Goal: Task Accomplishment & Management: Use online tool/utility

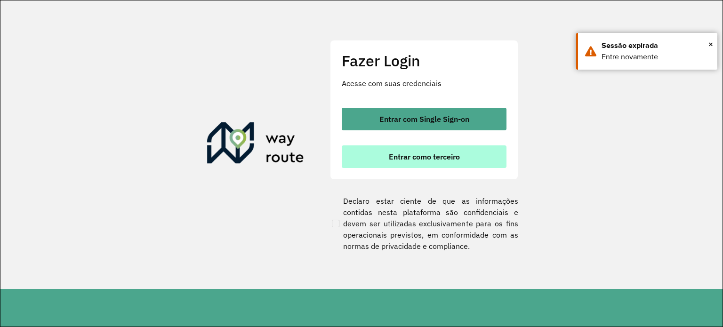
click at [427, 159] on span "Entrar como terceiro" at bounding box center [424, 157] width 71 height 8
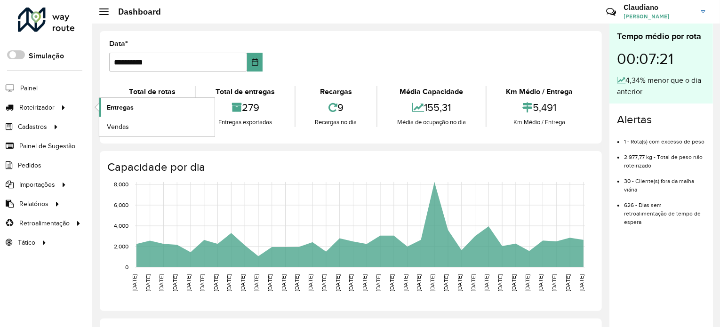
click at [149, 108] on link "Entregas" at bounding box center [156, 107] width 115 height 19
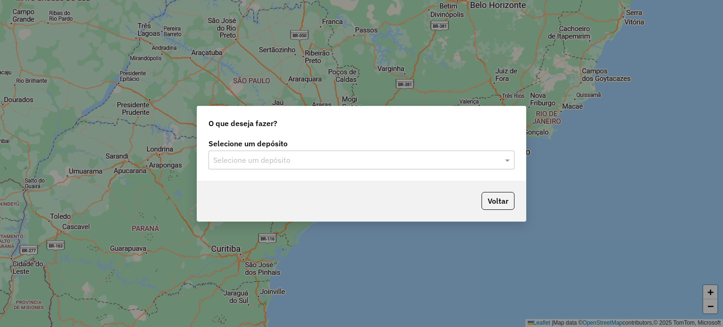
click at [322, 163] on input "text" at bounding box center [352, 160] width 278 height 11
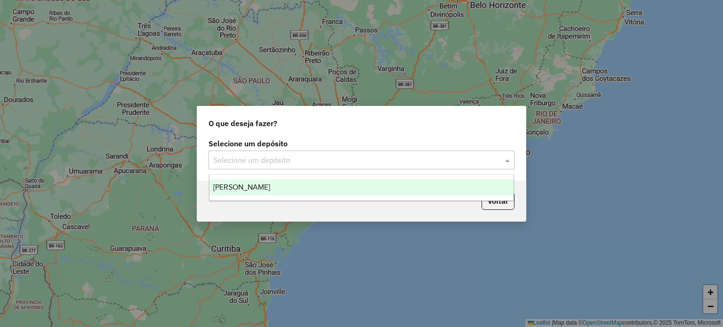
click at [272, 188] on div "[PERSON_NAME]" at bounding box center [361, 187] width 304 height 16
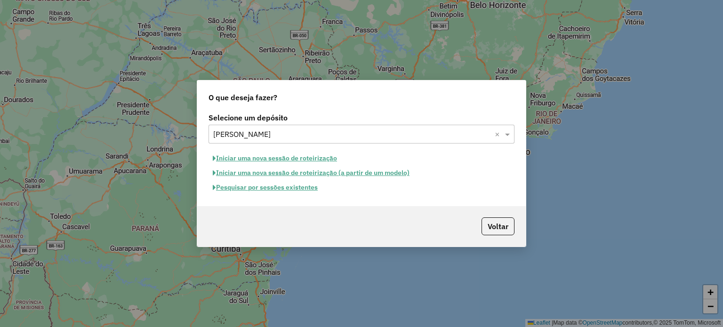
click at [280, 190] on button "Pesquisar por sessões existentes" at bounding box center [264, 187] width 113 height 15
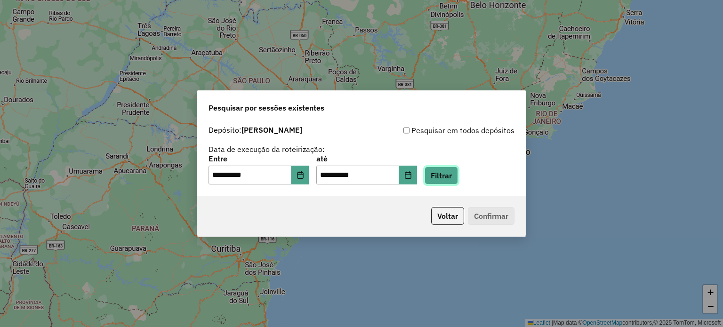
click at [441, 178] on button "Filtrar" at bounding box center [440, 176] width 33 height 18
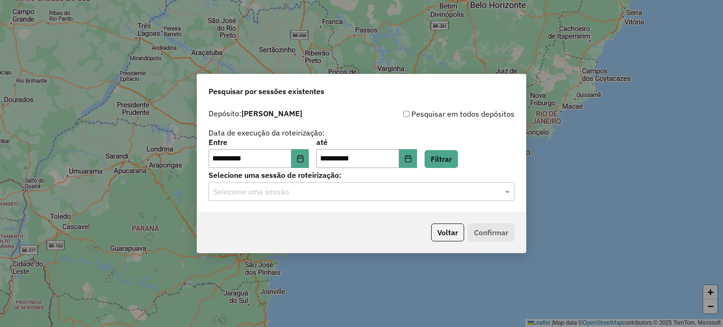
click at [265, 186] on input "text" at bounding box center [352, 191] width 278 height 11
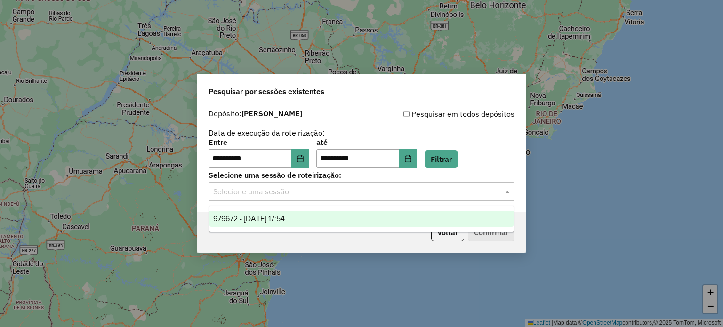
click at [248, 220] on span "979672 - [DATE] 17:54" at bounding box center [249, 219] width 72 height 8
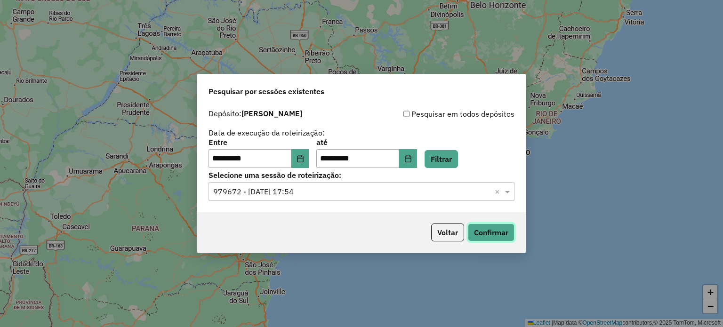
click at [484, 233] on button "Confirmar" at bounding box center [491, 233] width 47 height 18
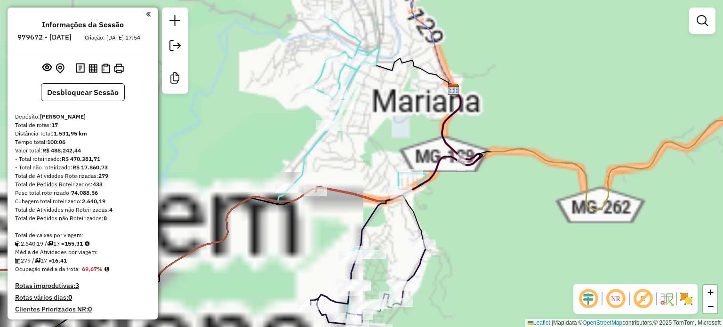
click at [312, 143] on icon at bounding box center [352, 170] width 148 height 313
select select "**********"
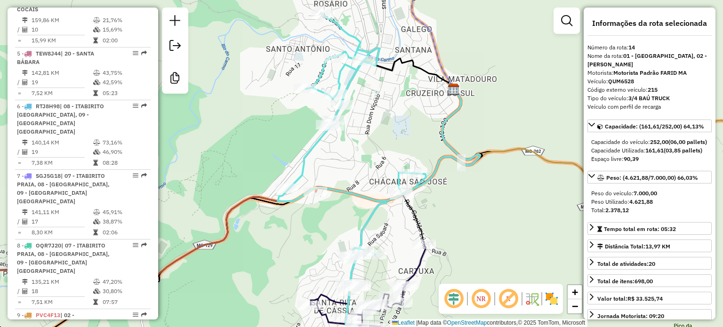
scroll to position [1109, 0]
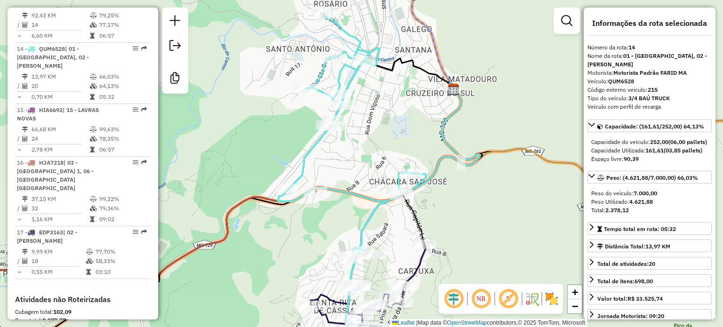
click at [428, 118] on div "Janela de atendimento Grade de atendimento Capacidade Transportadoras Veículos …" at bounding box center [361, 163] width 723 height 327
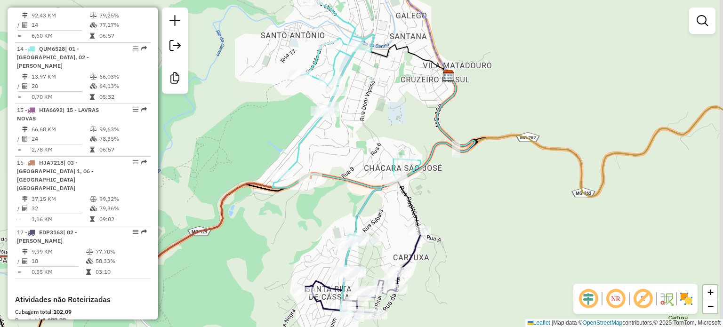
drag, startPoint x: 505, startPoint y: 237, endPoint x: 486, endPoint y: 134, distance: 104.4
click at [486, 139] on div "Janela de atendimento Grade de atendimento Capacidade Transportadoras Veículos …" at bounding box center [361, 163] width 723 height 327
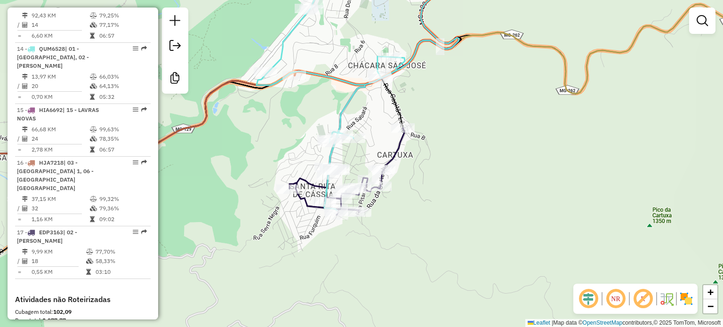
click at [396, 146] on icon at bounding box center [346, 171] width 115 height 87
select select "**********"
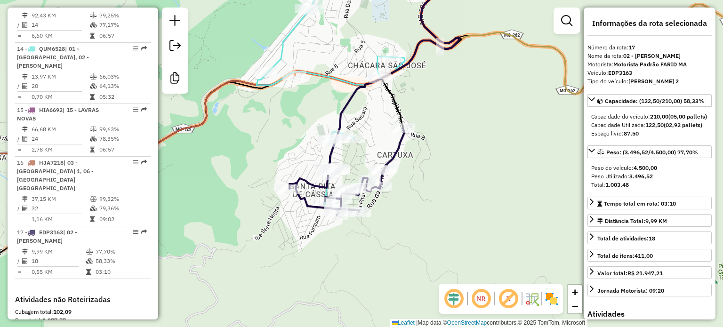
scroll to position [1179, 0]
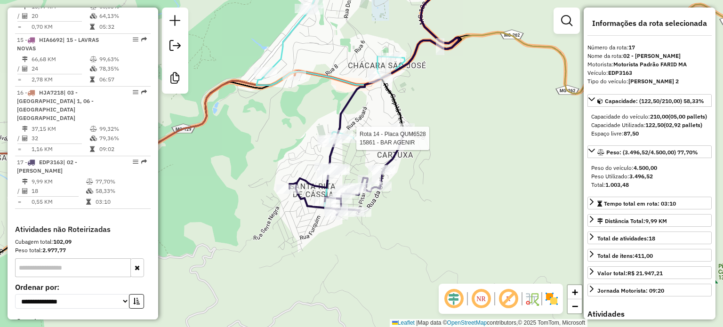
click at [363, 143] on div at bounding box center [354, 138] width 24 height 9
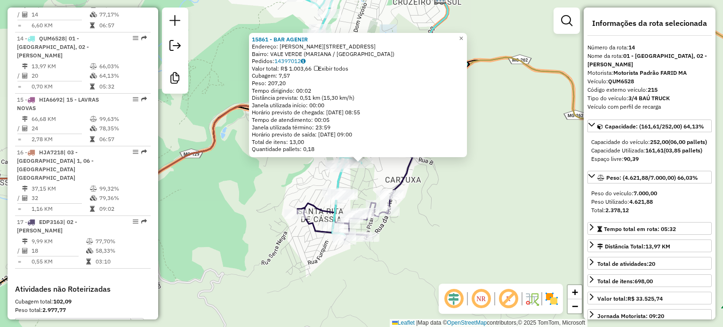
scroll to position [1109, 0]
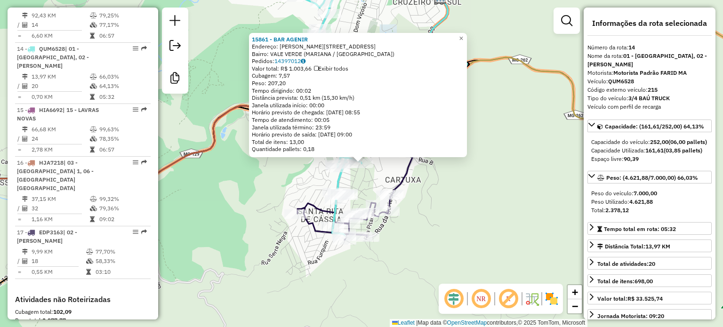
click at [412, 187] on div "15861 - BAR AGENIR Endereço: [PERSON_NAME] 74 Bairro: [GEOGRAPHIC_DATA] (MARIAN…" at bounding box center [361, 163] width 723 height 327
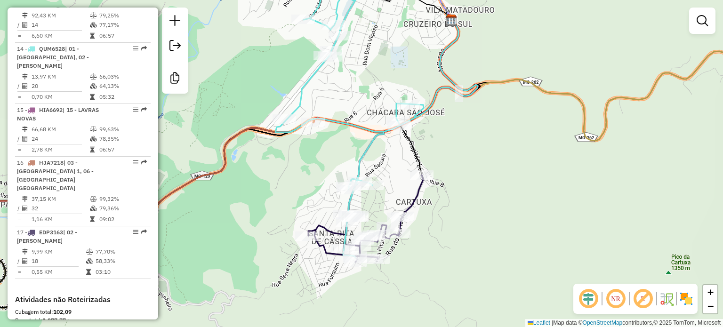
drag, startPoint x: 369, startPoint y: 61, endPoint x: 376, endPoint y: 70, distance: 11.7
click at [374, 69] on div "Janela de atendimento Grade de atendimento Capacidade Transportadoras Veículos …" at bounding box center [361, 163] width 723 height 327
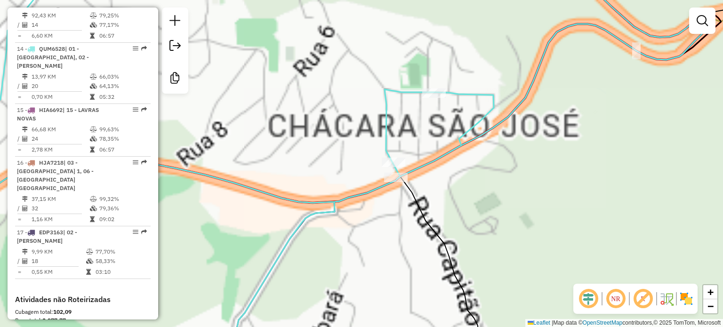
click at [387, 126] on icon at bounding box center [211, 164] width 566 height 392
select select "**********"
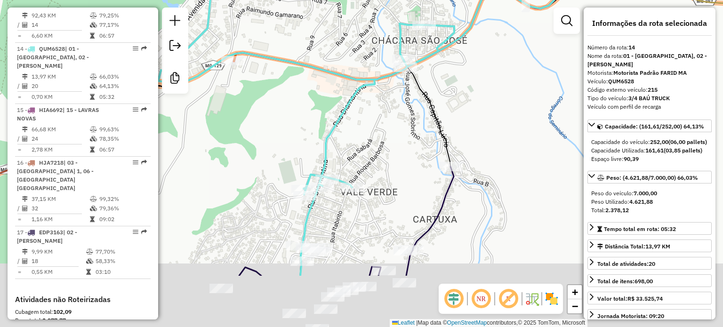
drag, startPoint x: 395, startPoint y: 149, endPoint x: 405, endPoint y: 105, distance: 44.8
click at [405, 105] on div "Janela de atendimento Grade de atendimento Capacidade Transportadoras Veículos …" at bounding box center [361, 163] width 723 height 327
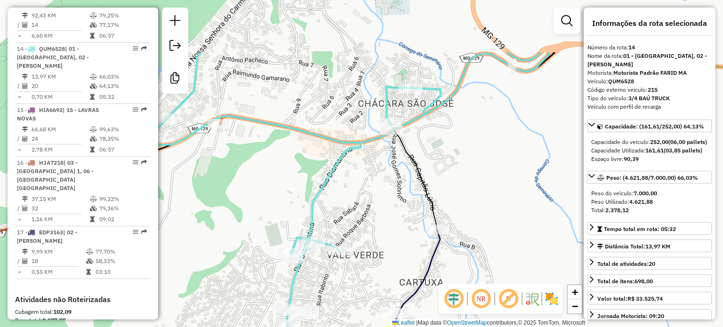
drag, startPoint x: 405, startPoint y: 105, endPoint x: 384, endPoint y: 190, distance: 87.2
click at [384, 190] on div "Janela de atendimento Grade de atendimento Capacidade Transportadoras Veículos …" at bounding box center [361, 163] width 723 height 327
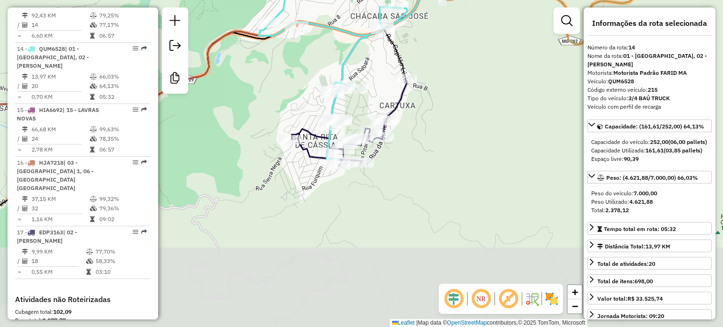
drag, startPoint x: 384, startPoint y: 86, endPoint x: 379, endPoint y: -46, distance: 131.4
click at [379, 0] on html "Aguarde... Pop-up bloqueado! Seu navegador bloqueou automáticamente a abertura …" at bounding box center [361, 163] width 723 height 327
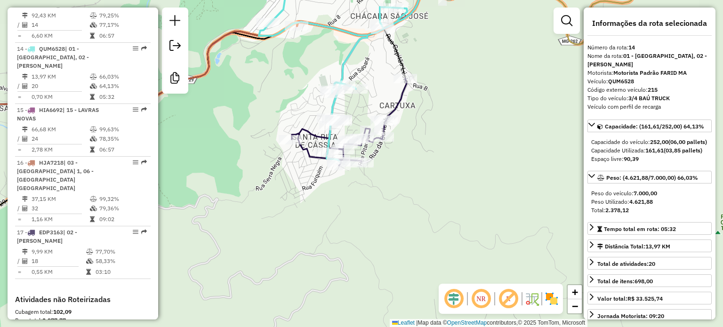
click at [399, 101] on icon at bounding box center [349, 122] width 115 height 87
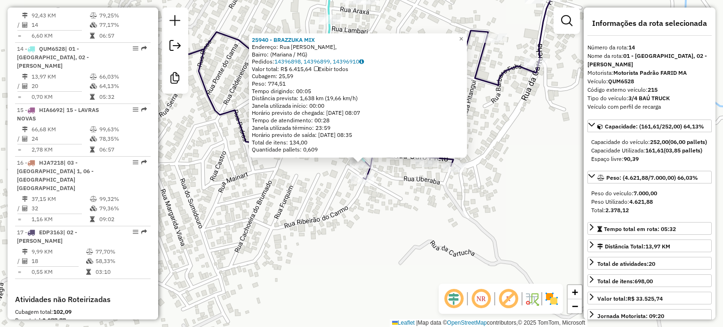
click at [386, 256] on div "25940 - BRAZZUKA MIX Endereço: Rua Conselheiro Lafaiéte, Bairro: (Mariana / [GE…" at bounding box center [361, 163] width 723 height 327
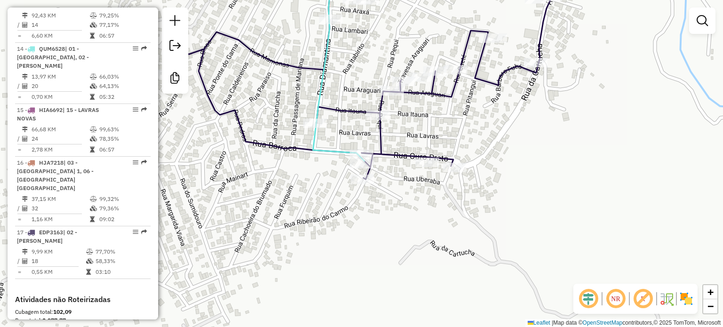
click at [379, 132] on icon at bounding box center [373, 73] width 400 height 212
select select "**********"
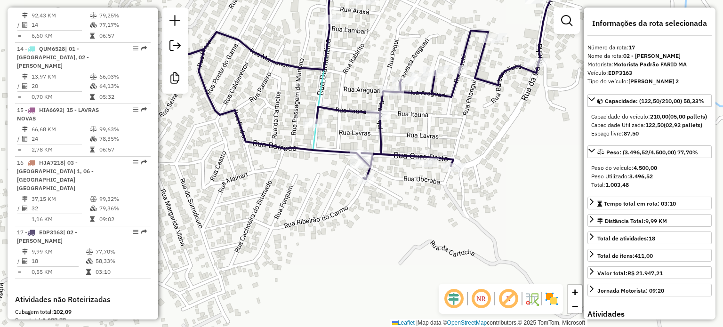
scroll to position [1179, 0]
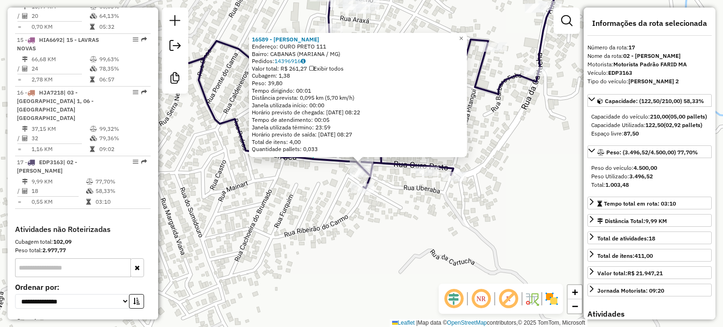
click at [394, 190] on div "16589 - [PERSON_NAME] M Endereço: OURO PRETO 111 Bairro: CABANAS (MARIANA / [GE…" at bounding box center [361, 163] width 723 height 327
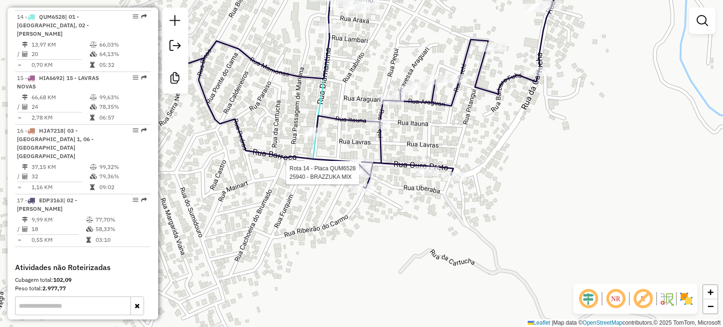
select select "**********"
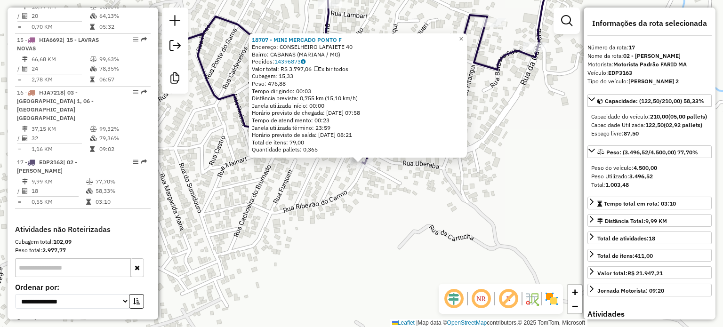
click at [410, 194] on div "18707 - MINI MERCADO PONTO F Endereço: CONSELHEIRO LAFAIETE 40 Bairro: CABANAS …" at bounding box center [361, 163] width 723 height 327
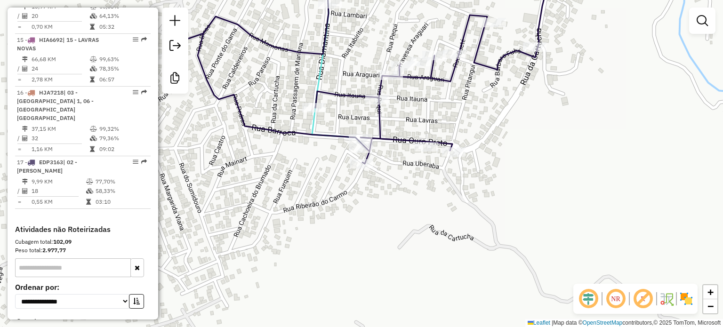
click at [374, 115] on icon at bounding box center [364, 65] width 385 height 197
select select "**********"
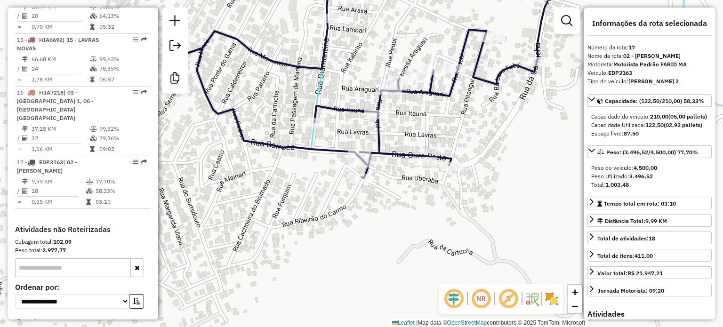
drag, startPoint x: 408, startPoint y: 135, endPoint x: 410, endPoint y: 214, distance: 79.1
click at [410, 214] on div "Janela de atendimento Grade de atendimento Capacidade Transportadoras Veículos …" at bounding box center [361, 163] width 723 height 327
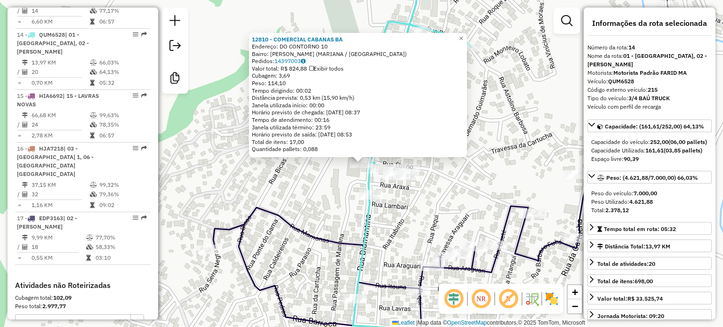
scroll to position [1109, 0]
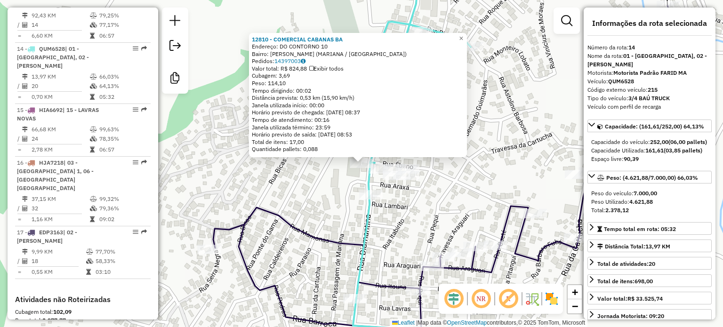
click at [462, 204] on div "12810 - COMERCIAL CABANAS BA Endereço: DO CONTORNO 10 Bairro: SANTANA ([GEOGRAP…" at bounding box center [361, 163] width 723 height 327
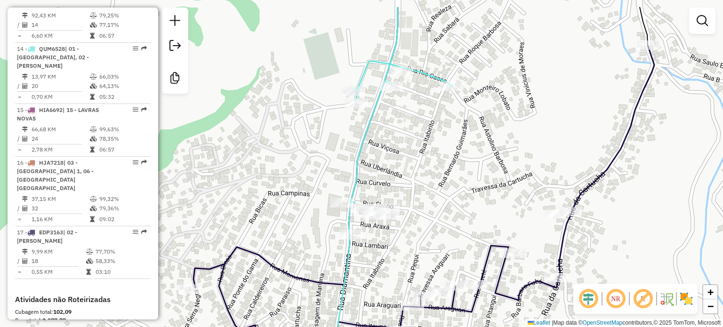
drag, startPoint x: 438, startPoint y: 146, endPoint x: 435, endPoint y: 153, distance: 7.6
click at [435, 153] on div "Janela de atendimento Grade de atendimento Capacidade Transportadoras Veículos …" at bounding box center [361, 163] width 723 height 327
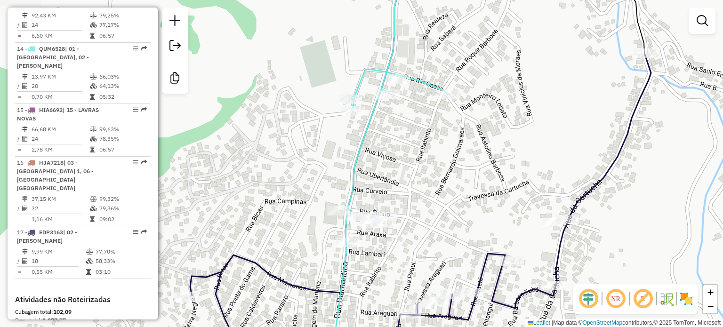
click at [420, 83] on icon at bounding box center [389, 164] width 116 height 392
select select "**********"
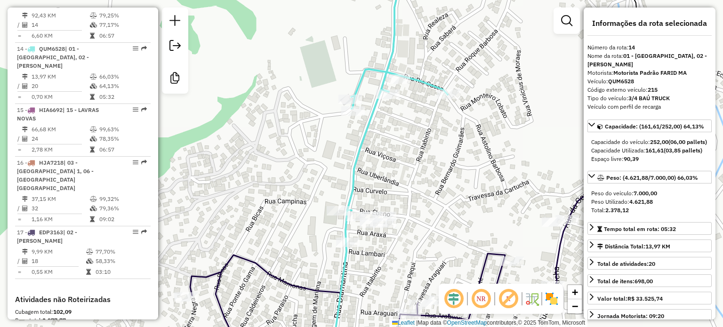
drag, startPoint x: 463, startPoint y: 62, endPoint x: 435, endPoint y: 121, distance: 65.7
click at [435, 121] on div "Janela de atendimento Grade de atendimento Capacidade Transportadoras Veículos …" at bounding box center [361, 163] width 723 height 327
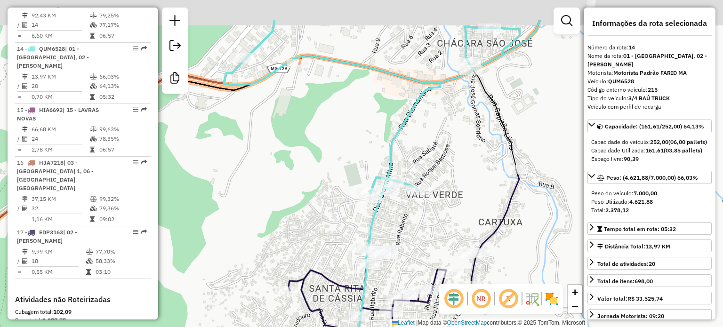
drag, startPoint x: 433, startPoint y: 141, endPoint x: 427, endPoint y: 214, distance: 73.7
click at [427, 214] on div "Janela de atendimento Grade de atendimento Capacidade Transportadoras Veículos …" at bounding box center [361, 163] width 723 height 327
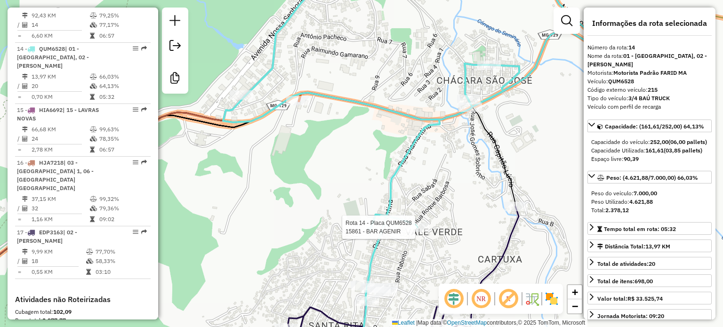
click at [412, 116] on div "Rota 14 - Placa QUM6528 15861 - BAR AGENIR Janela de atendimento Grade de atend…" at bounding box center [361, 163] width 723 height 327
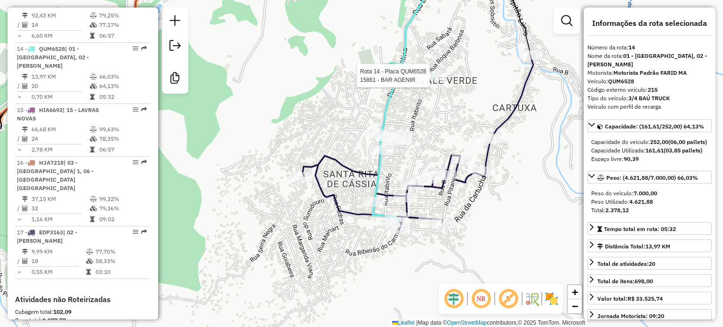
click at [518, 102] on icon at bounding box center [418, 142] width 231 height 175
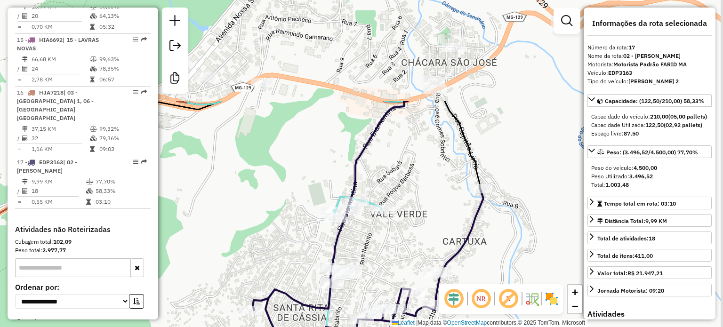
drag, startPoint x: 492, startPoint y: 77, endPoint x: 448, endPoint y: 208, distance: 138.4
click at [448, 208] on div "Janela de atendimento Grade de atendimento Capacidade Transportadoras Veículos …" at bounding box center [361, 163] width 723 height 327
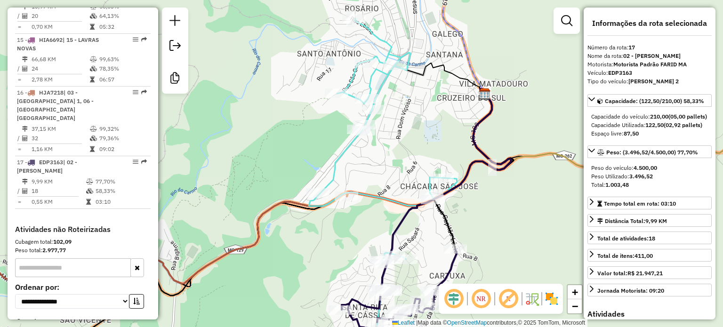
drag, startPoint x: 408, startPoint y: 119, endPoint x: 405, endPoint y: 192, distance: 73.5
click at [405, 192] on div "Janela de atendimento Grade de atendimento Capacidade Transportadoras Veículos …" at bounding box center [361, 163] width 723 height 327
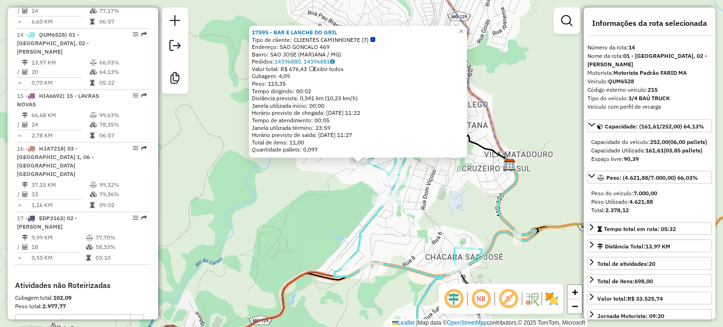
scroll to position [1109, 0]
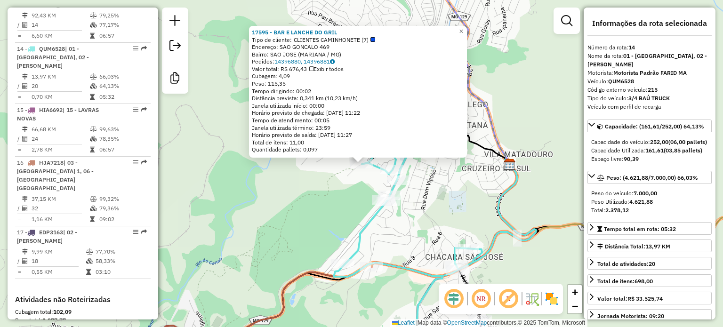
click at [352, 210] on div "17595 - BAR E LANCHE DO GRIL Tipo de cliente: CLIENTES CAMINHONETE (7) Endereço…" at bounding box center [361, 163] width 723 height 327
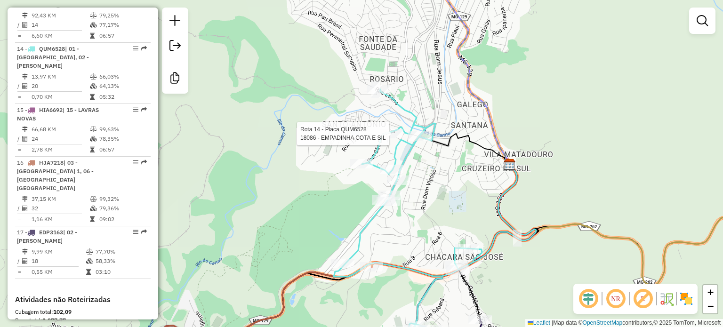
select select "**********"
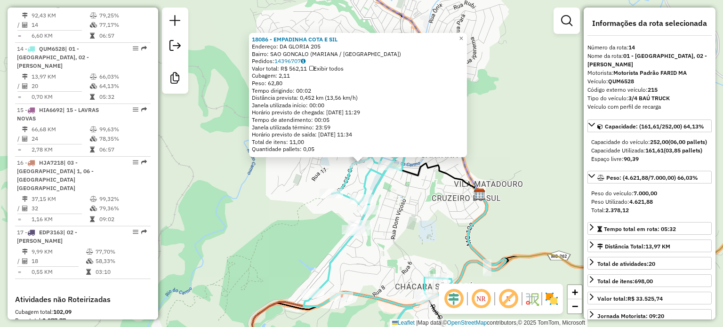
click at [427, 197] on div "18086 - EMPADINHA COTA E SIL Endereço: DA GLORIA 205 Bairro: SAO GONCALO ([GEOG…" at bounding box center [361, 163] width 723 height 327
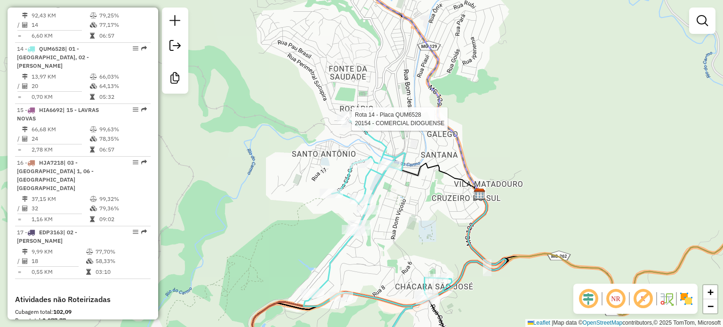
click at [350, 124] on div at bounding box center [349, 118] width 24 height 9
select select "**********"
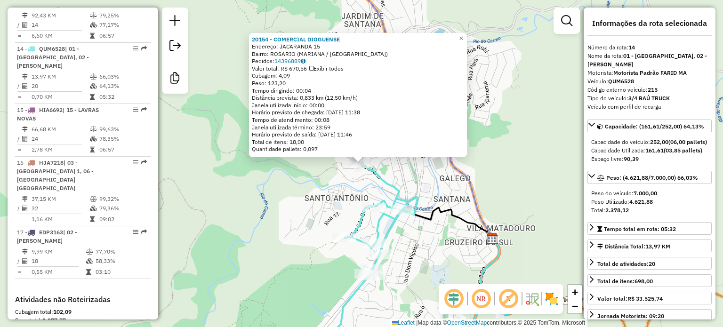
click at [333, 182] on div "20154 - COMERCIAL DIOGUENSE Endereço: JACARANDA 15 Bairro: [GEOGRAPHIC_DATA] (M…" at bounding box center [361, 163] width 723 height 327
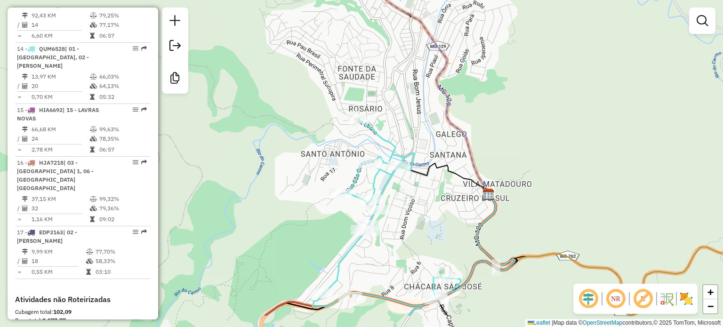
drag, startPoint x: 320, startPoint y: 176, endPoint x: 335, endPoint y: 119, distance: 58.4
click at [331, 129] on div "Janela de atendimento Grade de atendimento Capacidade Transportadoras Veículos …" at bounding box center [361, 163] width 723 height 327
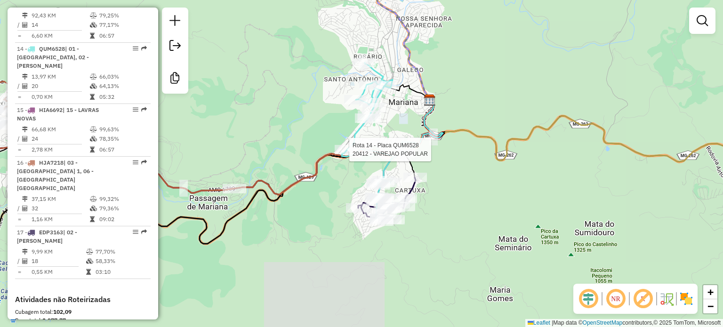
select select "**********"
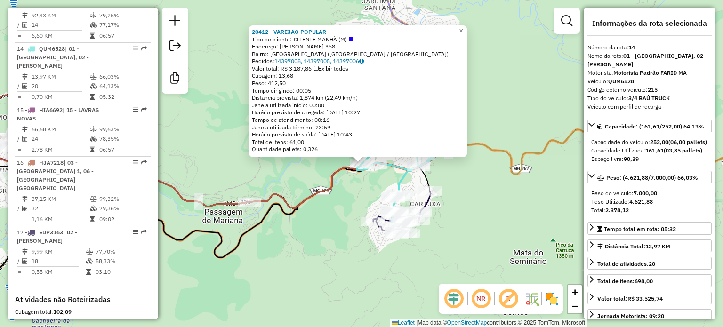
click at [336, 220] on div "20412 - VAREJAO POPULAR Tipo de cliente: CLIENTE MANHÃ (M) Endereço: [PERSON_NA…" at bounding box center [361, 163] width 723 height 327
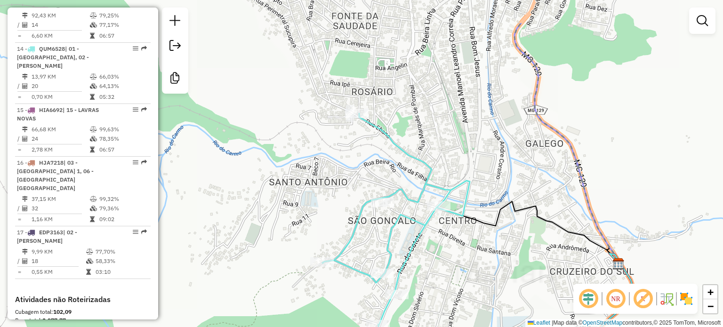
drag, startPoint x: 397, startPoint y: 101, endPoint x: 395, endPoint y: 146, distance: 45.2
click at [395, 145] on div "Janela de atendimento Grade de atendimento Capacidade Transportadoras Veículos …" at bounding box center [361, 163] width 723 height 327
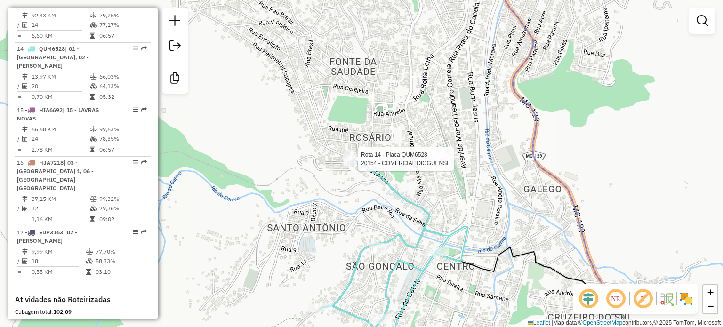
select select "**********"
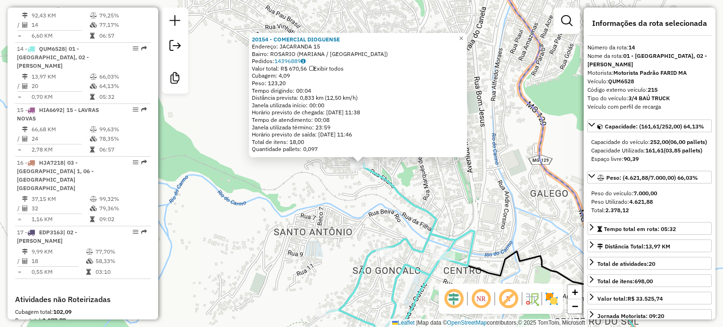
click at [438, 186] on div "20154 - COMERCIAL DIOGUENSE Endereço: JACARANDA 15 Bairro: [GEOGRAPHIC_DATA] (M…" at bounding box center [361, 163] width 723 height 327
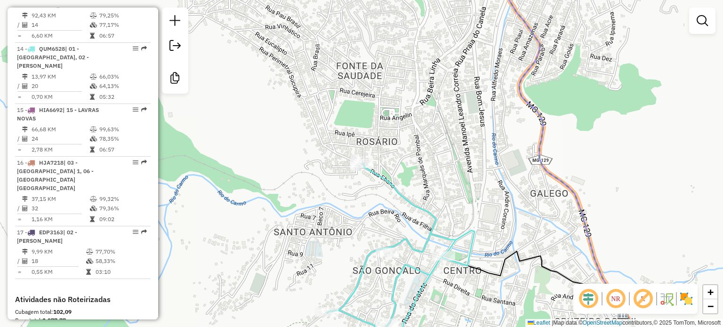
drag, startPoint x: 481, startPoint y: 206, endPoint x: 434, endPoint y: 104, distance: 112.2
click at [435, 105] on div "Janela de atendimento Grade de atendimento Capacidade Transportadoras Veículos …" at bounding box center [361, 163] width 723 height 327
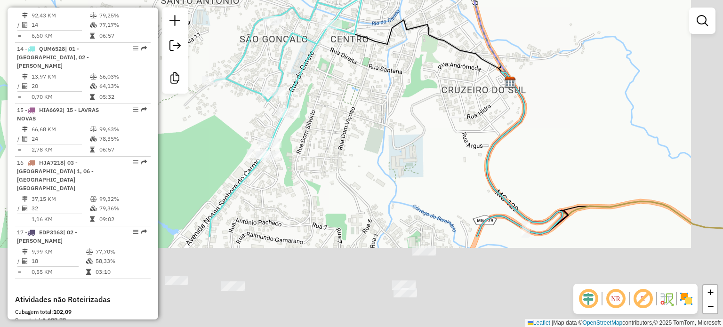
drag, startPoint x: 480, startPoint y: 224, endPoint x: 409, endPoint y: 83, distance: 157.4
click at [415, 99] on div "Janela de atendimento Grade de atendimento Capacidade Transportadoras Veículos …" at bounding box center [361, 163] width 723 height 327
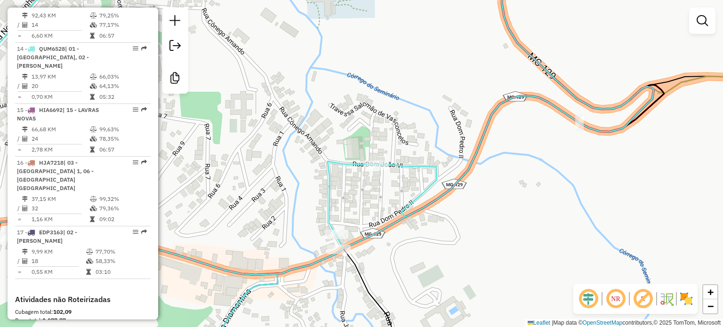
click at [417, 168] on icon at bounding box center [182, 164] width 509 height 392
select select "**********"
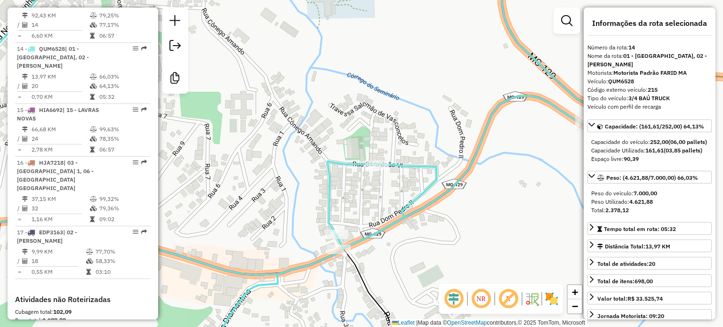
click at [374, 207] on div "Janela de atendimento Grade de atendimento Capacidade Transportadoras Veículos …" at bounding box center [361, 163] width 723 height 327
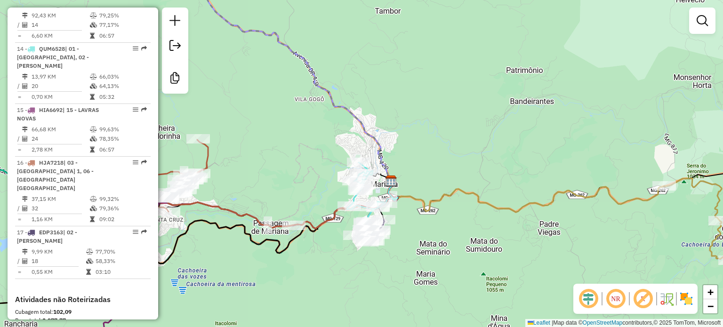
click at [478, 187] on icon at bounding box center [526, 196] width 276 height 32
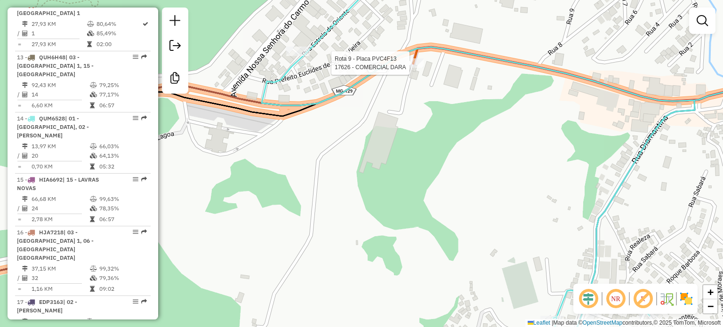
select select "**********"
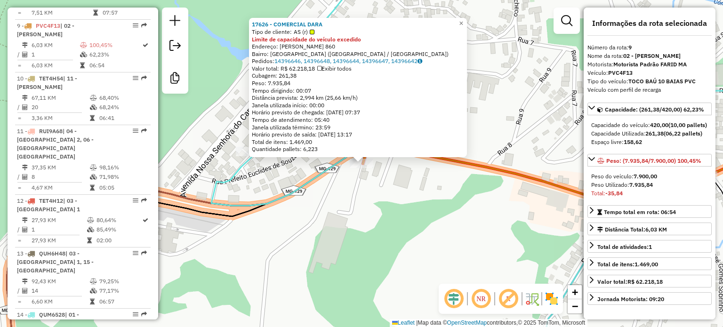
scroll to position [828, 0]
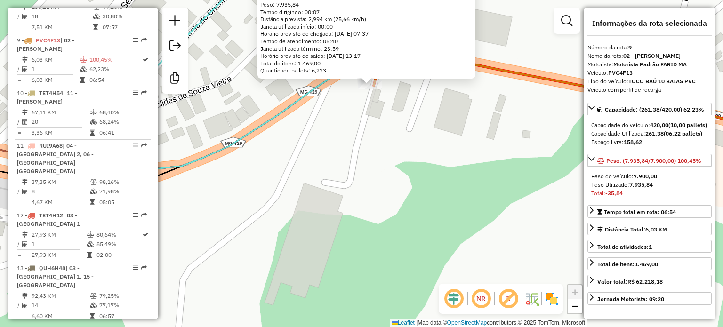
drag, startPoint x: 392, startPoint y: 157, endPoint x: 385, endPoint y: 251, distance: 94.4
click at [385, 251] on div "17626 - COMERCIAL DARA Tipo de cliente: AS (r) Limite de capacidade do veículo …" at bounding box center [361, 163] width 723 height 327
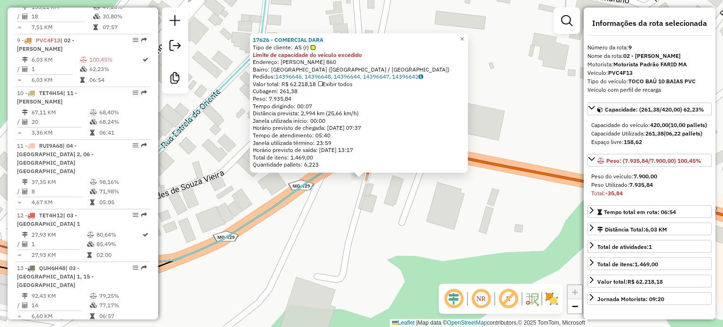
click at [301, 212] on div "17626 - COMERCIAL DARA Tipo de cliente: AS (r) Limite de capacidade do veículo …" at bounding box center [361, 163] width 723 height 327
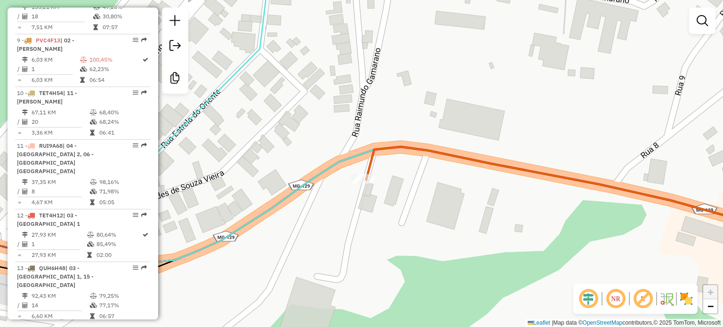
click at [369, 156] on icon at bounding box center [580, 192] width 429 height 90
select select "**********"
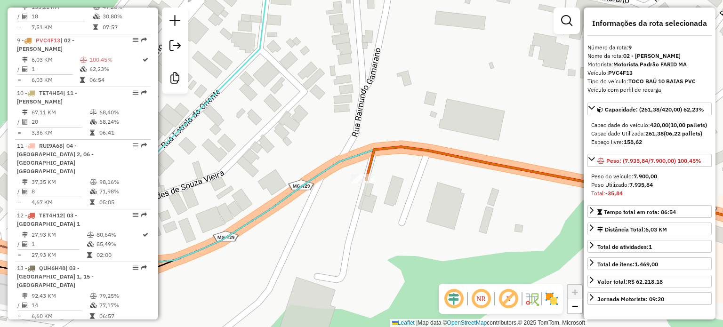
drag, startPoint x: 447, startPoint y: 224, endPoint x: 391, endPoint y: 218, distance: 56.7
click at [393, 220] on div "Janela de atendimento Grade de atendimento Capacidade Transportadoras Veículos …" at bounding box center [361, 163] width 723 height 327
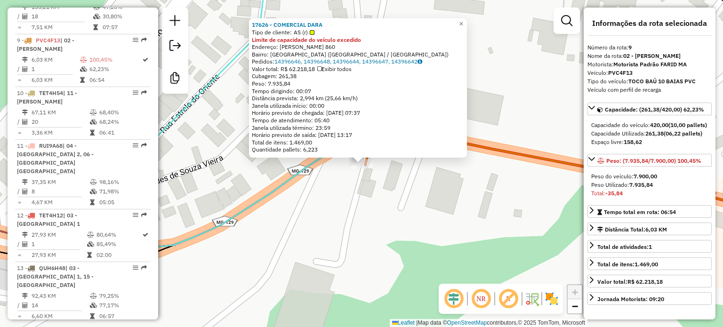
click at [371, 216] on div "17626 - COMERCIAL DARA Tipo de cliente: AS (r) Limite de capacidade do veículo …" at bounding box center [361, 163] width 723 height 327
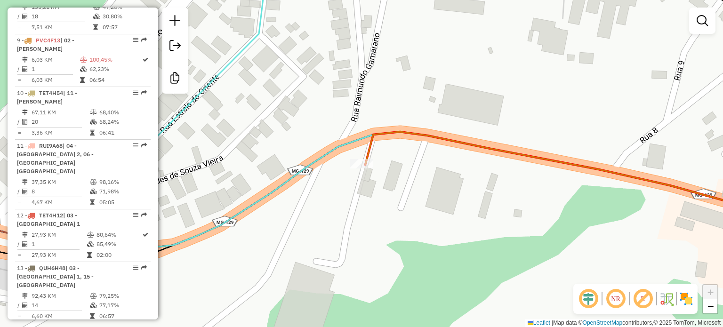
click at [396, 132] on icon at bounding box center [580, 177] width 430 height 90
select select "**********"
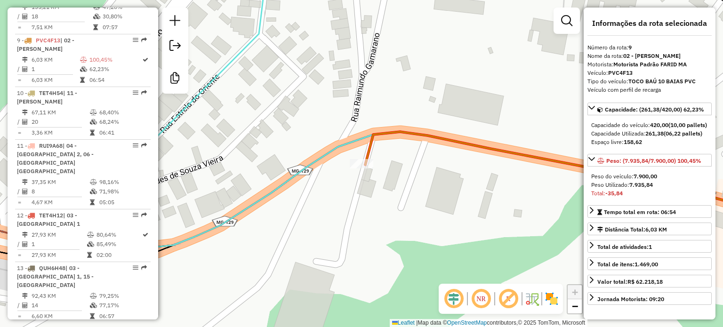
drag, startPoint x: 435, startPoint y: 209, endPoint x: 452, endPoint y: 210, distance: 17.4
click at [448, 210] on div "Janela de atendimento Grade de atendimento Capacidade Transportadoras Veículos …" at bounding box center [361, 163] width 723 height 327
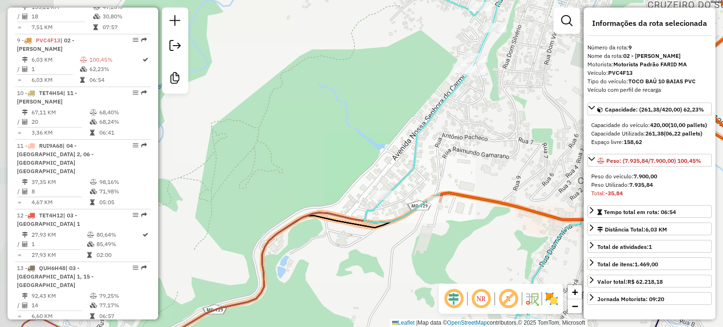
drag, startPoint x: 362, startPoint y: 267, endPoint x: 410, endPoint y: 249, distance: 51.8
click at [410, 250] on div "Janela de atendimento Grade de atendimento Capacidade Transportadoras Veículos …" at bounding box center [361, 163] width 723 height 327
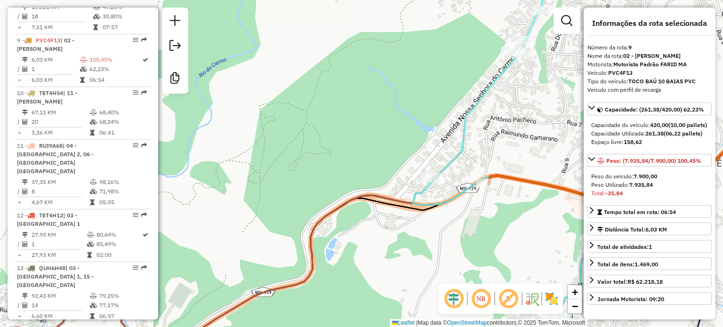
click at [455, 160] on icon at bounding box center [561, 164] width 296 height 392
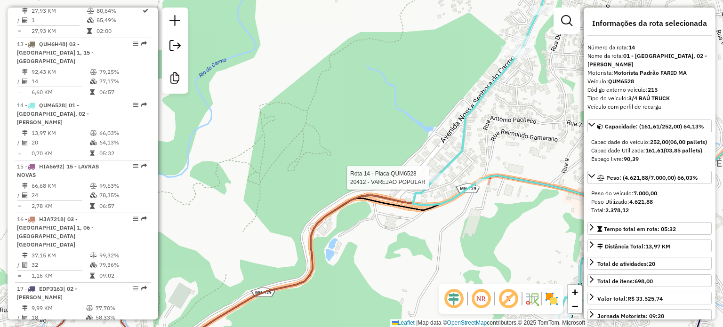
scroll to position [1109, 0]
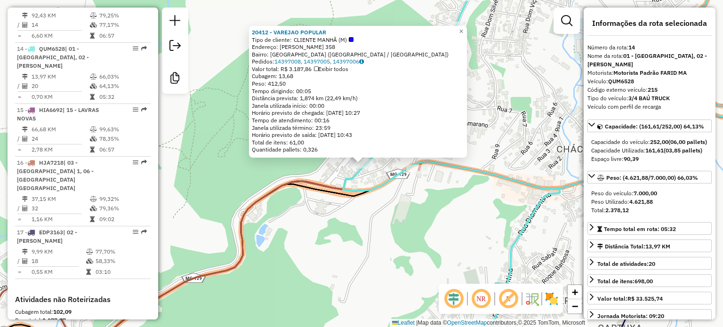
click at [405, 235] on div "20412 - VAREJAO POPULAR Tipo de cliente: CLIENTE MANHÃ (M) Endereço: [PERSON_NA…" at bounding box center [361, 163] width 723 height 327
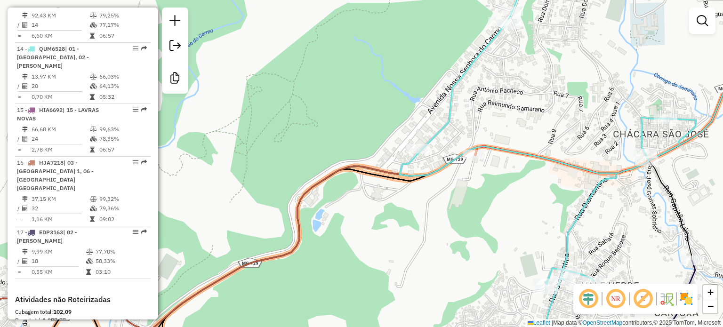
drag, startPoint x: 297, startPoint y: 235, endPoint x: 390, endPoint y: 211, distance: 96.2
click at [363, 218] on div "Janela de atendimento Grade de atendimento Capacidade Transportadoras Veículos …" at bounding box center [361, 163] width 723 height 327
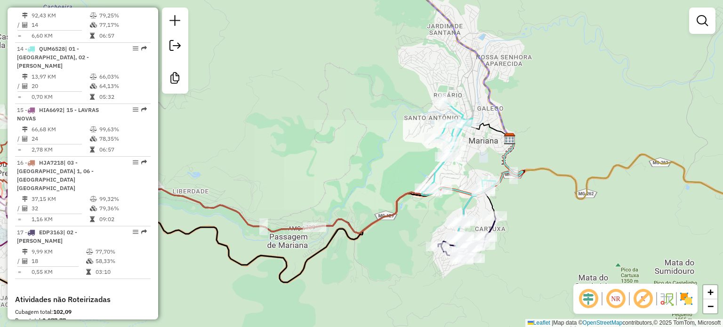
click at [393, 211] on icon at bounding box center [291, 184] width 461 height 97
select select "**********"
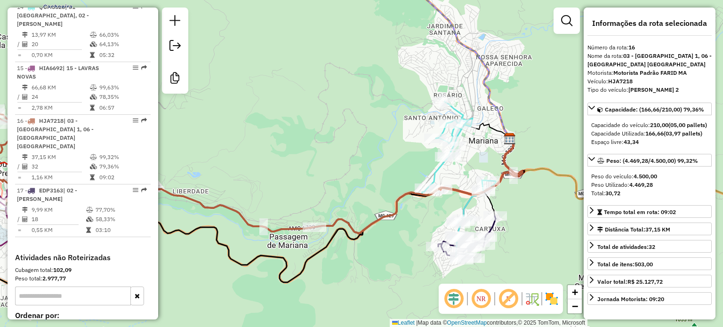
scroll to position [1179, 0]
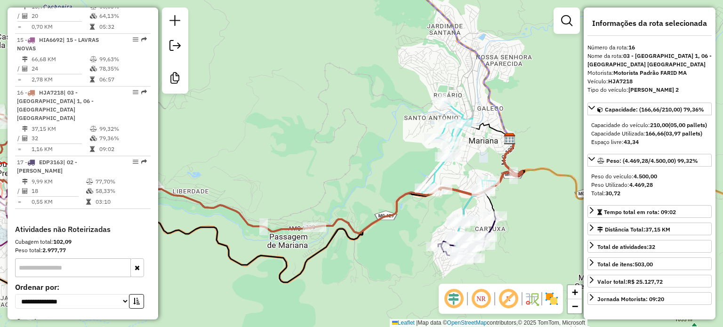
drag, startPoint x: 335, startPoint y: 163, endPoint x: 447, endPoint y: 112, distance: 122.9
click at [441, 115] on div "Janela de atendimento Grade de atendimento Capacidade Transportadoras Veículos …" at bounding box center [361, 163] width 723 height 327
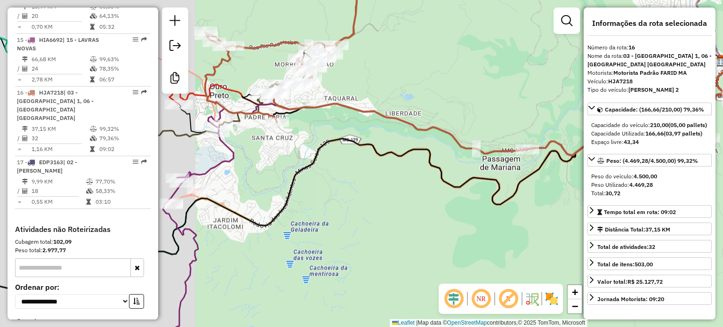
drag, startPoint x: 493, startPoint y: 97, endPoint x: 477, endPoint y: 117, distance: 25.8
click at [498, 99] on div "Janela de atendimento Grade de atendimento Capacidade Transportadoras Veículos …" at bounding box center [361, 163] width 723 height 327
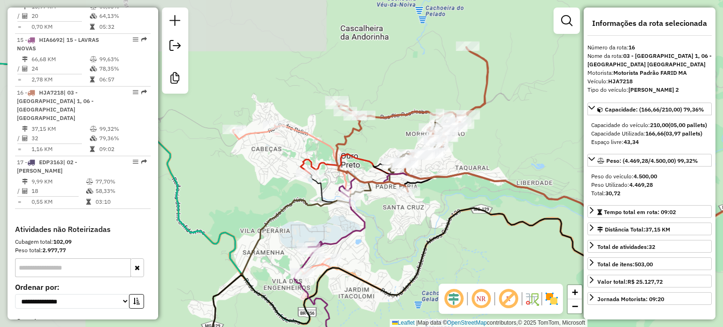
drag, startPoint x: 425, startPoint y: 168, endPoint x: 441, endPoint y: 204, distance: 40.2
click at [441, 204] on div "Janela de atendimento Grade de atendimento Capacidade Transportadoras Veículos …" at bounding box center [361, 163] width 723 height 327
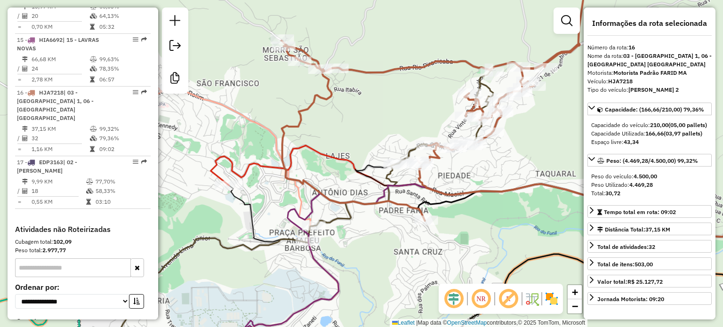
click at [421, 180] on icon at bounding box center [607, 216] width 376 height 107
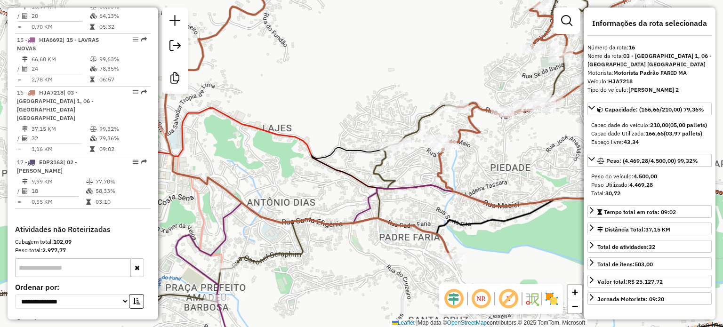
click at [375, 163] on icon at bounding box center [258, 159] width 660 height 384
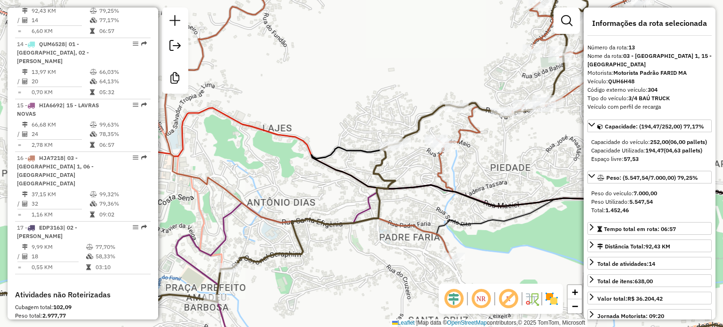
scroll to position [1047, 0]
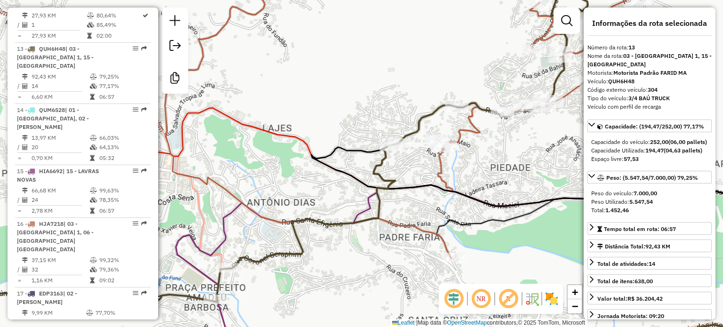
click at [369, 175] on icon at bounding box center [258, 159] width 660 height 384
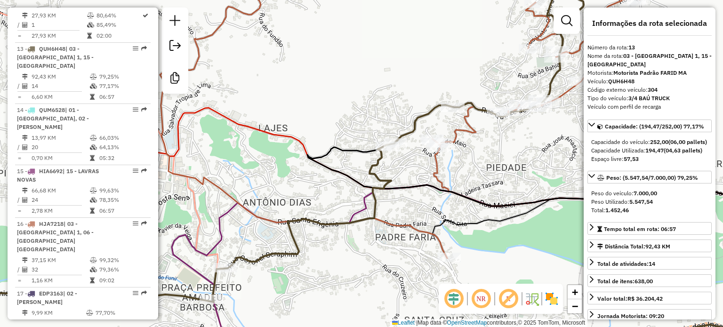
click at [448, 187] on icon at bounding box center [550, 179] width 487 height 73
click at [434, 176] on icon at bounding box center [614, 180] width 361 height 72
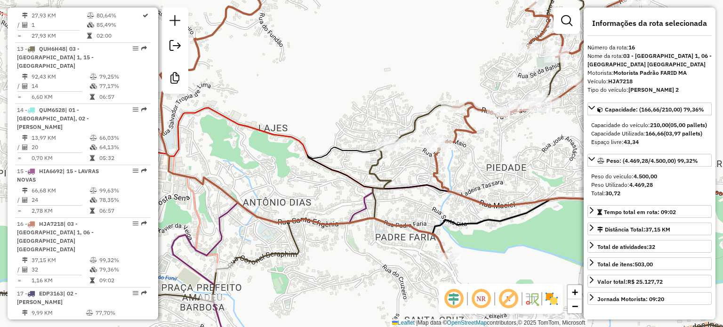
scroll to position [1179, 0]
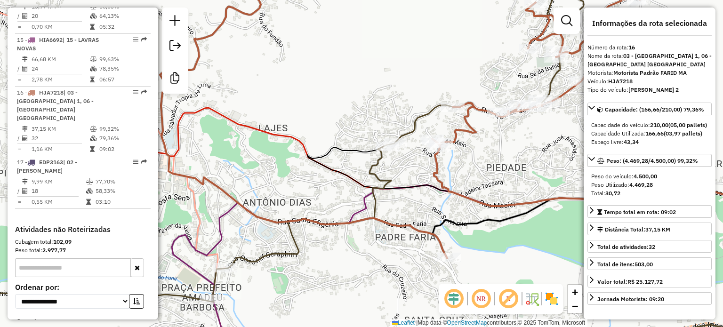
click at [434, 208] on div "Janela de atendimento Grade de atendimento Capacidade Transportadoras Veículos …" at bounding box center [361, 163] width 723 height 327
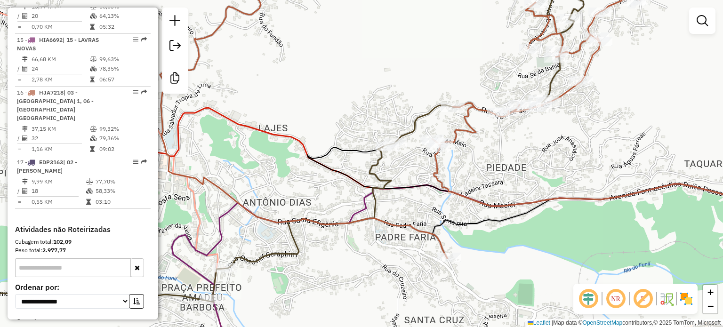
click at [459, 211] on div "Janela de atendimento Grade de atendimento Capacidade Transportadoras Veículos …" at bounding box center [361, 163] width 723 height 327
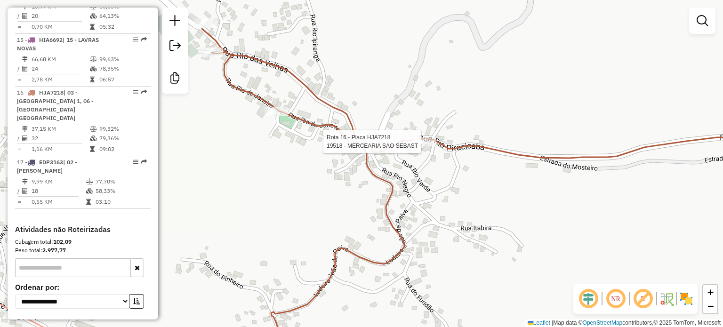
select select "**********"
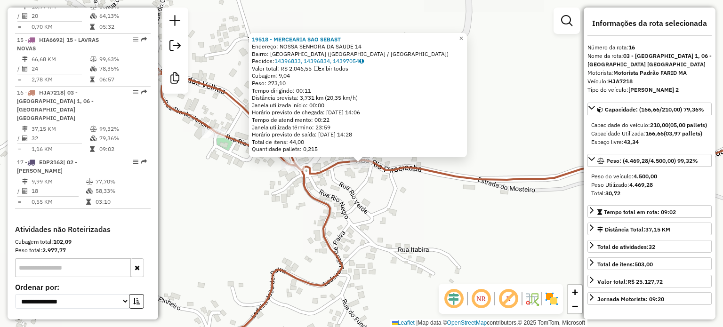
click at [495, 220] on div "19518 - MERCEARIA SAO SEBAST Endereço: NOSSA SENHORA DA SAUDE 14 Bairro: [GEOGR…" at bounding box center [361, 163] width 723 height 327
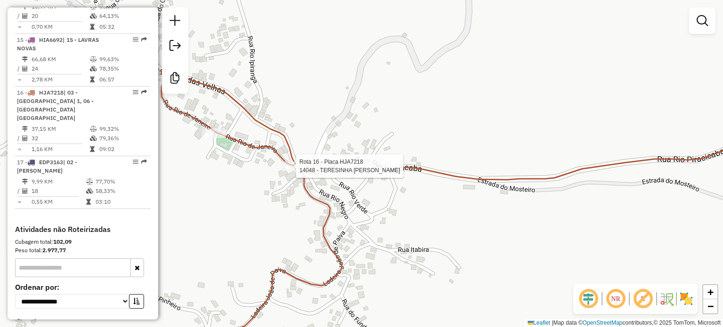
select select "**********"
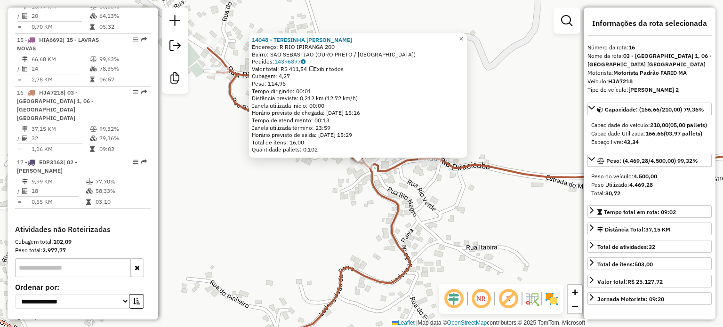
click at [316, 190] on div "14048 - TERESINHA MARTA DE O Endereço: R RIO IPIRANGA 200 Bairro: [GEOGRAPHIC_D…" at bounding box center [361, 163] width 723 height 327
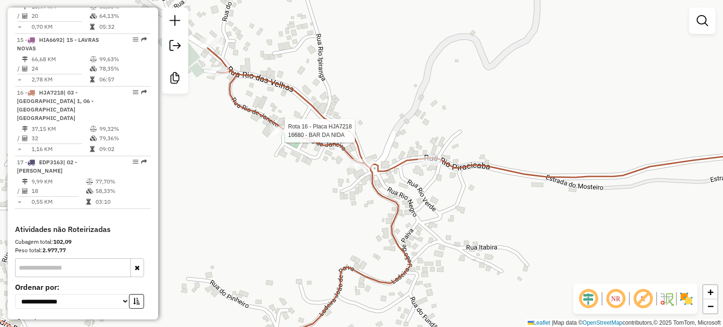
select select "**********"
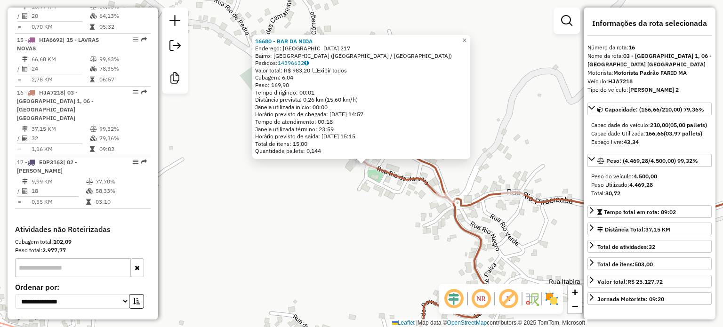
drag, startPoint x: 272, startPoint y: 178, endPoint x: 342, endPoint y: 191, distance: 70.3
click at [323, 187] on div "16680 - BAR DA NIDA Endereço: [GEOGRAPHIC_DATA] 217 Bairro: [GEOGRAPHIC_DATA] (…" at bounding box center [361, 163] width 723 height 327
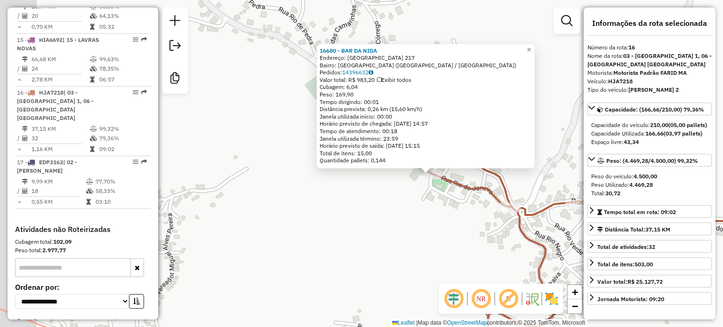
click at [344, 191] on div "16680 - BAR DA NIDA Endereço: [GEOGRAPHIC_DATA] 217 Bairro: [GEOGRAPHIC_DATA] (…" at bounding box center [361, 163] width 723 height 327
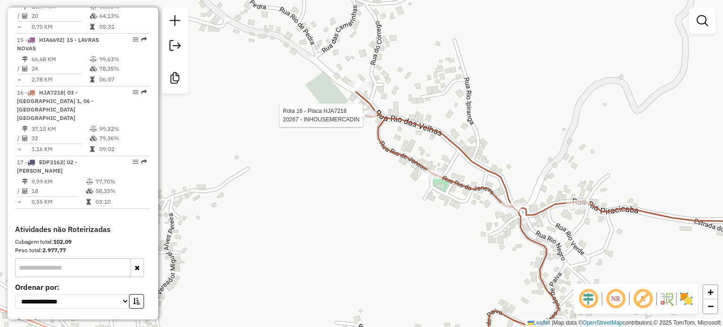
click at [371, 120] on div at bounding box center [365, 115] width 24 height 9
select select "**********"
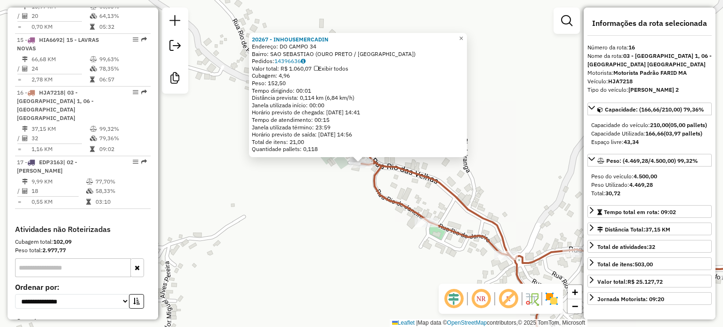
click at [363, 192] on div "20267 - INHOUSEMERCADIN Endereço: DO CAMPO 34 Bairro: [GEOGRAPHIC_DATA] ([GEOGR…" at bounding box center [361, 163] width 723 height 327
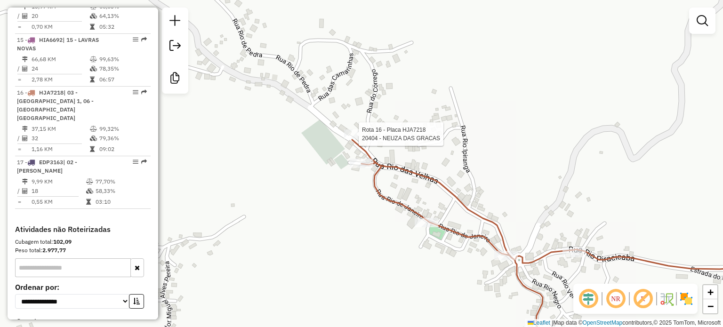
select select "**********"
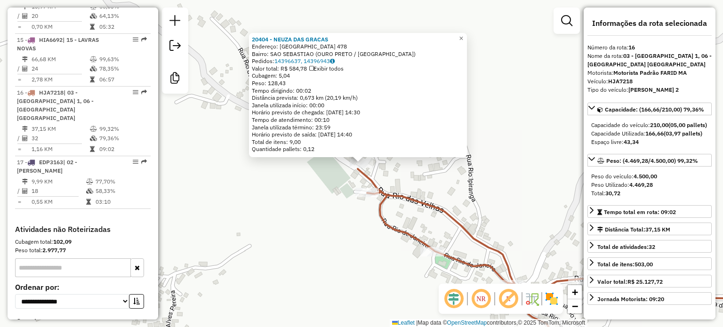
click at [508, 180] on div "20404 - NEUZA DAS GRACAS Endereço: [GEOGRAPHIC_DATA] 478 Bairro: [GEOGRAPHIC_DA…" at bounding box center [361, 163] width 723 height 327
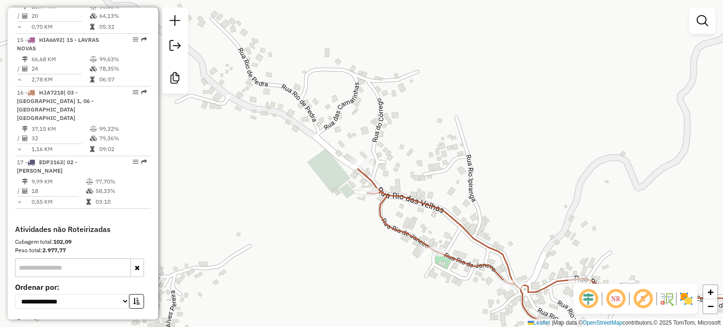
click at [278, 119] on div "20404 - NEUZA DAS GRACAS Endereço: [GEOGRAPHIC_DATA] 478 Bairro: [GEOGRAPHIC_DA…" at bounding box center [361, 163] width 723 height 327
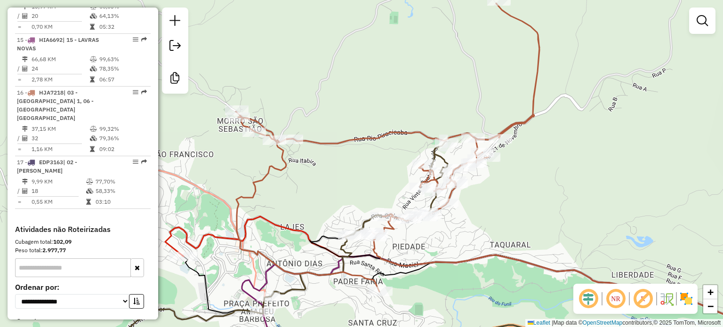
click at [370, 134] on icon at bounding box center [388, 147] width 304 height 288
select select "**********"
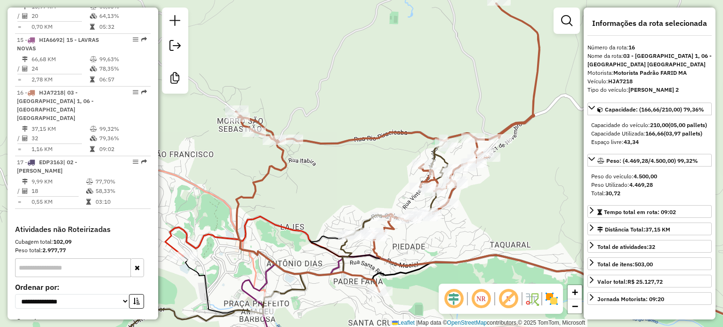
click at [358, 159] on div "Janela de atendimento Grade de atendimento Capacidade Transportadoras Veículos …" at bounding box center [361, 163] width 723 height 327
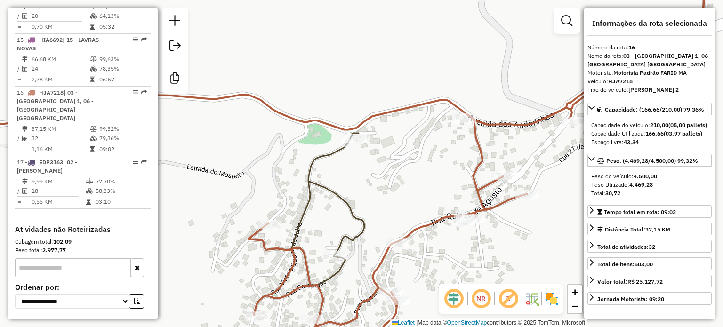
click at [331, 156] on icon at bounding box center [327, 246] width 73 height 227
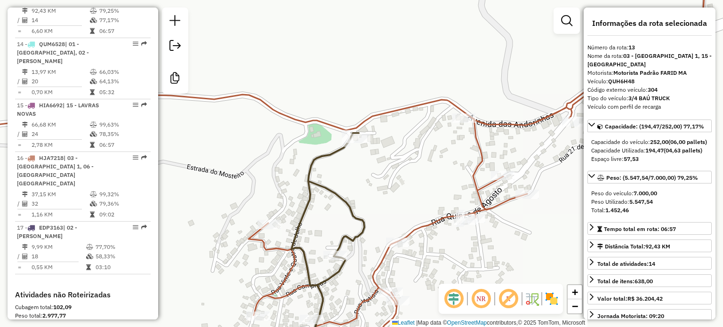
scroll to position [1047, 0]
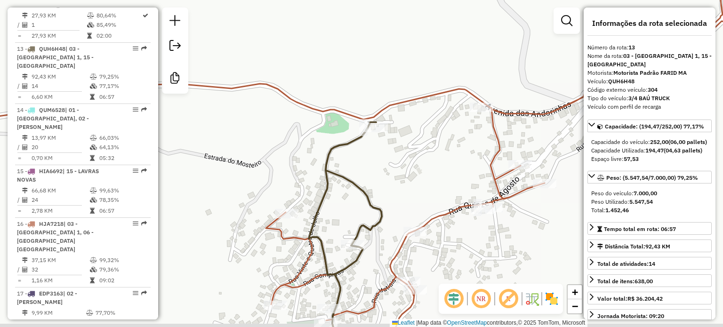
drag, startPoint x: 373, startPoint y: 170, endPoint x: 390, endPoint y: 163, distance: 18.5
click at [389, 163] on div "Janela de atendimento Grade de atendimento Capacidade Transportadoras Veículos …" at bounding box center [361, 163] width 723 height 327
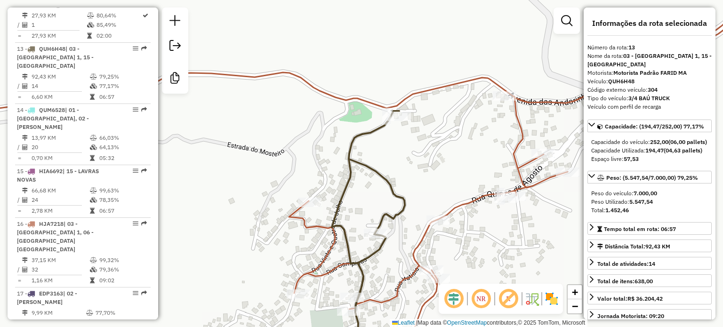
drag, startPoint x: 421, startPoint y: 170, endPoint x: 468, endPoint y: 129, distance: 62.1
click at [468, 129] on div "Janela de atendimento Grade de atendimento Capacidade Transportadoras Veículos …" at bounding box center [361, 163] width 723 height 327
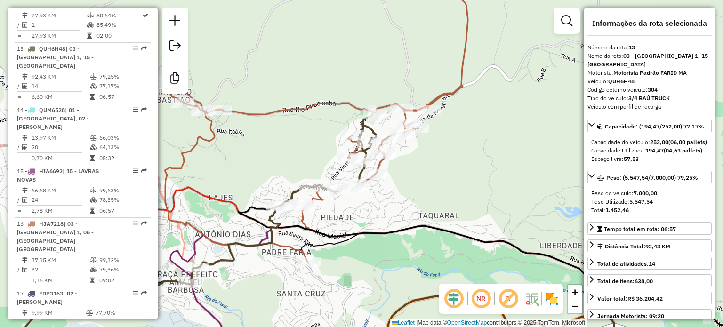
drag, startPoint x: 506, startPoint y: 186, endPoint x: 433, endPoint y: 171, distance: 74.9
click at [433, 171] on div "Janela de atendimento Grade de atendimento Capacidade Transportadoras Veículos …" at bounding box center [361, 163] width 723 height 327
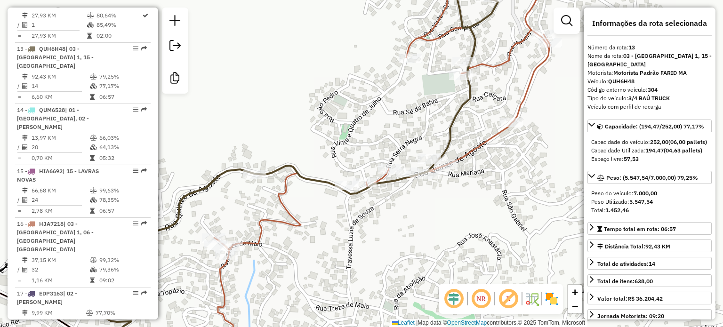
click at [467, 153] on icon at bounding box center [397, 108] width 367 height 283
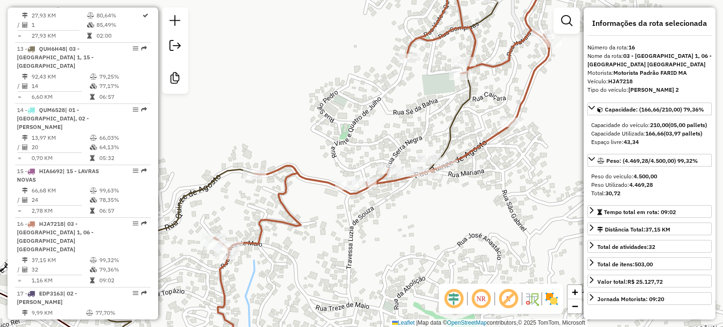
scroll to position [1179, 0]
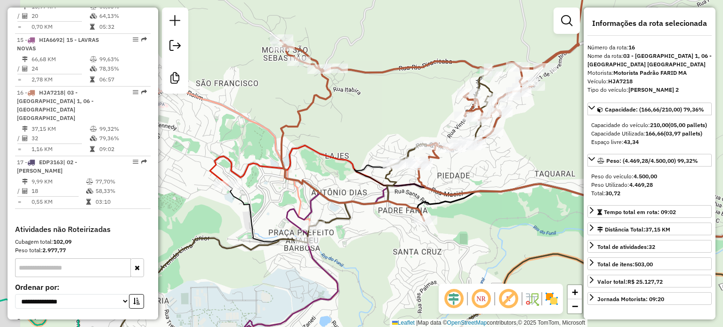
drag, startPoint x: 463, startPoint y: 175, endPoint x: 540, endPoint y: 140, distance: 85.1
click at [540, 140] on div "Janela de atendimento Grade de atendimento Capacidade Transportadoras Veículos …" at bounding box center [361, 163] width 723 height 327
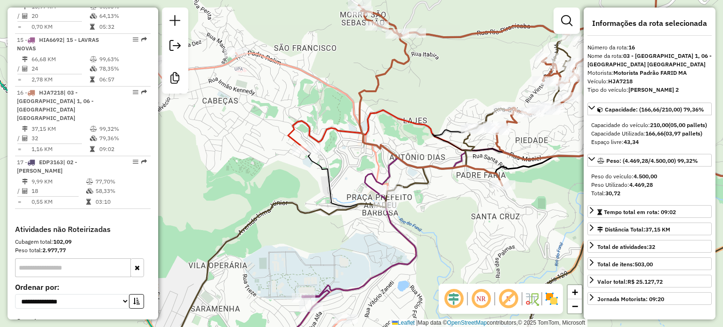
drag, startPoint x: 440, startPoint y: 254, endPoint x: 419, endPoint y: 151, distance: 105.7
click at [420, 152] on div "Janela de atendimento Grade de atendimento Capacidade Transportadoras Veículos …" at bounding box center [361, 163] width 723 height 327
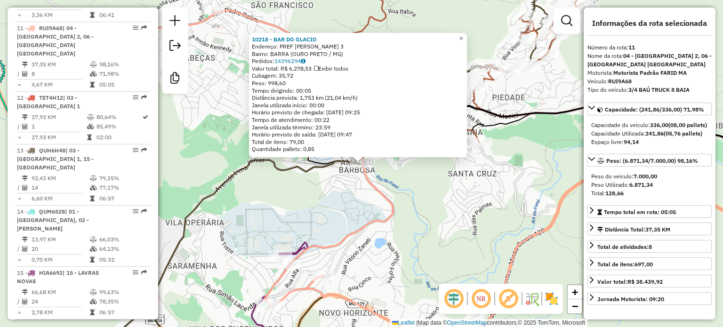
scroll to position [934, 0]
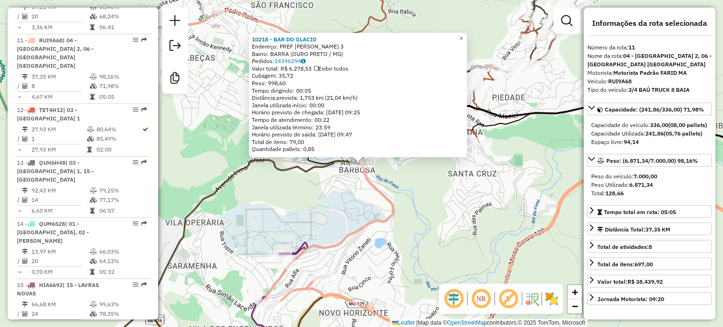
click at [330, 199] on div "10218 - BAR DO GLACIO Endereço: PREF [PERSON_NAME] 3 Bairro: BARRA ([GEOGRAPHIC…" at bounding box center [361, 163] width 723 height 327
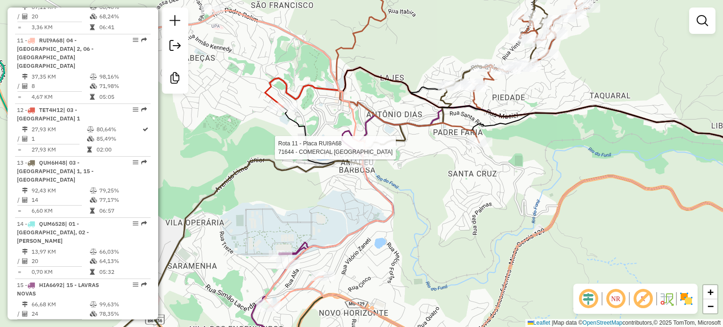
select select "**********"
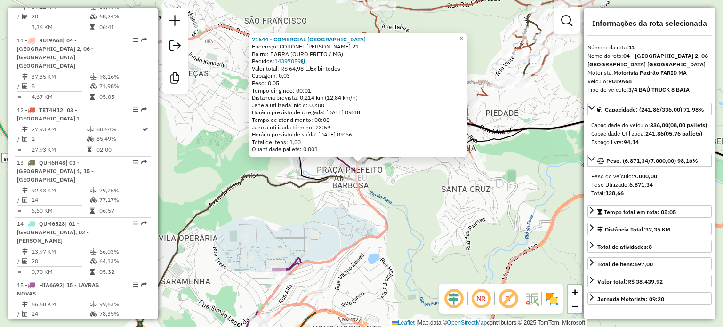
click at [422, 176] on div "71644 - COMERCIAL [GEOGRAPHIC_DATA] Endereço: CORONEL [PERSON_NAME] 21 Bairro: …" at bounding box center [361, 163] width 723 height 327
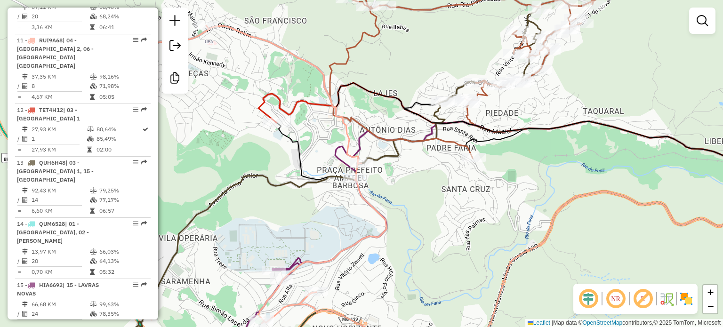
click at [337, 116] on icon at bounding box center [255, 174] width 264 height 298
select select "**********"
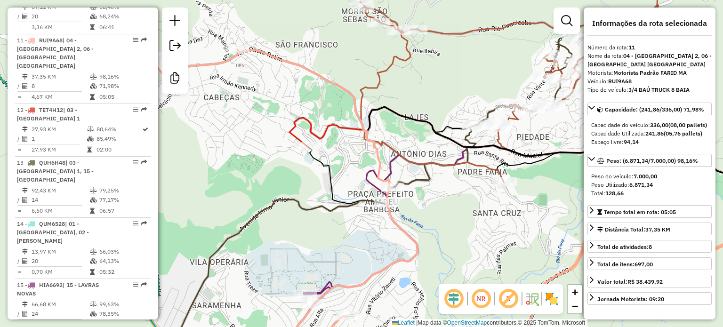
drag, startPoint x: 318, startPoint y: 128, endPoint x: 388, endPoint y: 203, distance: 102.2
click at [388, 203] on div "Janela de atendimento Grade de atendimento Capacidade Transportadoras Veículos …" at bounding box center [361, 163] width 723 height 327
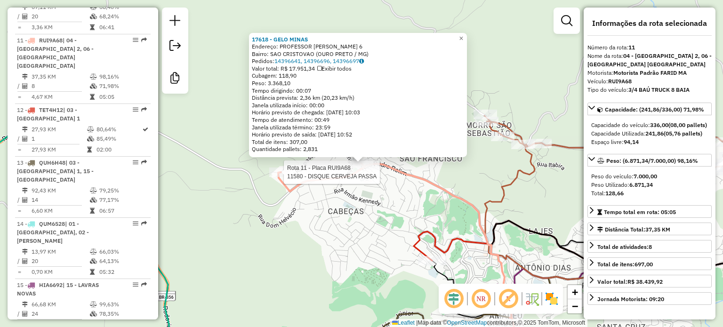
click at [272, 177] on div at bounding box center [281, 172] width 24 height 9
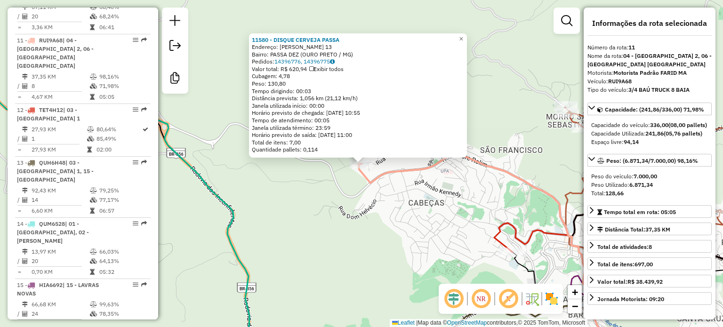
click at [344, 222] on div "11580 - DISQUE CERVEJA PASSA Endereço: [PERSON_NAME] 13 Bairro: PASSA DEZ ([GEO…" at bounding box center [361, 163] width 723 height 327
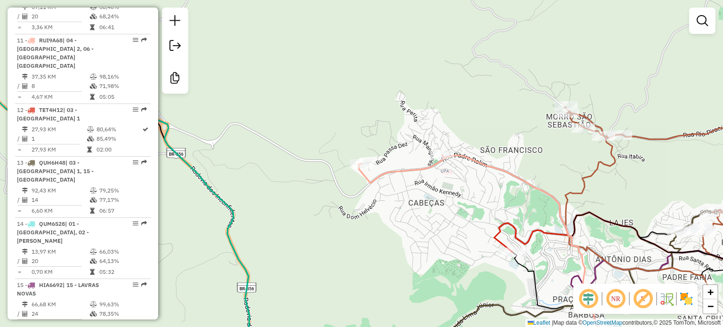
click at [297, 48] on div "Janela de atendimento Grade de atendimento Capacidade Transportadoras Veículos …" at bounding box center [361, 163] width 723 height 327
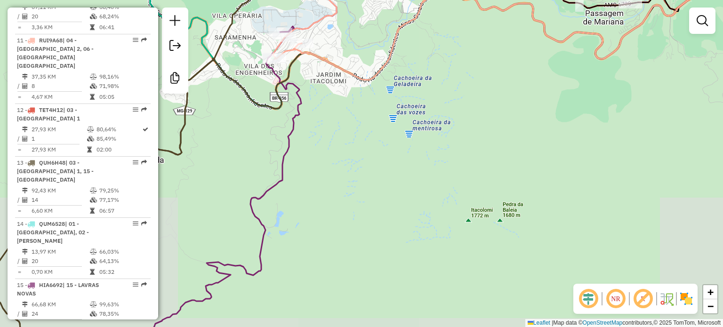
drag, startPoint x: 340, startPoint y: 130, endPoint x: 346, endPoint y: 124, distance: 8.7
click at [344, 137] on div "Rota 11 - Placa RUI9A68 18597 - TABACARIA DU [PERSON_NAME] de atendimento Grade…" at bounding box center [361, 163] width 723 height 327
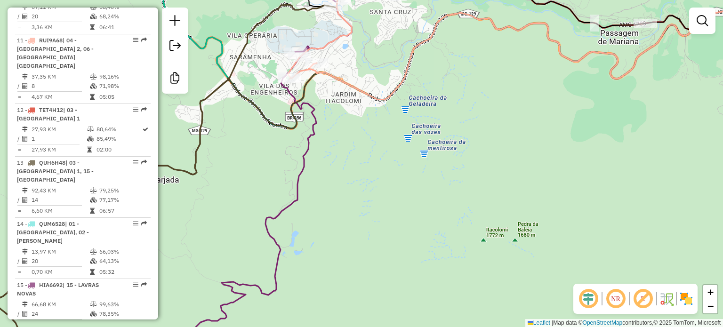
click at [338, 39] on icon at bounding box center [320, 24] width 64 height 112
select select "**********"
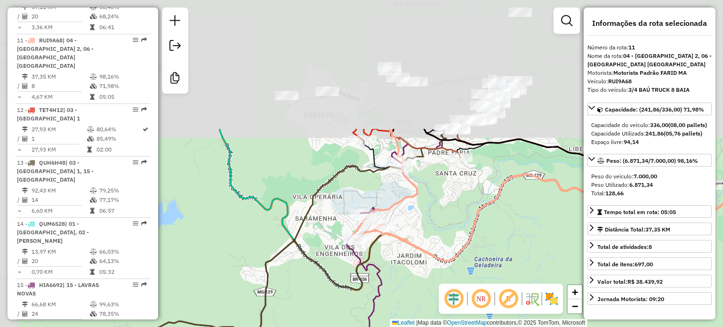
drag, startPoint x: 338, startPoint y: 39, endPoint x: 405, endPoint y: 202, distance: 176.2
click at [405, 202] on icon at bounding box center [385, 185] width 64 height 112
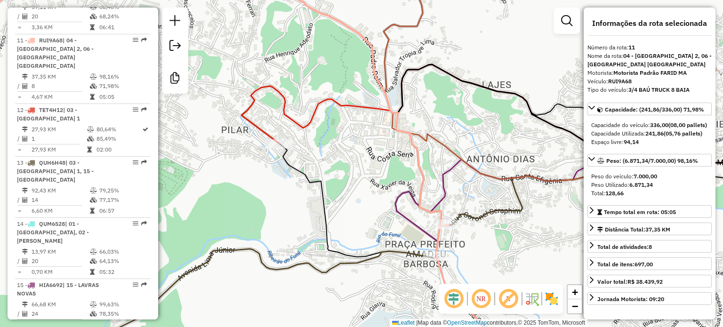
click at [392, 120] on icon at bounding box center [234, 164] width 527 height 392
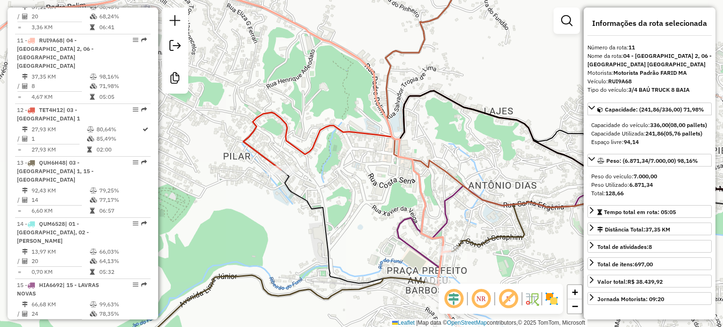
drag, startPoint x: 373, startPoint y: 161, endPoint x: 390, endPoint y: 236, distance: 76.3
click at [391, 250] on div "Janela de atendimento Grade de atendimento Capacidade Transportadoras Veículos …" at bounding box center [361, 163] width 723 height 327
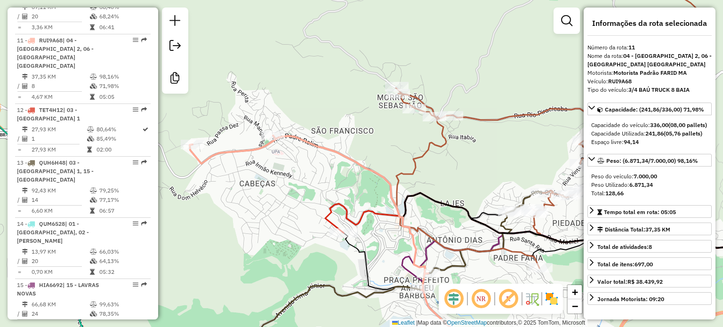
click at [324, 151] on icon at bounding box center [322, 248] width 264 height 224
click at [423, 159] on icon at bounding box center [548, 124] width 304 height 288
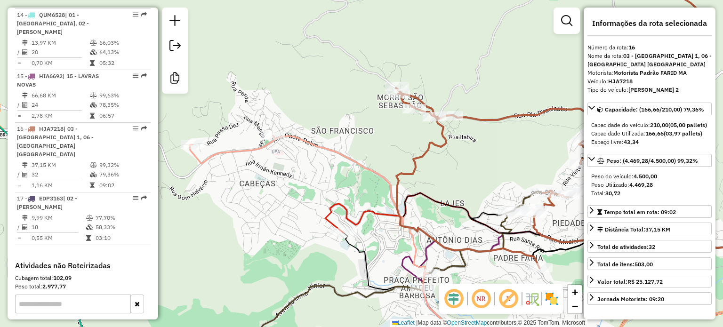
scroll to position [1179, 0]
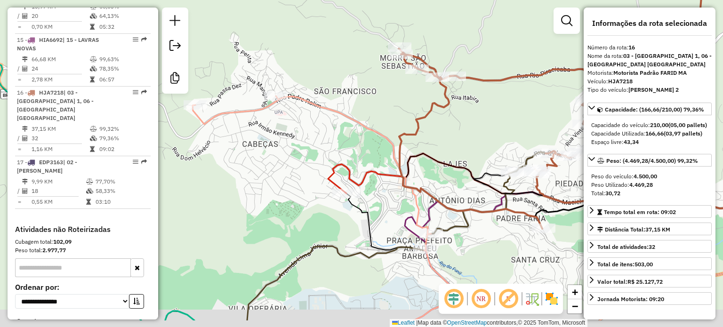
drag, startPoint x: 438, startPoint y: 188, endPoint x: 441, endPoint y: 134, distance: 53.7
click at [441, 134] on div "Janela de atendimento Grade de atendimento Capacidade Transportadoras Veículos …" at bounding box center [361, 163] width 723 height 327
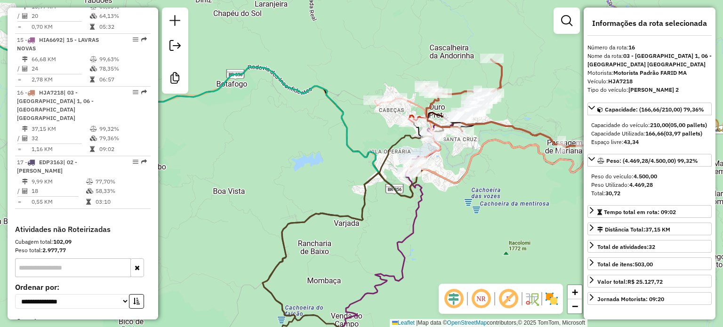
drag, startPoint x: 465, startPoint y: 283, endPoint x: 459, endPoint y: 250, distance: 33.5
click at [459, 250] on div "Janela de atendimento Grade de atendimento Capacidade Transportadoras Veículos …" at bounding box center [361, 163] width 723 height 327
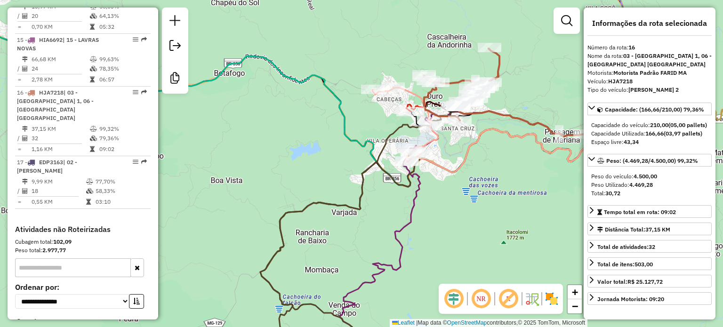
click at [410, 210] on icon at bounding box center [462, 235] width 246 height 248
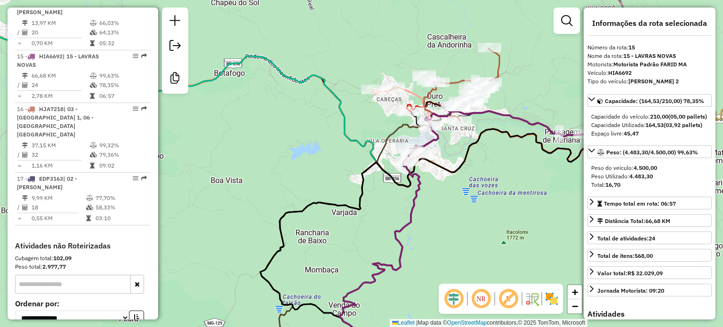
scroll to position [1161, 0]
drag, startPoint x: 318, startPoint y: 99, endPoint x: 319, endPoint y: 79, distance: 20.3
click at [319, 81] on div "Janela de atendimento Grade de atendimento Capacidade Transportadoras Veículos …" at bounding box center [361, 163] width 723 height 327
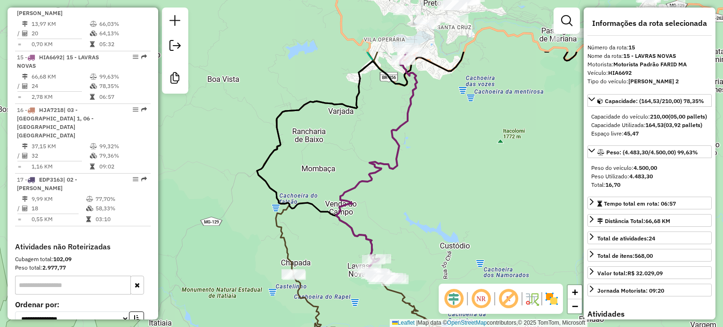
drag, startPoint x: 328, startPoint y: 178, endPoint x: 330, endPoint y: 186, distance: 7.8
click at [330, 186] on div "Janela de atendimento Grade de atendimento Capacidade Transportadoras Veículos …" at bounding box center [361, 163] width 723 height 327
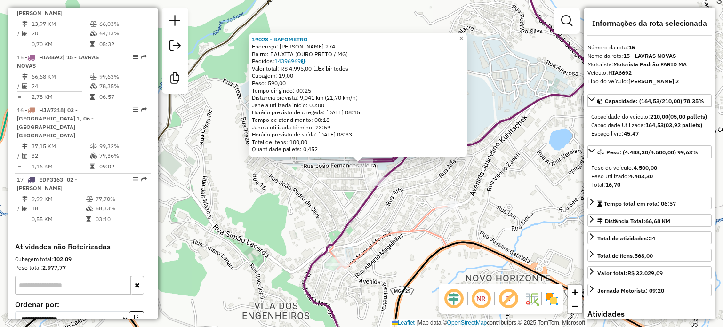
click at [393, 216] on div "19028 - BAFOMETRO Endereço: [PERSON_NAME] 274 Bairro: BAUXITA ([GEOGRAPHIC_DATA…" at bounding box center [361, 163] width 723 height 327
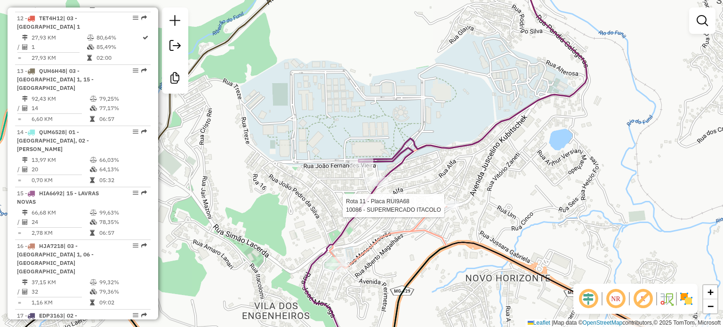
select select "**********"
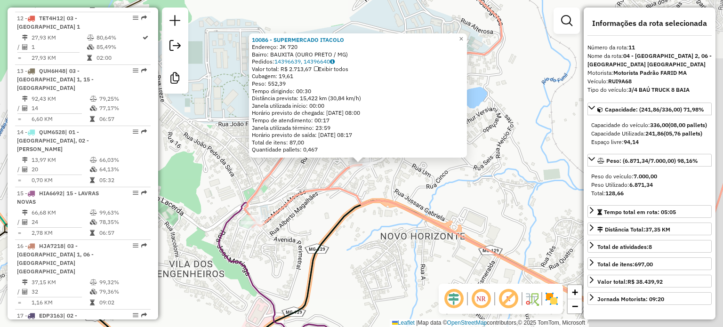
scroll to position [934, 0]
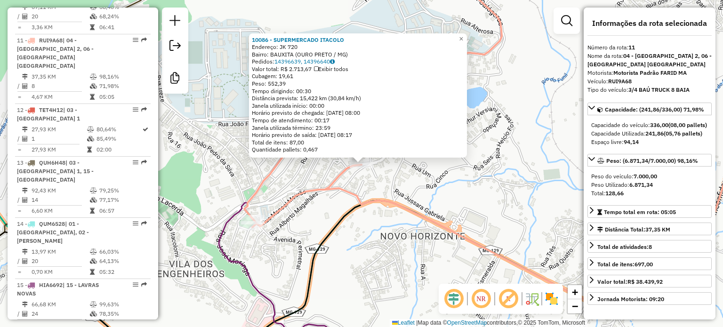
click at [323, 228] on div "10086 - SUPERMERCADO ITACOLO Endereço: JK 720 Bairro: BAUXITA (OURO PRETO / MG)…" at bounding box center [361, 163] width 723 height 327
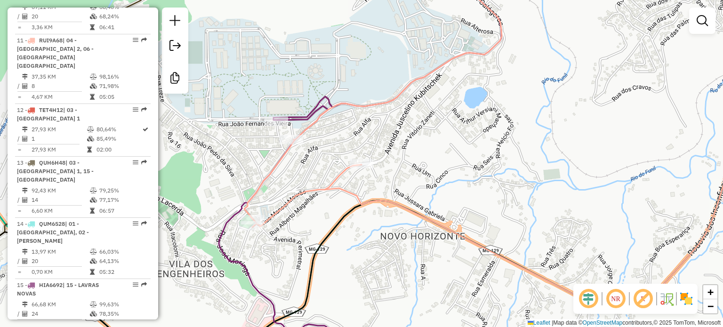
click at [341, 179] on icon at bounding box center [372, 98] width 257 height 260
select select "**********"
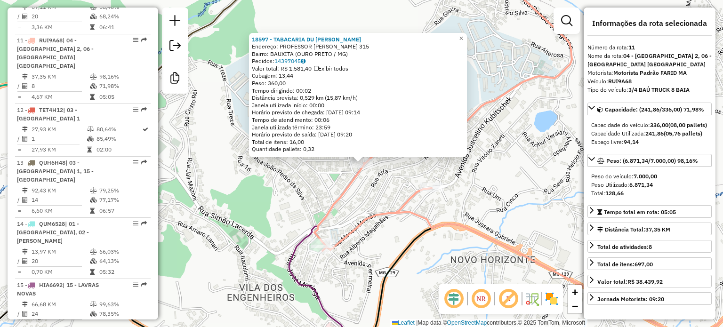
click at [248, 176] on div "18597 - TABACARIA DU [PERSON_NAME]: PROFESSOR [PERSON_NAME] GOME 315 Bairro: BA…" at bounding box center [361, 163] width 723 height 327
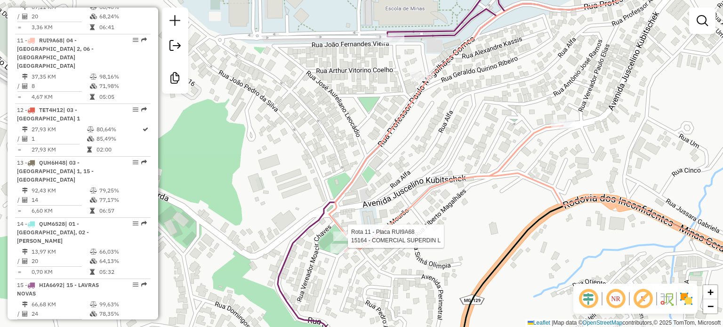
select select "**********"
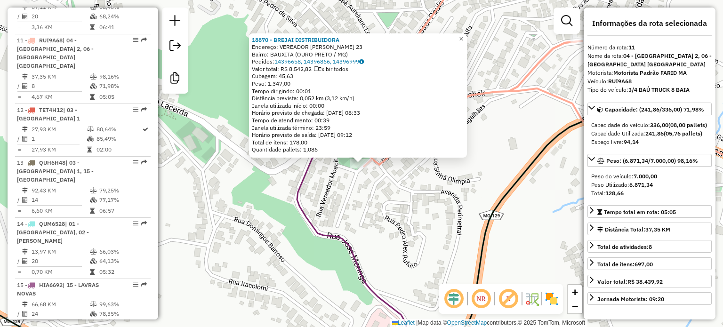
click at [366, 204] on div "18870 - BREJAI DISTRIBUIDORA Endereço: VEREADOR [PERSON_NAME] 23 Bairro: BAUXIT…" at bounding box center [361, 163] width 723 height 327
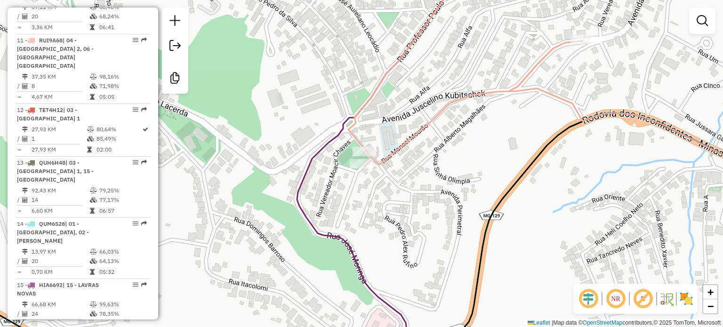
drag, startPoint x: 343, startPoint y: 246, endPoint x: 371, endPoint y: 233, distance: 31.0
click at [367, 236] on icon at bounding box center [386, 164] width 179 height 392
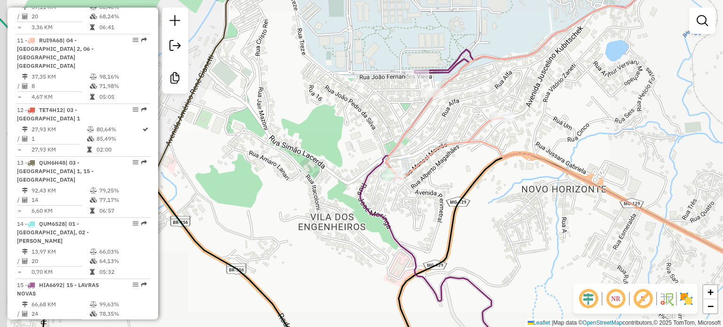
drag, startPoint x: 306, startPoint y: 245, endPoint x: 352, endPoint y: 194, distance: 68.6
click at [341, 204] on div "Janela de atendimento Grade de atendimento Capacidade Transportadoras Veículos …" at bounding box center [361, 163] width 723 height 327
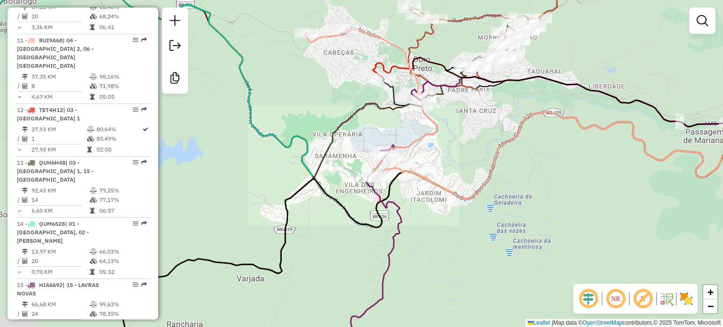
drag, startPoint x: 333, startPoint y: 237, endPoint x: 360, endPoint y: 163, distance: 78.3
click at [359, 167] on div "Janela de atendimento Grade de atendimento Capacidade Transportadoras Veículos …" at bounding box center [361, 163] width 723 height 327
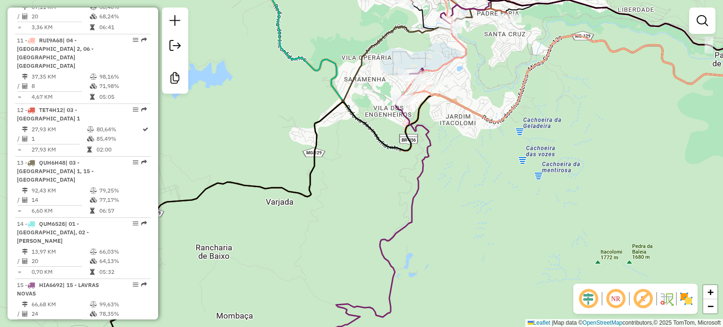
click at [307, 162] on div "Janela de atendimento Grade de atendimento Capacidade Transportadoras Veículos …" at bounding box center [361, 163] width 723 height 327
click at [314, 176] on icon at bounding box center [453, 197] width 684 height 325
select select "**********"
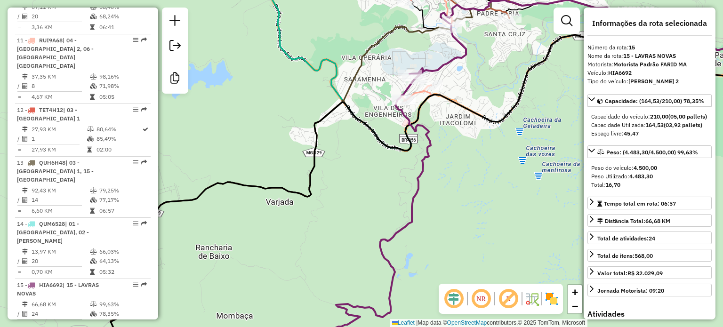
scroll to position [1161, 0]
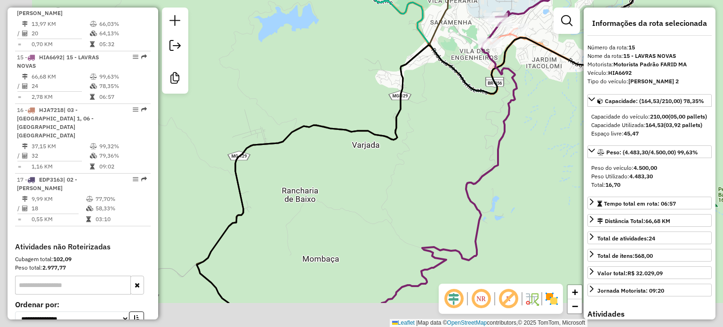
drag, startPoint x: 265, startPoint y: 227, endPoint x: 356, endPoint y: 163, distance: 110.7
click at [354, 166] on div "Janela de atendimento Grade de atendimento Capacidade Transportadoras Veículos …" at bounding box center [361, 163] width 723 height 327
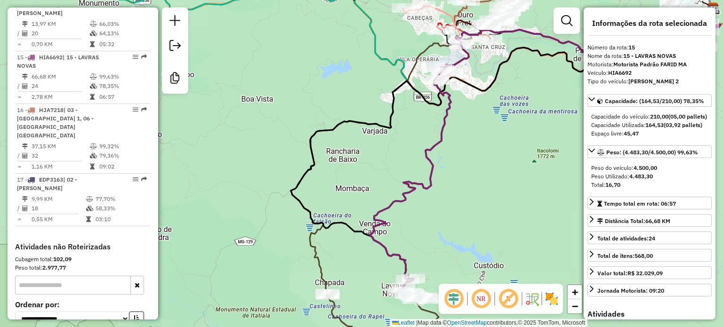
drag, startPoint x: 383, startPoint y: 168, endPoint x: 431, endPoint y: 100, distance: 83.0
click at [425, 105] on div "Janela de atendimento Grade de atendimento Capacidade Transportadoras Veículos …" at bounding box center [361, 163] width 723 height 327
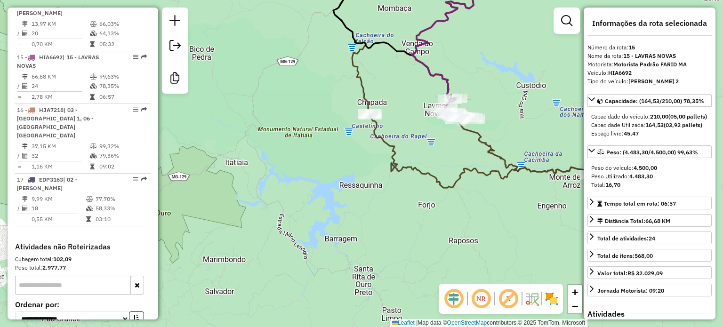
drag, startPoint x: 405, startPoint y: 161, endPoint x: 392, endPoint y: 119, distance: 44.4
click at [392, 119] on div "Janela de atendimento Grade de atendimento Capacidade Transportadoras Veículos …" at bounding box center [361, 163] width 723 height 327
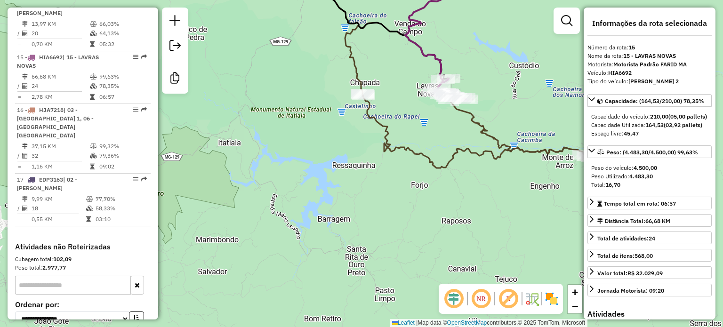
click at [399, 146] on icon at bounding box center [466, 68] width 280 height 200
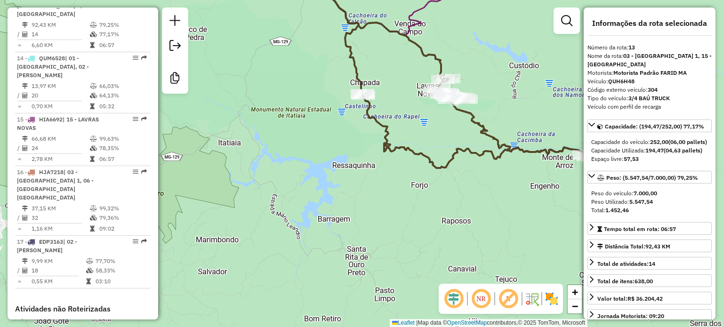
scroll to position [1047, 0]
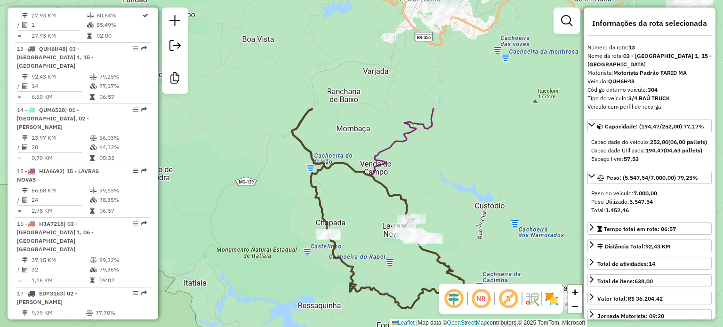
drag, startPoint x: 407, startPoint y: 101, endPoint x: 375, endPoint y: 230, distance: 133.0
click at [373, 242] on div "Janela de atendimento Grade de atendimento Capacidade Transportadoras Veículos …" at bounding box center [361, 163] width 723 height 327
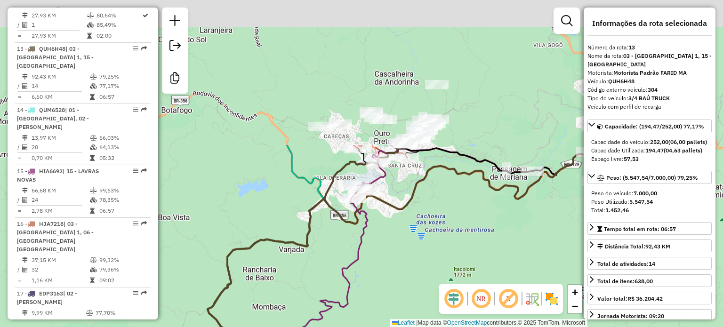
drag, startPoint x: 508, startPoint y: 137, endPoint x: 431, endPoint y: 274, distance: 156.8
click at [431, 274] on div "Janela de atendimento Grade de atendimento Capacidade Transportadoras Veículos …" at bounding box center [361, 163] width 723 height 327
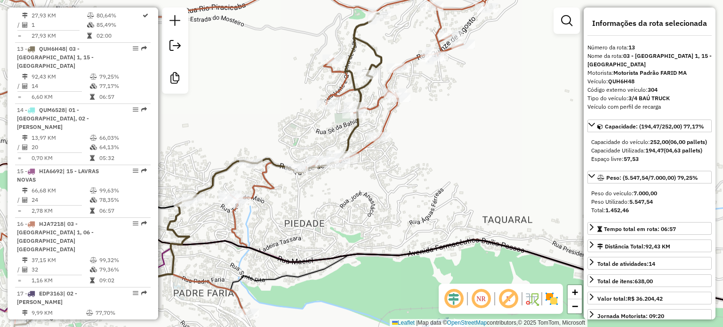
click at [414, 62] on icon at bounding box center [252, 141] width 589 height 347
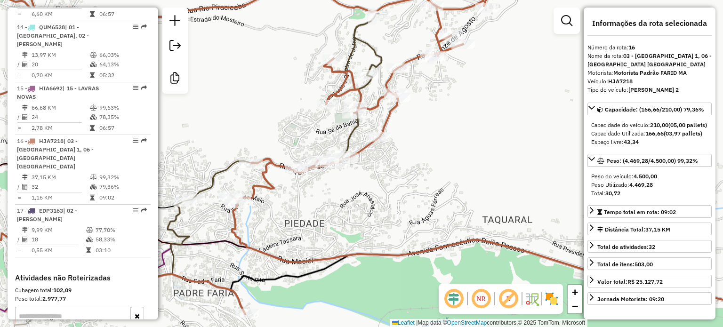
scroll to position [1179, 0]
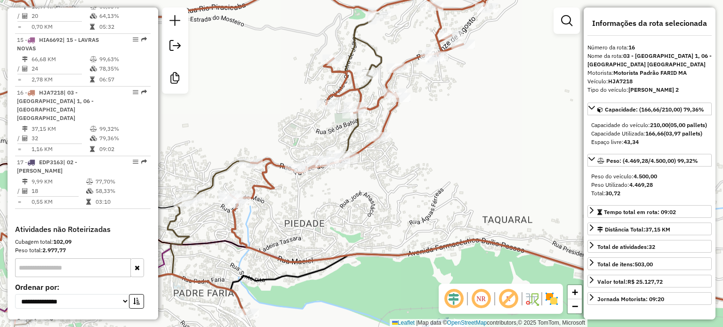
click at [373, 50] on icon at bounding box center [160, 187] width 441 height 346
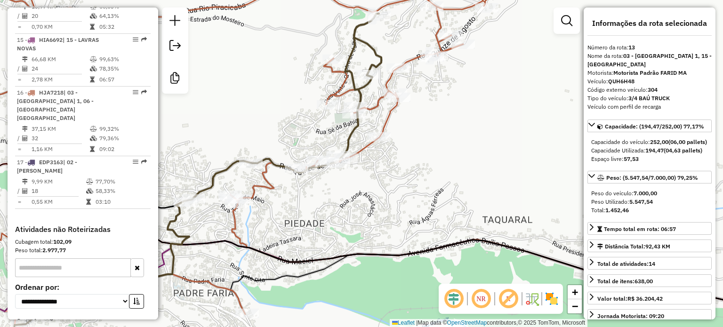
scroll to position [1047, 0]
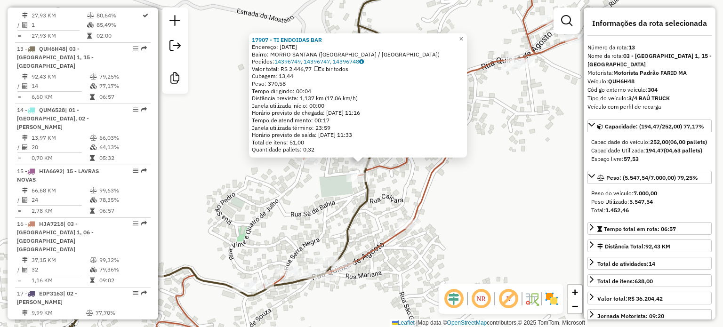
click at [346, 197] on div "17907 - TI ENDOIDAS BAR Endereço: [DATE] Bairro: MORRO SANTANA ([GEOGRAPHIC_DAT…" at bounding box center [361, 163] width 723 height 327
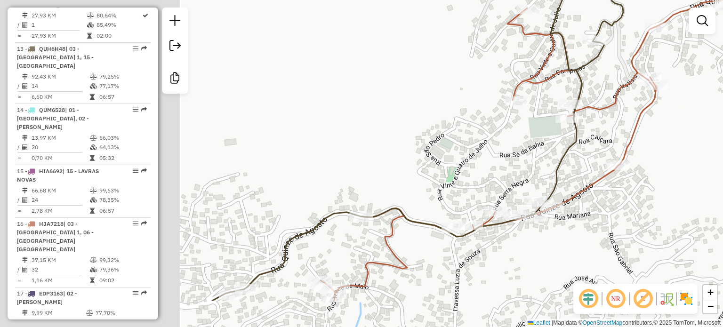
drag, startPoint x: 321, startPoint y: 202, endPoint x: 533, endPoint y: 143, distance: 219.9
click at [533, 143] on div "Janela de atendimento Grade de atendimento Capacidade Transportadoras Veículos …" at bounding box center [361, 163] width 723 height 327
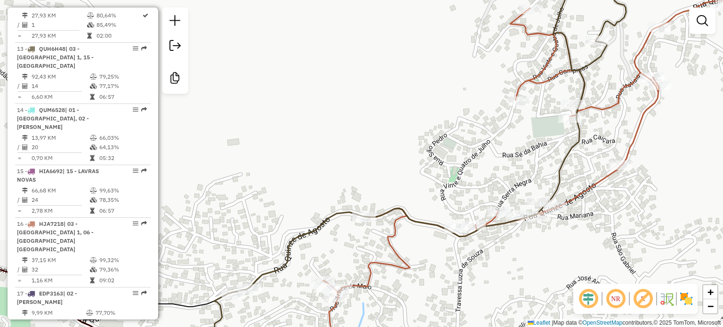
drag, startPoint x: 457, startPoint y: 175, endPoint x: 532, endPoint y: 85, distance: 116.9
click at [532, 86] on div "Janela de atendimento Grade de atendimento Capacidade Transportadoras Veículos …" at bounding box center [361, 163] width 723 height 327
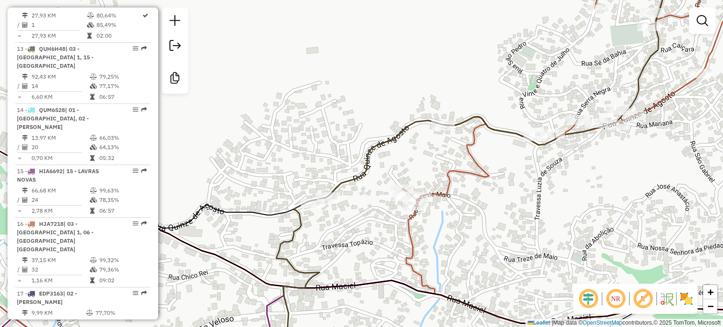
click at [384, 138] on icon at bounding box center [394, 164] width 563 height 392
select select "**********"
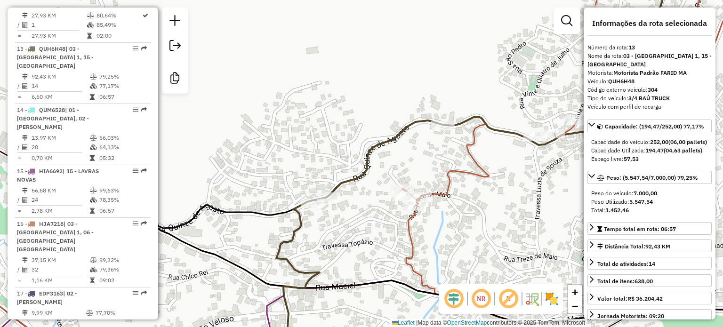
click at [461, 180] on div "Rota 16 - Placa HJA7218 99884 - LUAN [PERSON_NAME] Janela de atendimento Grade …" at bounding box center [361, 163] width 723 height 327
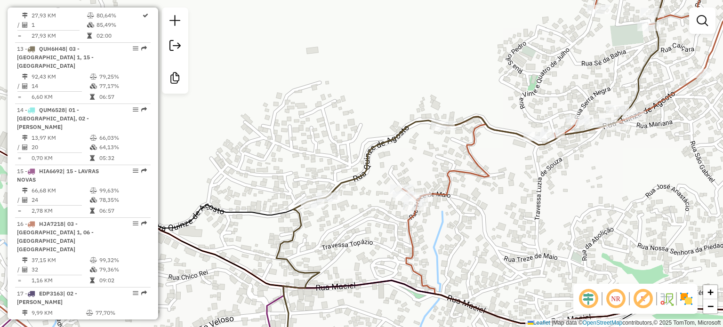
click at [484, 177] on icon at bounding box center [333, 164] width 810 height 392
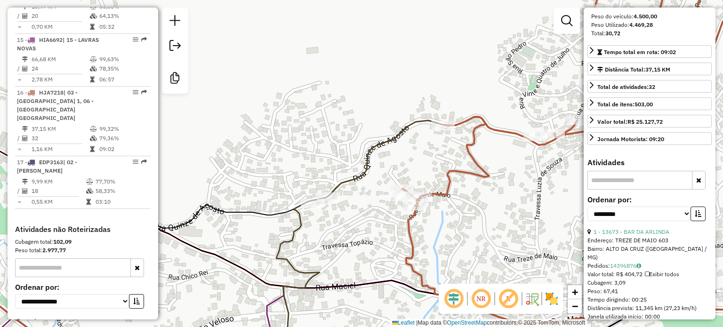
scroll to position [235, 0]
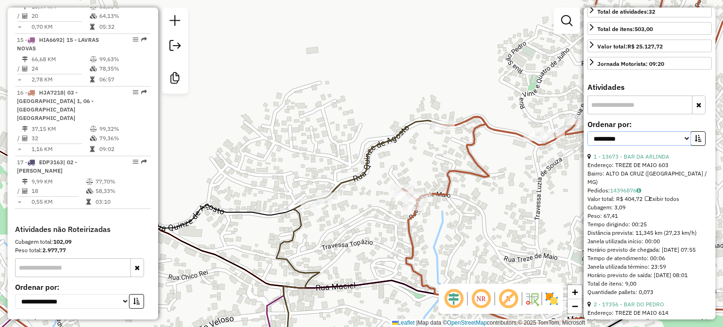
click at [679, 146] on select "**********" at bounding box center [639, 138] width 104 height 15
select select "*********"
click at [587, 146] on select "**********" at bounding box center [639, 138] width 104 height 15
click at [695, 142] on icon "button" at bounding box center [698, 138] width 7 height 7
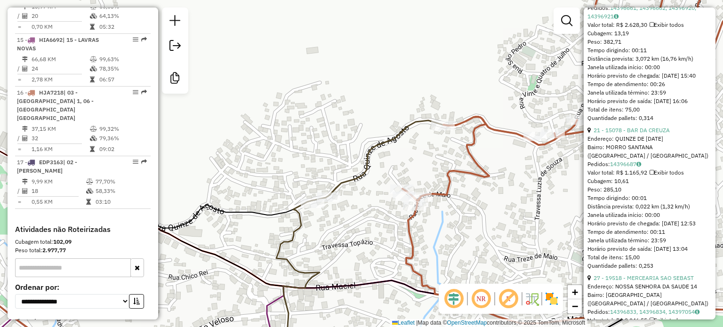
scroll to position [423, 0]
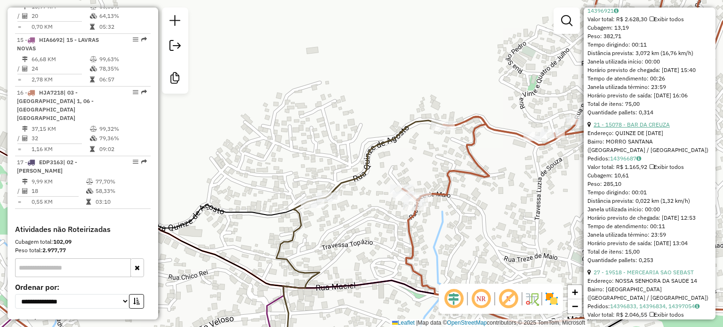
click at [660, 128] on link "21 - 15078 - BAR DA CREUZA" at bounding box center [631, 124] width 76 height 7
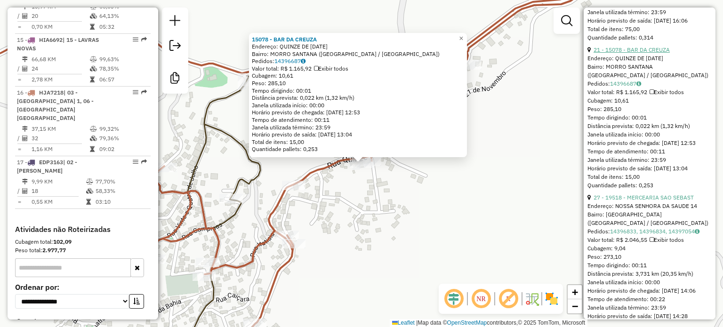
scroll to position [565, 0]
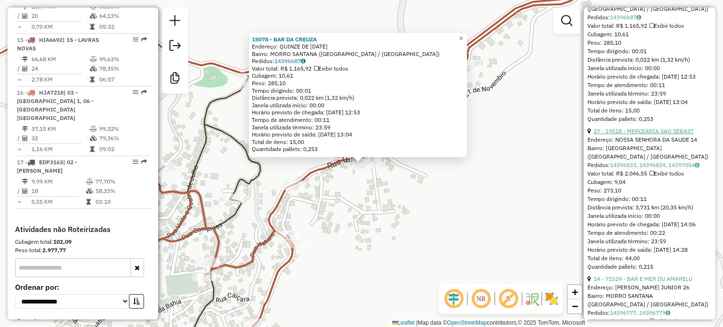
click at [659, 135] on link "27 - 19518 - MERCEARIA SAO SEBAST" at bounding box center [643, 131] width 100 height 7
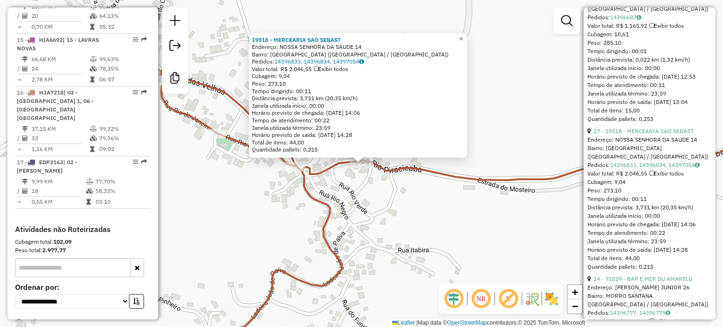
click at [428, 203] on div "19518 - MERCEARIA SAO SEBAST Endereço: NOSSA SENHORA DA SAUDE 14 Bairro: [GEOGR…" at bounding box center [361, 163] width 723 height 327
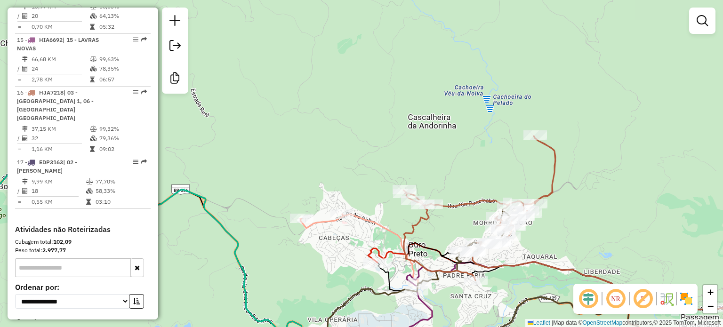
click at [538, 141] on div "Janela de atendimento Grade de atendimento Capacidade Transportadoras Veículos …" at bounding box center [361, 163] width 723 height 327
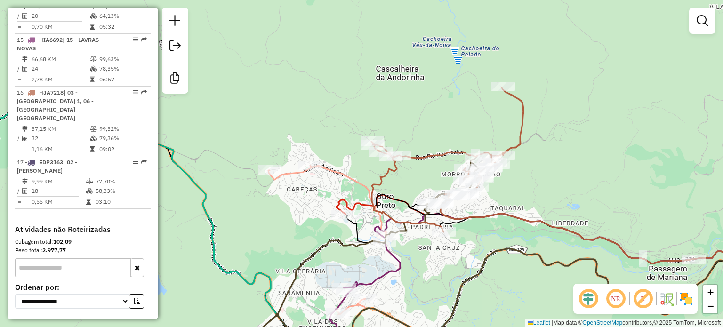
drag, startPoint x: 568, startPoint y: 164, endPoint x: 518, endPoint y: 104, distance: 78.1
click at [518, 105] on div "Janela de atendimento Grade de atendimento Capacidade Transportadoras Veículos …" at bounding box center [361, 163] width 723 height 327
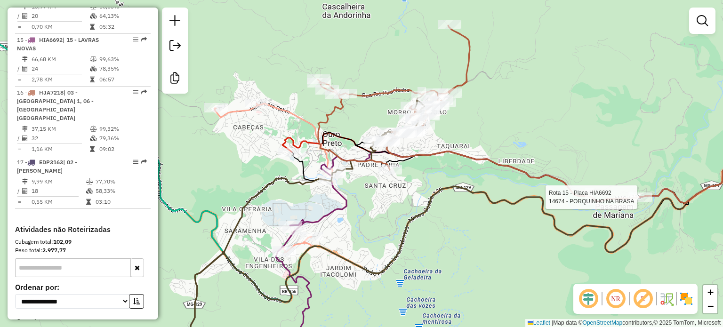
select select "*********"
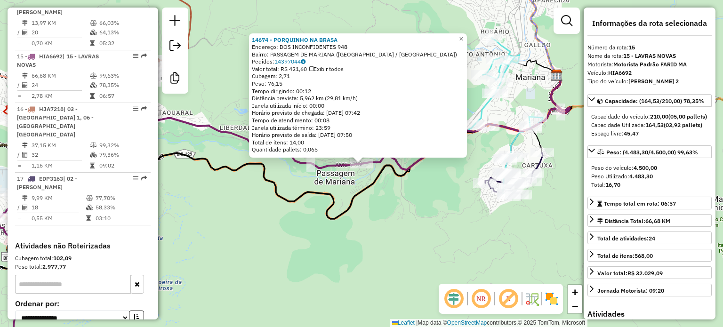
scroll to position [1161, 0]
click at [522, 244] on div "14674 - PORQUINHO NA BRASA Endereço: DOS INCONFIDENTES 948 Bairro: PASSAGEM DE …" at bounding box center [361, 163] width 723 height 327
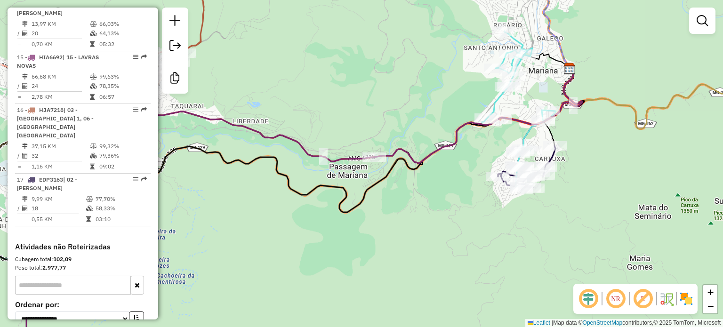
drag, startPoint x: 396, startPoint y: 220, endPoint x: 550, endPoint y: 160, distance: 165.2
click at [548, 161] on div "Janela de atendimento Grade de atendimento Capacidade Transportadoras Veículos …" at bounding box center [361, 163] width 723 height 327
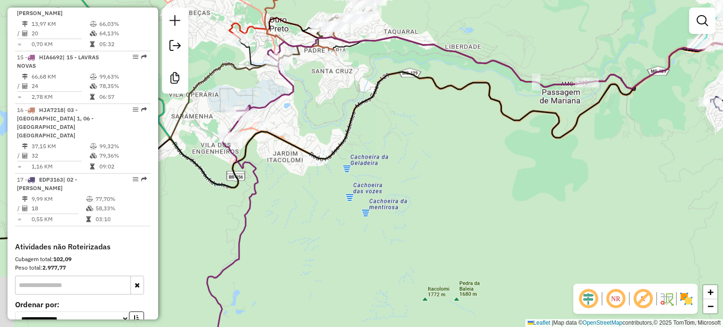
drag, startPoint x: 427, startPoint y: 210, endPoint x: 443, endPoint y: 213, distance: 16.2
click at [455, 207] on div "Janela de atendimento Grade de atendimento Capacidade Transportadoras Veículos …" at bounding box center [361, 163] width 723 height 327
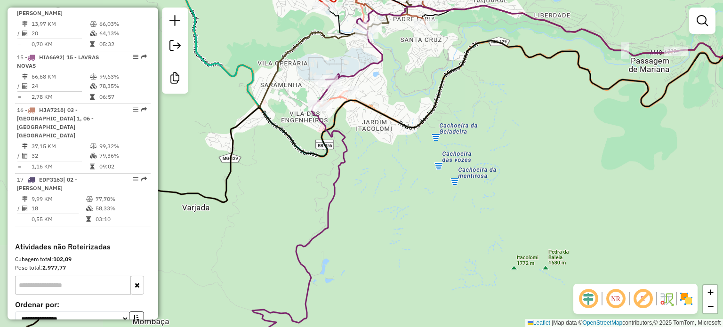
drag, startPoint x: 516, startPoint y: 186, endPoint x: 413, endPoint y: 176, distance: 104.0
click at [517, 186] on div "Janela de atendimento Grade de atendimento Capacidade Transportadoras Veículos …" at bounding box center [361, 163] width 723 height 327
click at [409, 197] on div "Janela de atendimento Grade de atendimento Capacidade Transportadoras Veículos …" at bounding box center [361, 163] width 723 height 327
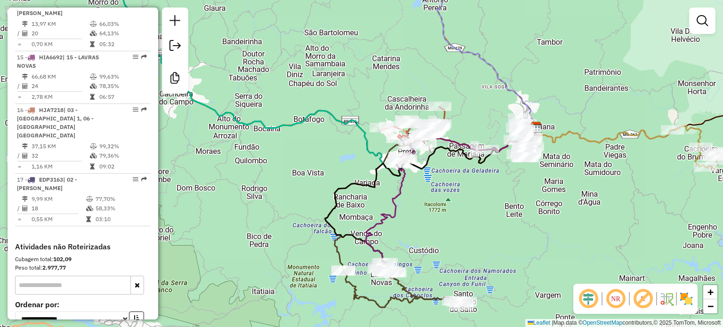
drag, startPoint x: 495, startPoint y: 211, endPoint x: 422, endPoint y: 207, distance: 73.0
click at [422, 207] on div "Janela de atendimento Grade de atendimento Capacidade Transportadoras Veículos …" at bounding box center [361, 163] width 723 height 327
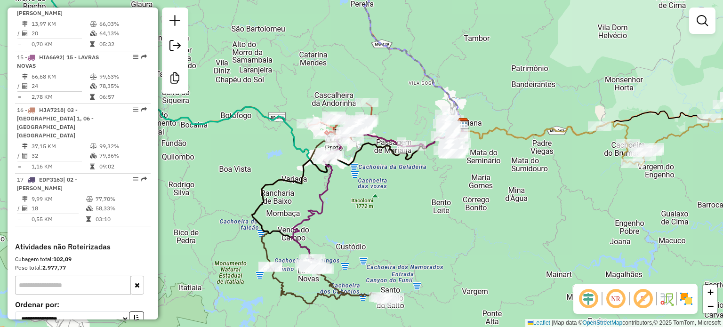
click at [303, 218] on icon at bounding box center [352, 202] width 123 height 135
select select "*********"
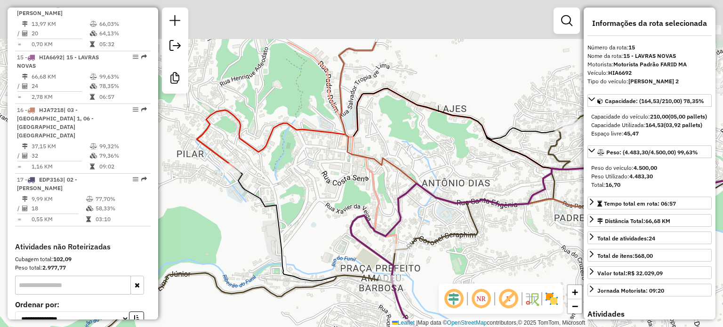
drag, startPoint x: 327, startPoint y: 113, endPoint x: 365, endPoint y: 195, distance: 90.1
click at [345, 200] on div "Janela de atendimento Grade de atendimento Capacidade Transportadoras Veículos …" at bounding box center [361, 163] width 723 height 327
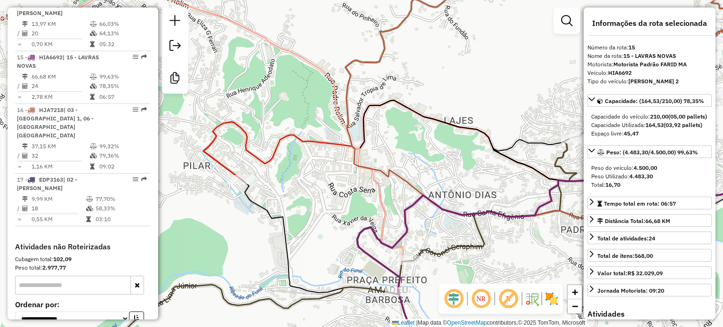
click at [378, 199] on icon at bounding box center [188, 172] width 511 height 375
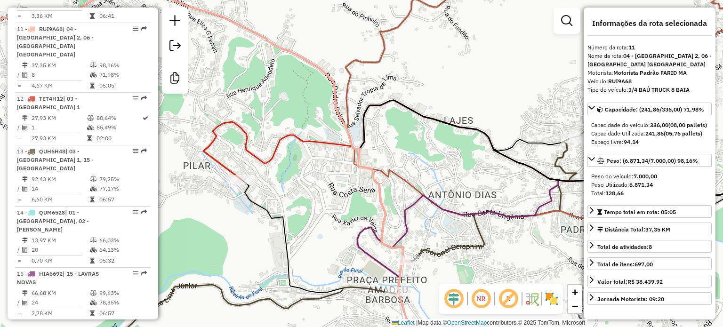
scroll to position [934, 0]
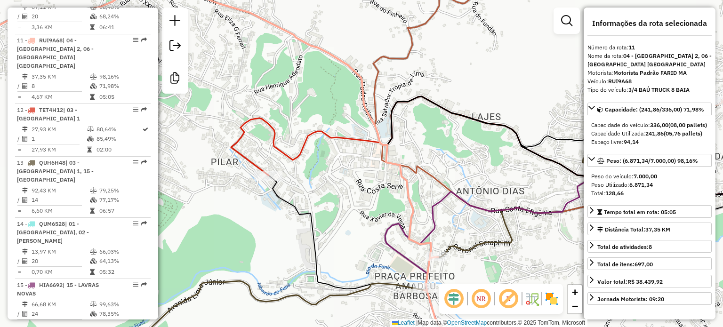
drag, startPoint x: 322, startPoint y: 197, endPoint x: 378, endPoint y: 192, distance: 56.2
click at [368, 192] on div "Janela de atendimento Grade de atendimento Capacidade Transportadoras Veículos …" at bounding box center [361, 163] width 723 height 327
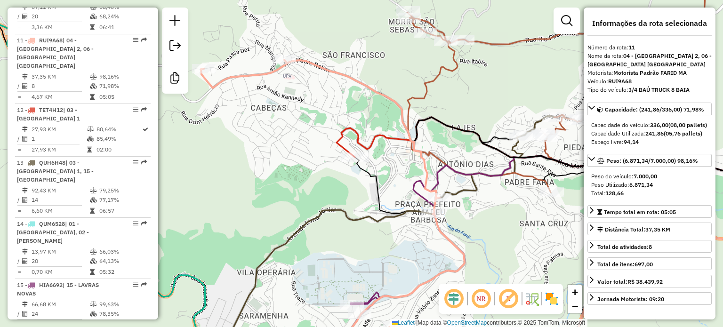
drag, startPoint x: 372, startPoint y: 215, endPoint x: 378, endPoint y: 195, distance: 20.6
click at [378, 195] on icon at bounding box center [578, 185] width 447 height 59
click at [368, 147] on icon at bounding box center [565, 152] width 458 height 70
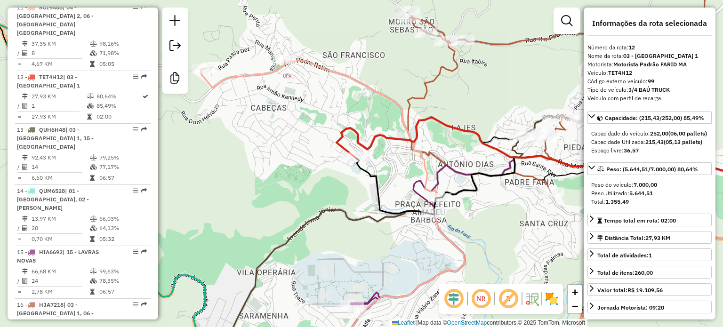
scroll to position [995, 0]
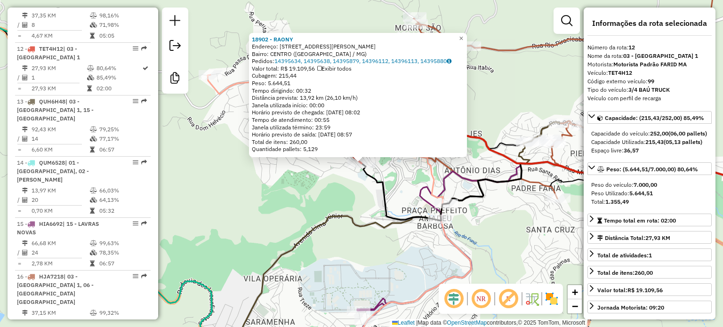
click at [400, 186] on div "18902 - RAONY Endereço: [STREET_ADDRESS][PERSON_NAME] Pedidos: 14395634, 143956…" at bounding box center [361, 163] width 723 height 327
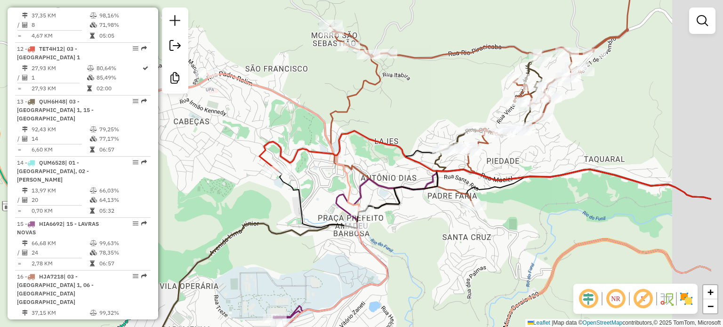
drag, startPoint x: 481, startPoint y: 216, endPoint x: 451, endPoint y: 213, distance: 30.8
click at [451, 213] on div "Janela de atendimento Grade de atendimento Capacidade Transportadoras Veículos …" at bounding box center [361, 163] width 723 height 327
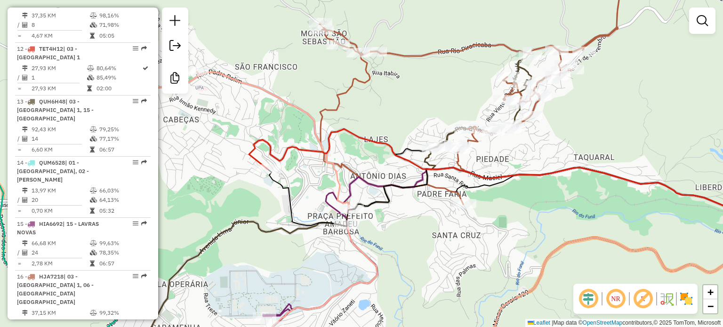
click at [444, 185] on icon at bounding box center [471, 85] width 303 height 237
select select "*********"
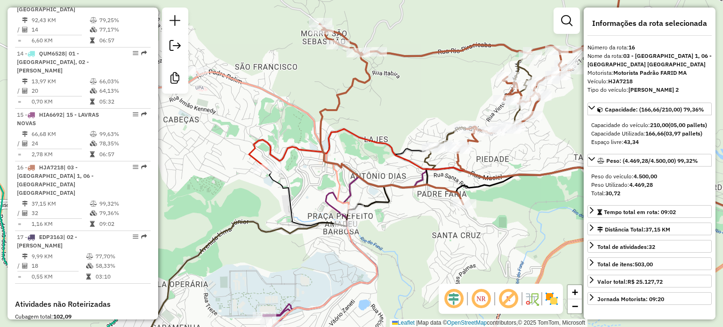
scroll to position [1179, 0]
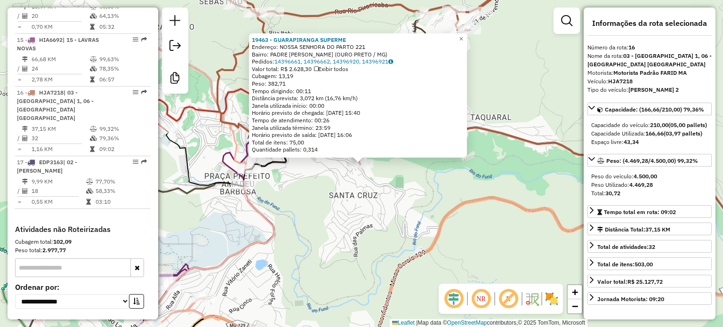
click at [385, 208] on div "19463 - GUARAPIRANGA SUPERME Endereço: NOSSA SENHORA DO PARTO 221 Bairro: PADRE…" at bounding box center [361, 163] width 723 height 327
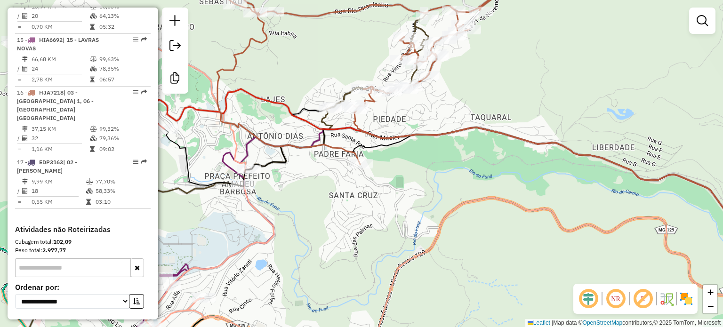
click at [337, 154] on div "Janela de atendimento Grade de atendimento Capacidade Transportadoras Veículos …" at bounding box center [361, 163] width 723 height 327
click at [339, 150] on icon at bounding box center [365, 65] width 298 height 197
select select "*********"
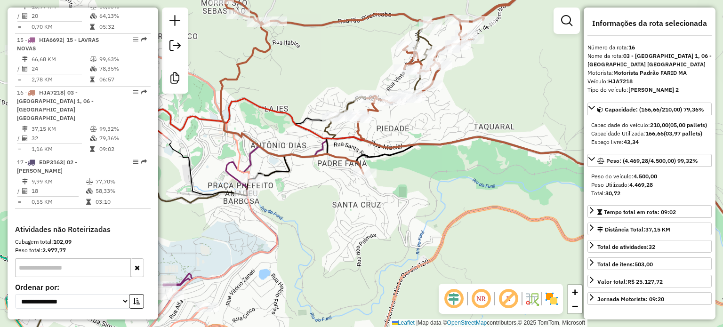
drag, startPoint x: 351, startPoint y: 141, endPoint x: 398, endPoint y: 208, distance: 81.7
click at [397, 208] on div "Janela de atendimento Grade de atendimento Capacidade Transportadoras Veículos …" at bounding box center [361, 163] width 723 height 327
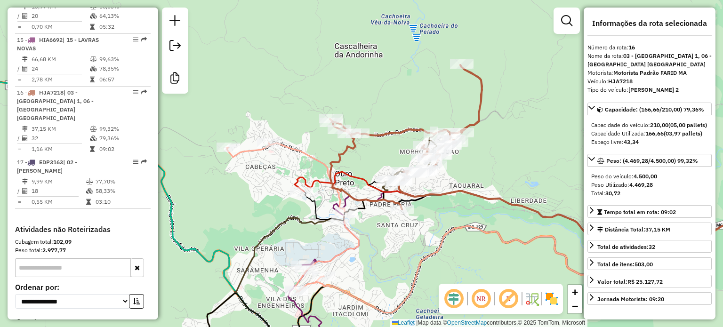
drag, startPoint x: 495, startPoint y: 143, endPoint x: 489, endPoint y: 200, distance: 57.7
click at [491, 205] on div "Janela de atendimento Grade de atendimento Capacidade Transportadoras Veículos …" at bounding box center [361, 163] width 723 height 327
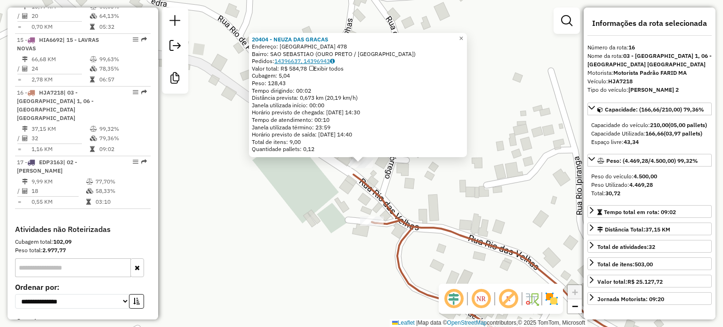
click at [314, 60] on link "14396637, 14396943" at bounding box center [304, 60] width 60 height 7
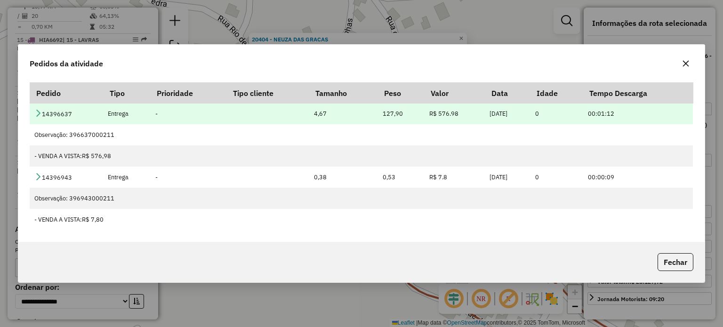
click at [41, 115] on icon at bounding box center [38, 113] width 8 height 8
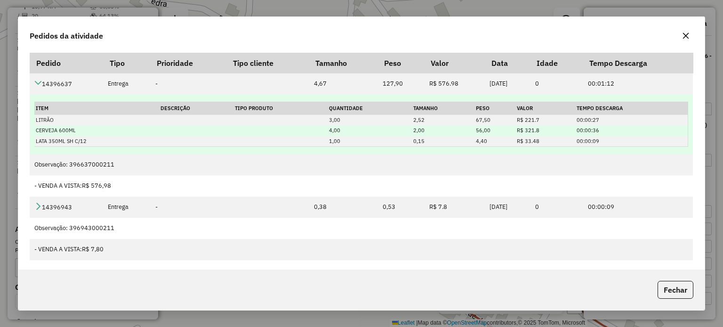
scroll to position [3, 0]
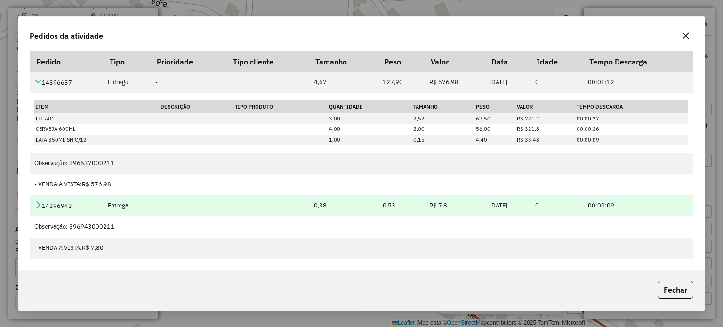
click at [36, 203] on icon at bounding box center [38, 205] width 8 height 8
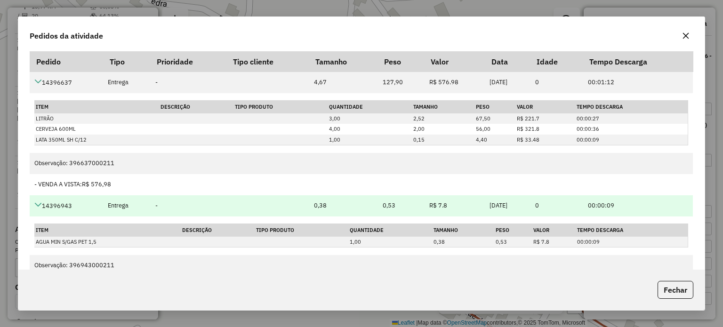
scroll to position [19, 0]
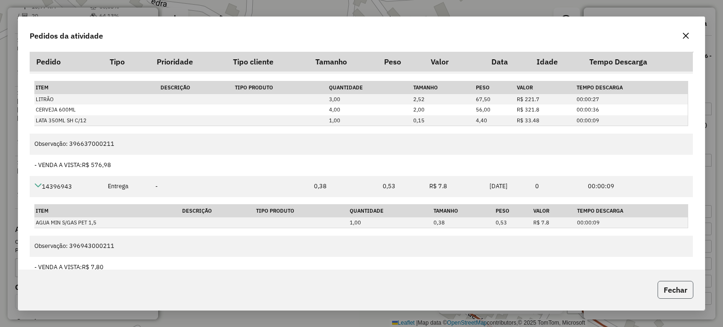
click at [675, 294] on button "Fechar" at bounding box center [675, 290] width 36 height 18
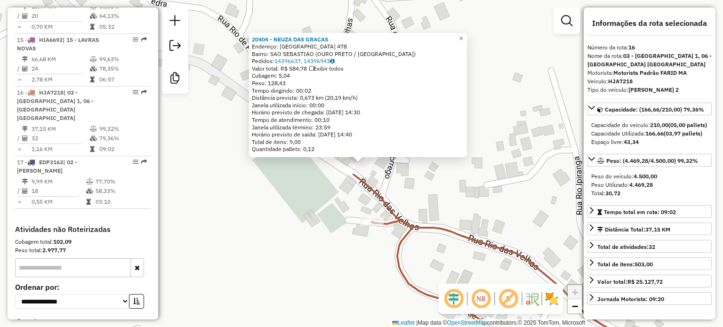
click at [396, 179] on div "20404 - NEUZA DAS GRACAS Endereço: [GEOGRAPHIC_DATA] 478 Bairro: [GEOGRAPHIC_DA…" at bounding box center [361, 163] width 723 height 327
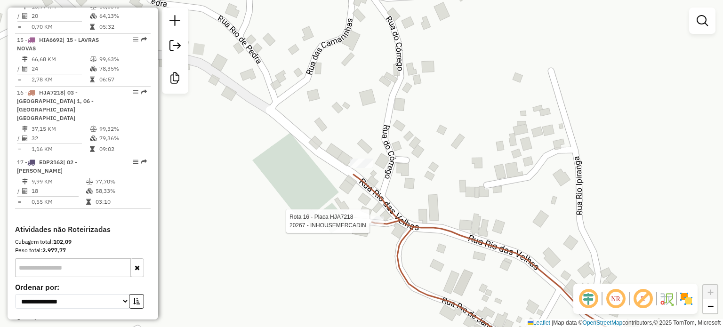
select select "*********"
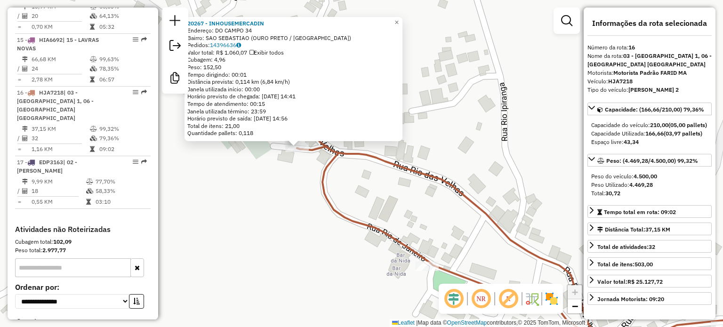
drag, startPoint x: 464, startPoint y: 223, endPoint x: 399, endPoint y: 207, distance: 67.0
click at [399, 207] on div "20267 - INHOUSEMERCADIN Endereço: DO CAMPO 34 Bairro: [GEOGRAPHIC_DATA] ([GEOGR…" at bounding box center [361, 163] width 723 height 327
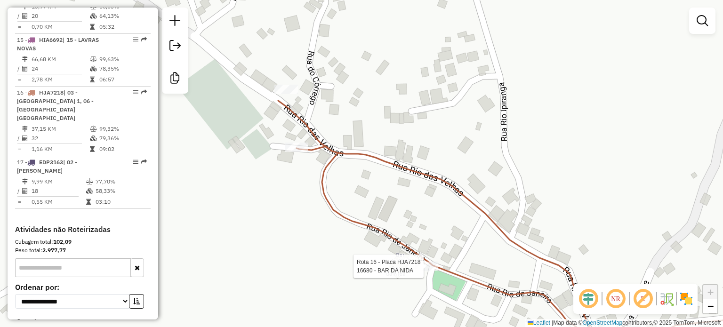
select select "*********"
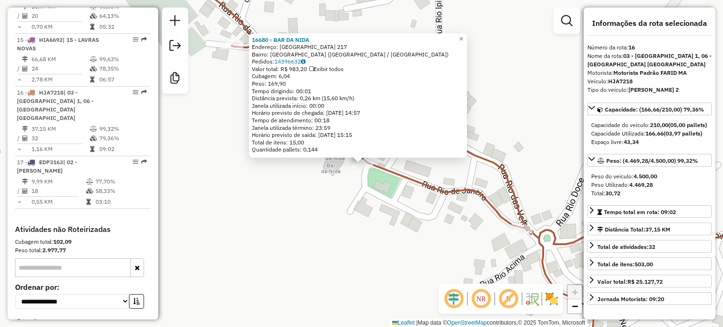
click at [432, 252] on div "16680 - BAR DA NIDA Endereço: [GEOGRAPHIC_DATA] 217 Bairro: [GEOGRAPHIC_DATA] (…" at bounding box center [361, 163] width 723 height 327
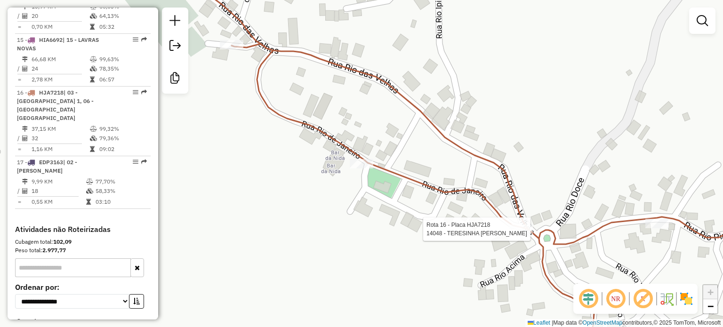
select select "*********"
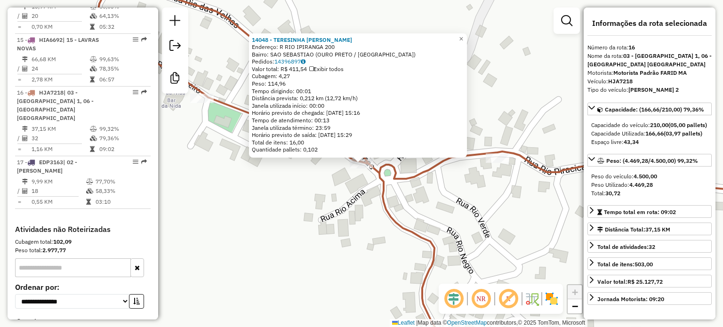
click at [510, 227] on div "14048 - TERESINHA MARTA DE O Endereço: R RIO IPIRANGA 200 Bairro: [GEOGRAPHIC_D…" at bounding box center [361, 163] width 723 height 327
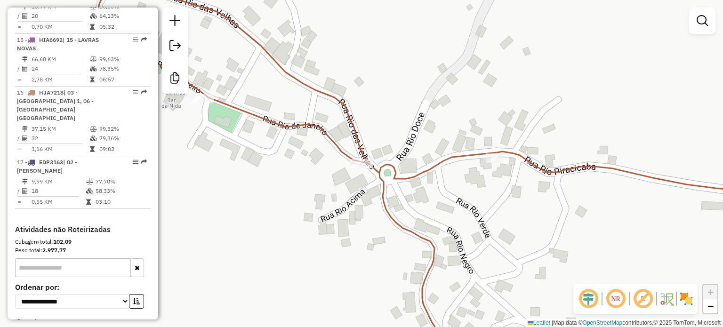
click at [504, 165] on div "Janela de atendimento Grade de atendimento Capacidade Transportadoras Veículos …" at bounding box center [361, 163] width 723 height 327
select select "*********"
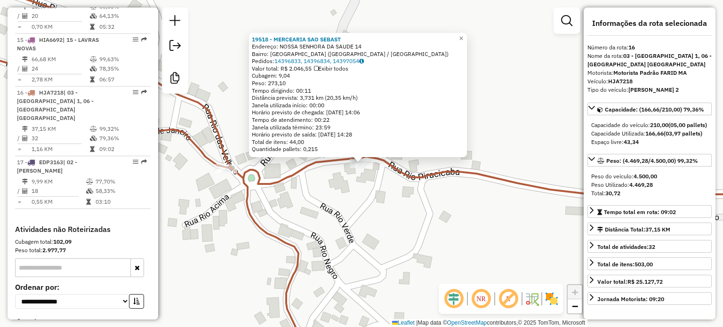
click at [458, 259] on div "19518 - MERCEARIA SAO SEBAST Endereço: NOSSA SENHORA DA SAUDE 14 Bairro: [GEOGR…" at bounding box center [361, 163] width 723 height 327
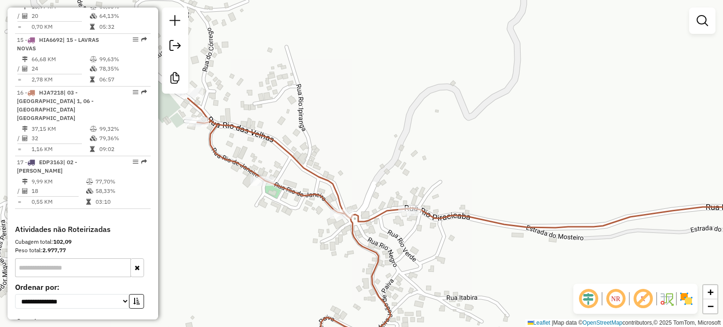
drag, startPoint x: 455, startPoint y: 164, endPoint x: 454, endPoint y: 111, distance: 52.7
click at [454, 126] on div "Janela de atendimento Grade de atendimento Capacidade Transportadoras Veículos …" at bounding box center [361, 163] width 723 height 327
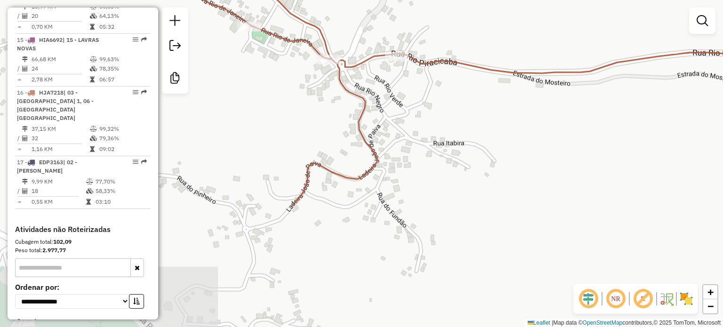
drag, startPoint x: 433, startPoint y: 190, endPoint x: 459, endPoint y: 120, distance: 74.9
click at [457, 128] on div "Janela de atendimento Grade de atendimento Capacidade Transportadoras Veículos …" at bounding box center [361, 163] width 723 height 327
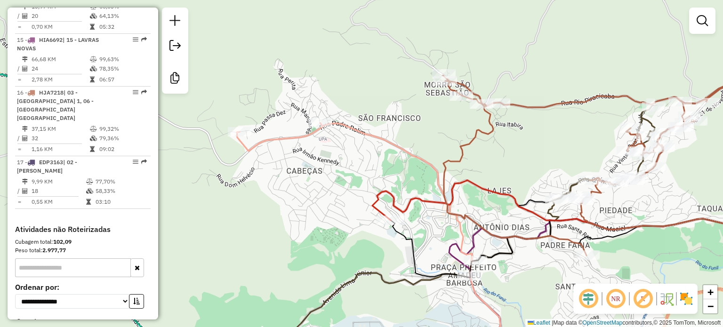
drag, startPoint x: 471, startPoint y: 158, endPoint x: 548, endPoint y: 142, distance: 78.7
click at [546, 143] on div "Janela de atendimento Grade de atendimento Capacidade Transportadoras Veículos …" at bounding box center [361, 163] width 723 height 327
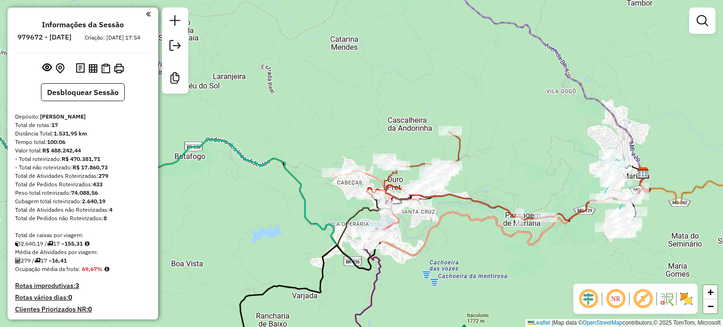
scroll to position [0, 0]
click at [539, 146] on div "Janela de atendimento Grade de atendimento Capacidade Transportadoras Veículos …" at bounding box center [361, 163] width 723 height 327
drag, startPoint x: 537, startPoint y: 178, endPoint x: 437, endPoint y: 153, distance: 103.7
click at [437, 153] on div "Janela de atendimento Grade de atendimento Capacidade Transportadoras Veículos …" at bounding box center [361, 163] width 723 height 327
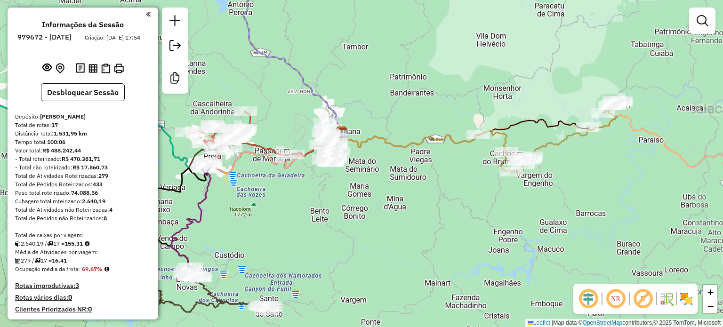
click at [565, 141] on icon at bounding box center [549, 137] width 143 height 73
select select "*********"
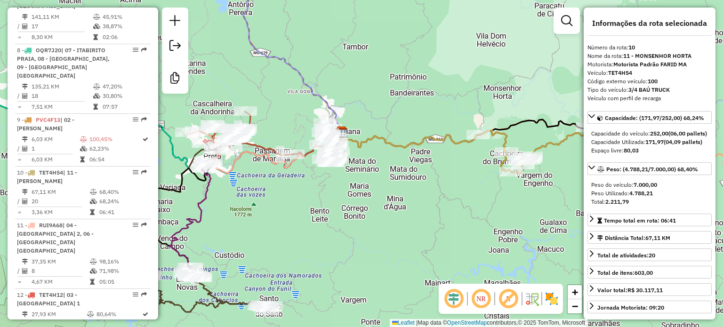
scroll to position [881, 0]
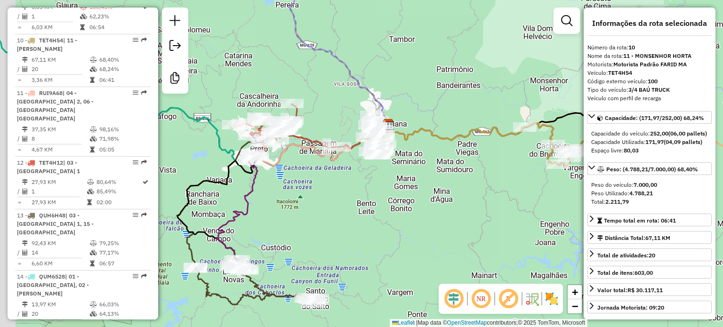
drag, startPoint x: 352, startPoint y: 257, endPoint x: 474, endPoint y: 241, distance: 122.9
click at [474, 241] on div "Janela de atendimento Grade de atendimento Capacidade Transportadoras Veículos …" at bounding box center [361, 163] width 723 height 327
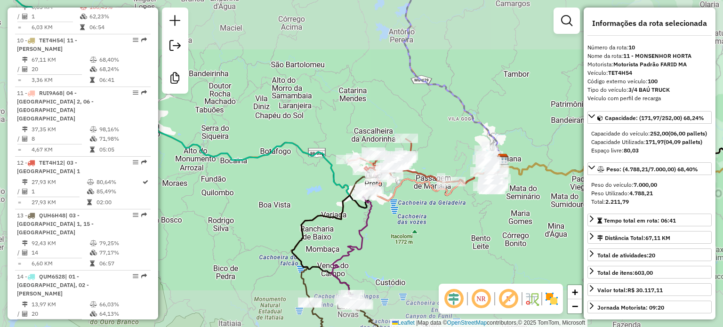
drag, startPoint x: 390, startPoint y: 264, endPoint x: 412, endPoint y: 195, distance: 71.7
click at [412, 197] on div "Janela de atendimento Grade de atendimento Capacidade Transportadoras Veículos …" at bounding box center [361, 163] width 723 height 327
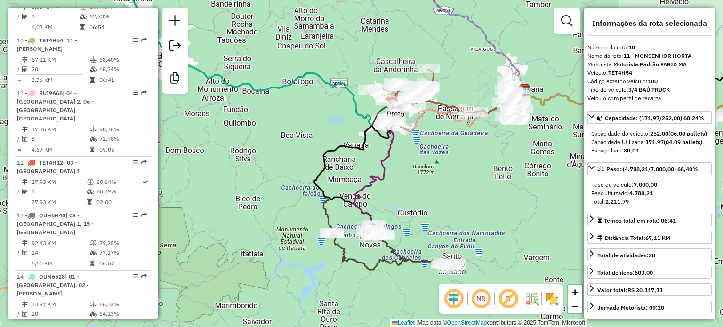
click at [381, 266] on icon at bounding box center [384, 178] width 140 height 183
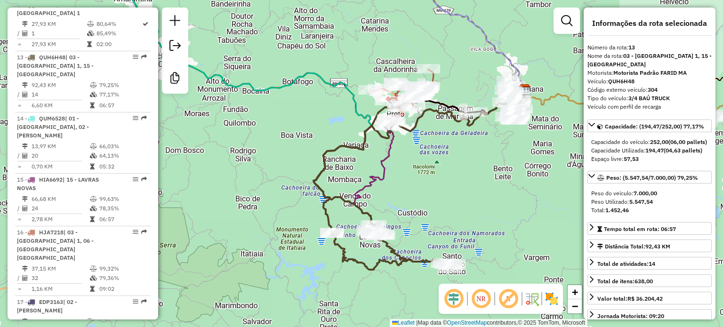
scroll to position [1047, 0]
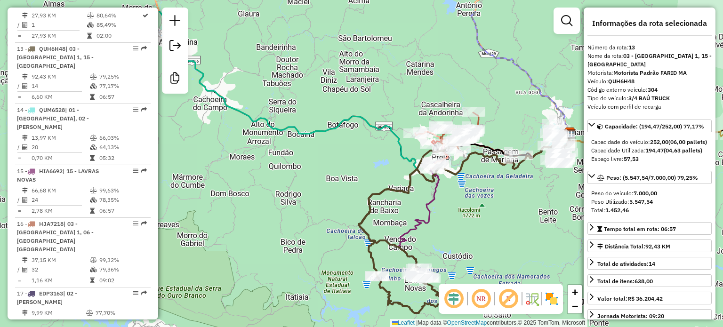
drag, startPoint x: 284, startPoint y: 134, endPoint x: 449, endPoint y: 264, distance: 209.8
click at [445, 261] on div "Janela de atendimento Grade de atendimento Capacidade Transportadoras Veículos …" at bounding box center [361, 163] width 723 height 327
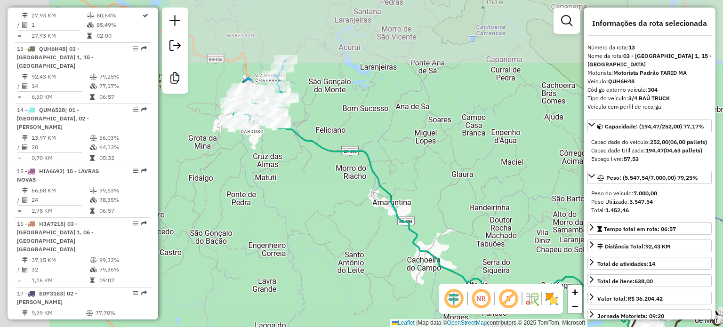
drag, startPoint x: 341, startPoint y: 171, endPoint x: 405, endPoint y: 222, distance: 82.0
click at [405, 222] on icon at bounding box center [520, 225] width 533 height 234
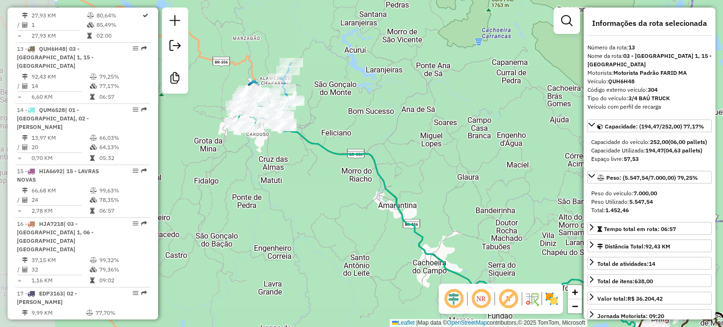
click at [395, 223] on div "Janela de atendimento Grade de atendimento Capacidade Transportadoras Veículos …" at bounding box center [361, 163] width 723 height 327
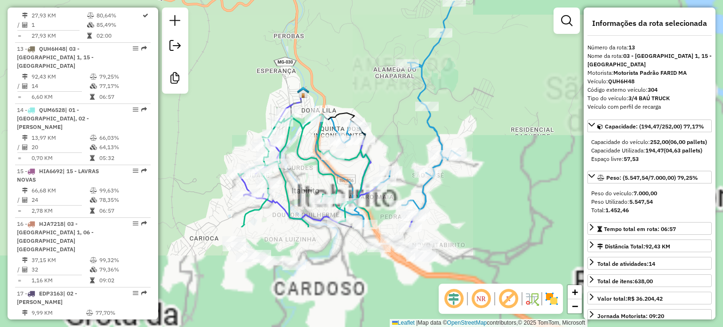
drag, startPoint x: 425, startPoint y: 160, endPoint x: 246, endPoint y: 14, distance: 231.2
click at [246, 14] on div "Janela de atendimento Grade de atendimento Capacidade Transportadoras Veículos …" at bounding box center [361, 163] width 723 height 327
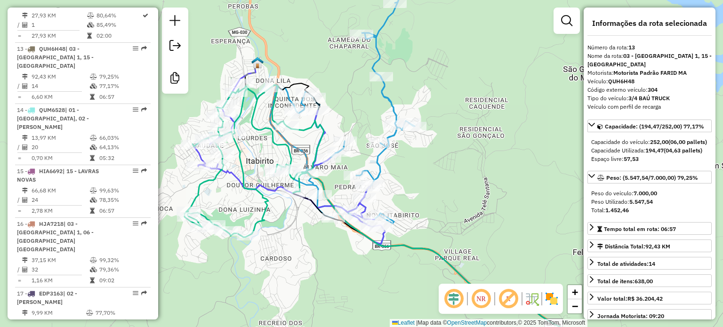
click at [389, 90] on icon at bounding box center [342, 99] width 144 height 255
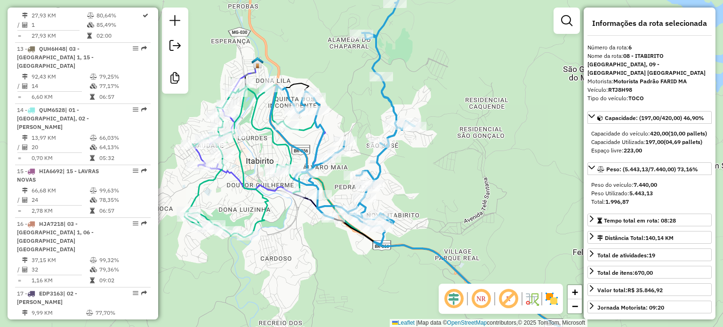
scroll to position [645, 0]
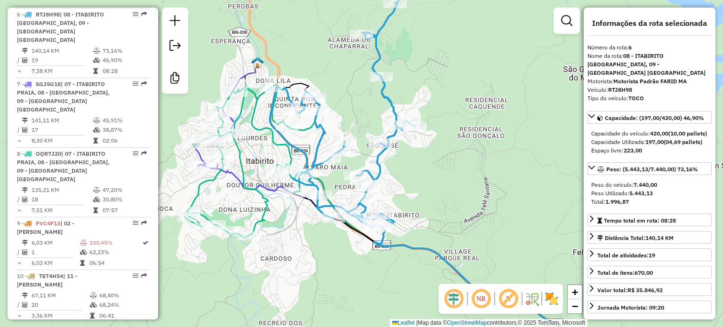
click at [453, 219] on div "Janela de atendimento Grade de atendimento Capacidade Transportadoras Veículos …" at bounding box center [361, 163] width 723 height 327
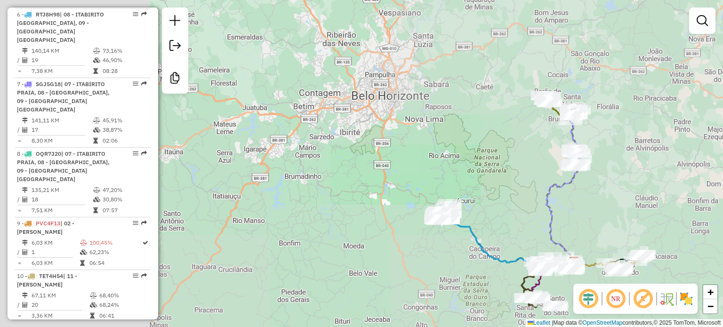
drag, startPoint x: 514, startPoint y: 198, endPoint x: 345, endPoint y: 75, distance: 208.5
click at [345, 76] on div "Janela de atendimento Grade de atendimento Capacidade Transportadoras Veículos …" at bounding box center [361, 163] width 723 height 327
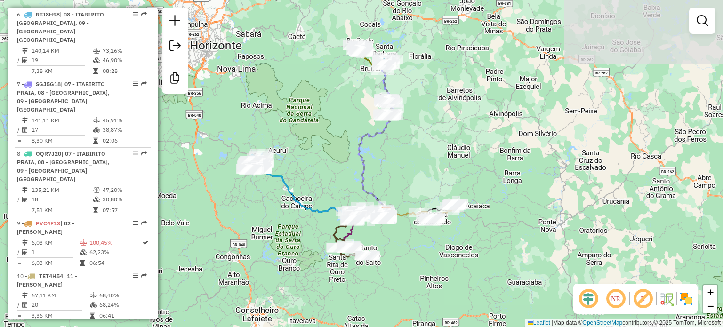
drag, startPoint x: 380, startPoint y: 63, endPoint x: 375, endPoint y: 172, distance: 109.3
click at [375, 172] on div "Janela de atendimento Grade de atendimento Capacidade Transportadoras Veículos …" at bounding box center [361, 163] width 723 height 327
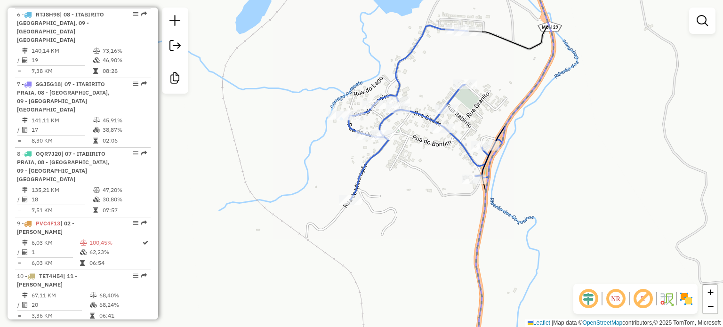
click at [420, 111] on icon at bounding box center [425, 112] width 153 height 174
select select "*********"
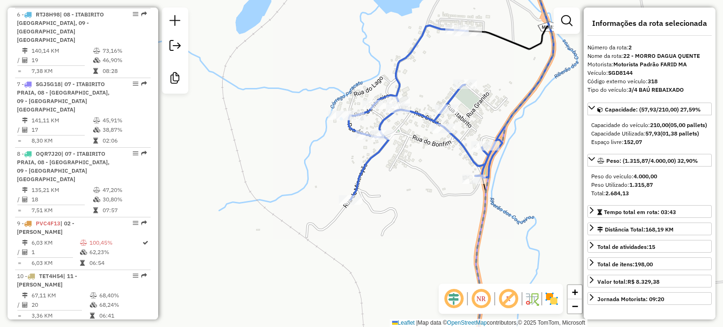
scroll to position [435, 0]
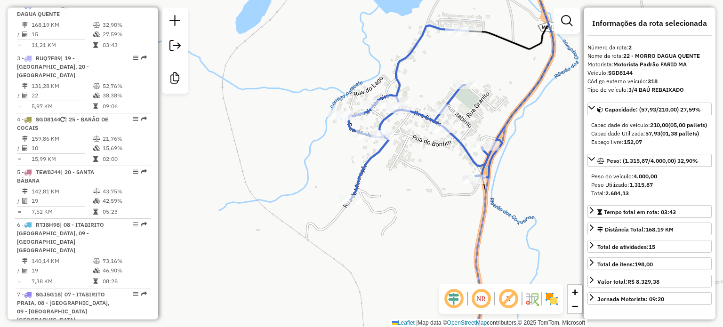
drag, startPoint x: 431, startPoint y: 75, endPoint x: 382, endPoint y: 172, distance: 108.2
click at [382, 172] on div "Janela de atendimento Grade de atendimento Capacidade Transportadoras Veículos …" at bounding box center [361, 163] width 723 height 327
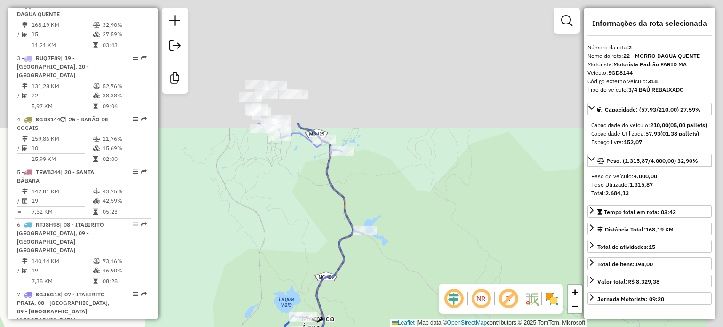
drag, startPoint x: 376, startPoint y: 104, endPoint x: 282, endPoint y: 279, distance: 198.3
click at [282, 279] on div "Janela de atendimento Grade de atendimento Capacidade Transportadoras Veículos …" at bounding box center [361, 163] width 723 height 327
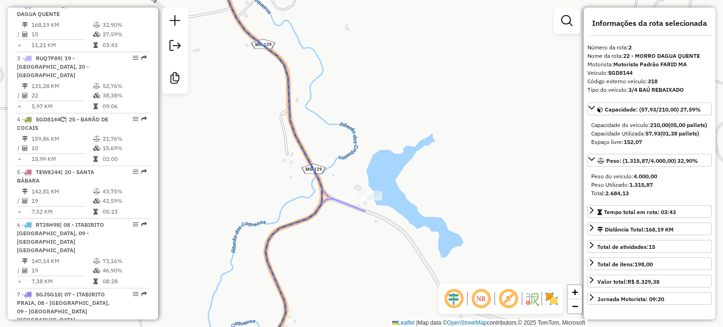
click at [345, 203] on icon at bounding box center [291, 90] width 148 height 244
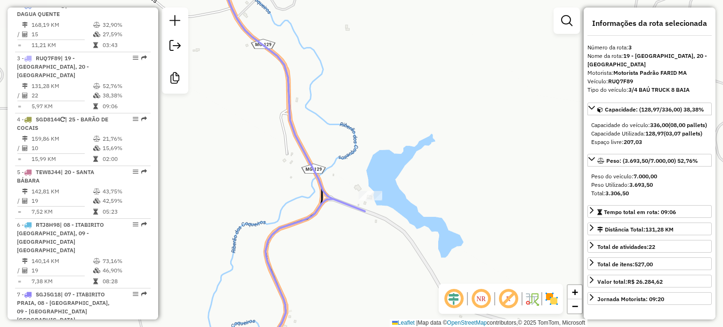
scroll to position [487, 0]
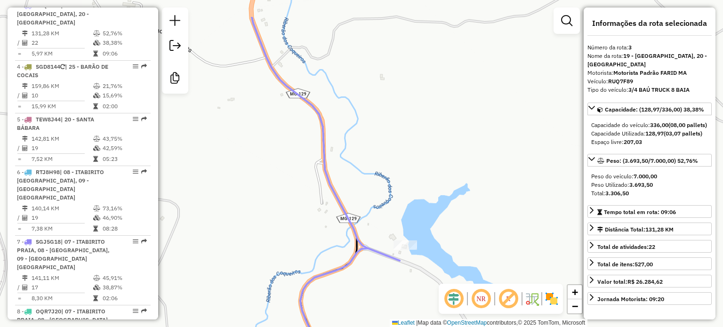
drag, startPoint x: 378, startPoint y: 100, endPoint x: 419, endPoint y: 151, distance: 65.6
click at [416, 150] on div "Janela de atendimento Grade de atendimento Capacidade Transportadoras Veículos …" at bounding box center [361, 163] width 723 height 327
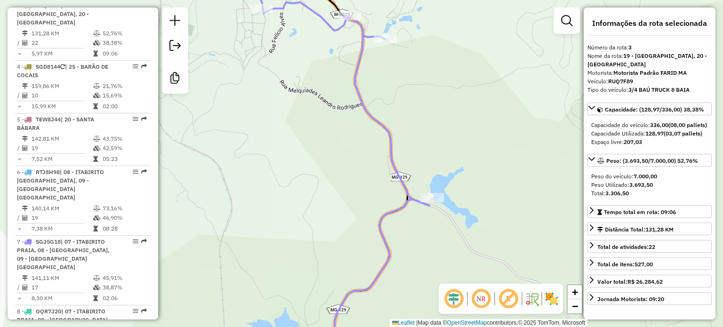
drag, startPoint x: 401, startPoint y: 151, endPoint x: 437, endPoint y: 145, distance: 35.7
click at [418, 149] on div "Janela de atendimento Grade de atendimento Capacidade Transportadoras Veículos …" at bounding box center [361, 163] width 723 height 327
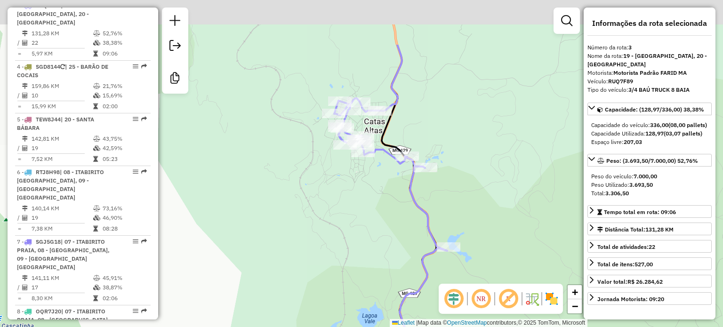
drag, startPoint x: 375, startPoint y: 118, endPoint x: 384, endPoint y: 220, distance: 102.6
click at [384, 220] on div "Janela de atendimento Grade de atendimento Capacidade Transportadoras Veículos …" at bounding box center [361, 163] width 723 height 327
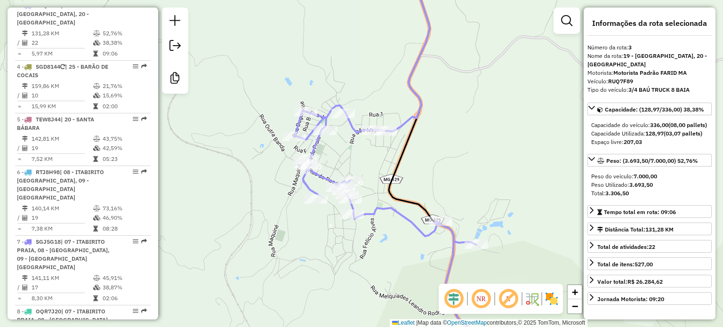
click at [348, 124] on icon at bounding box center [388, 164] width 188 height 392
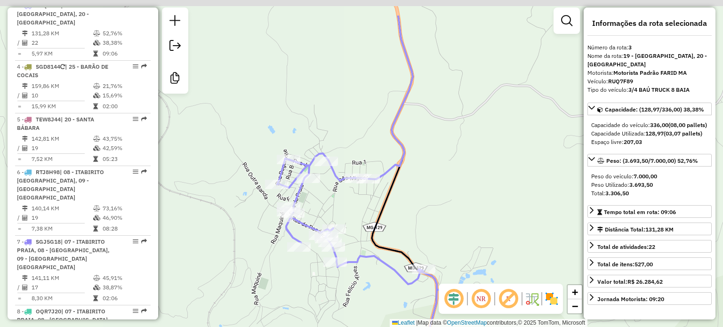
drag, startPoint x: 369, startPoint y: 150, endPoint x: 364, endPoint y: 180, distance: 30.5
click at [365, 178] on div "Janela de atendimento Grade de atendimento Capacidade Transportadoras Veículos …" at bounding box center [361, 163] width 723 height 327
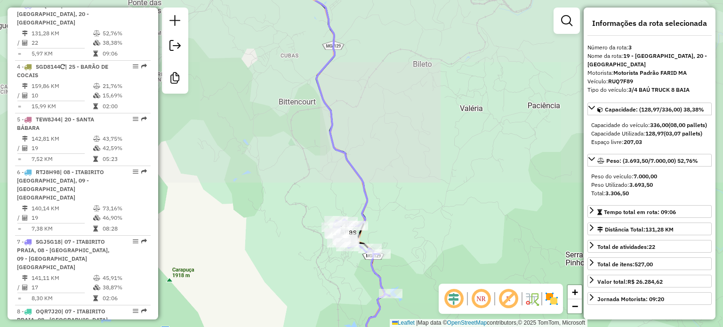
drag, startPoint x: 335, startPoint y: 168, endPoint x: 343, endPoint y: 266, distance: 98.2
click at [343, 265] on div "Janela de atendimento Grade de atendimento Capacidade Transportadoras Veículos …" at bounding box center [361, 163] width 723 height 327
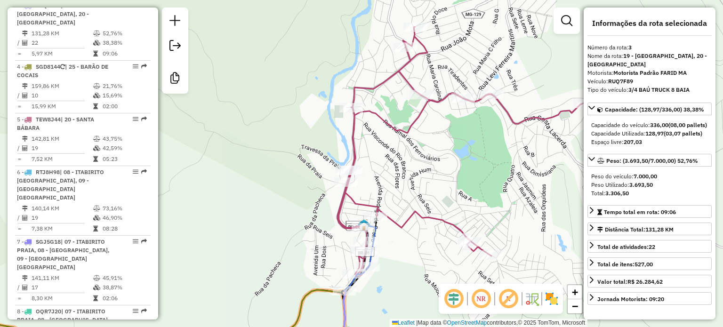
click at [404, 128] on icon at bounding box center [461, 152] width 247 height 250
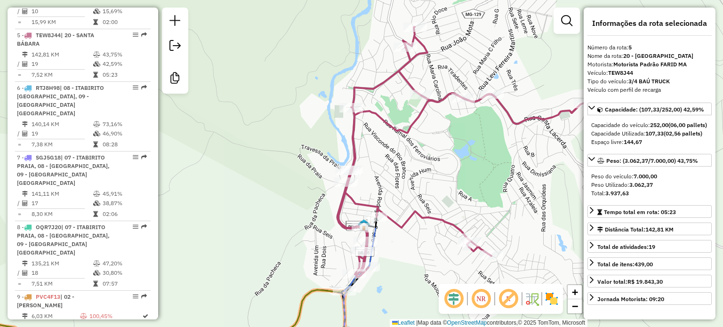
scroll to position [593, 0]
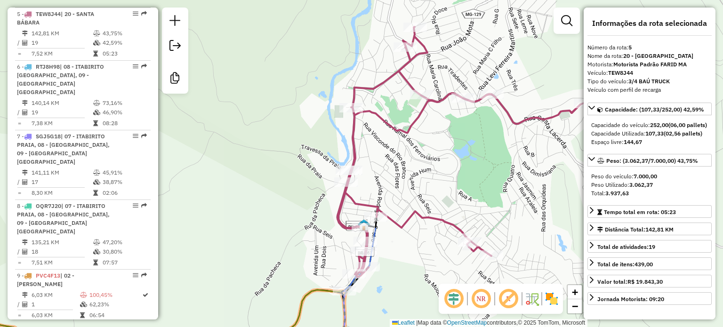
drag, startPoint x: 303, startPoint y: 224, endPoint x: 323, endPoint y: 226, distance: 20.3
click at [319, 226] on div "Janela de atendimento Grade de atendimento Capacidade Transportadoras Veículos …" at bounding box center [361, 163] width 723 height 327
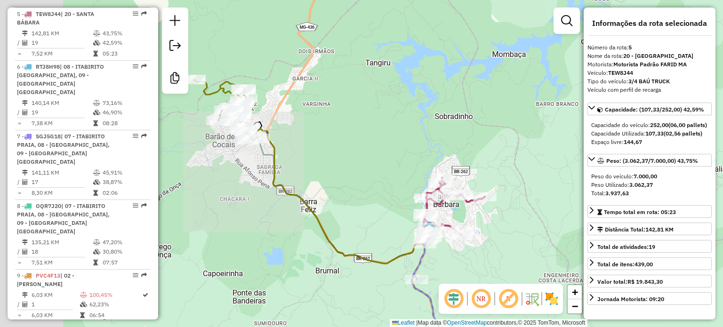
drag, startPoint x: 318, startPoint y: 237, endPoint x: 421, endPoint y: 232, distance: 102.7
click at [418, 233] on div "Janela de atendimento Grade de atendimento Capacidade Transportadoras Veículos …" at bounding box center [361, 163] width 723 height 327
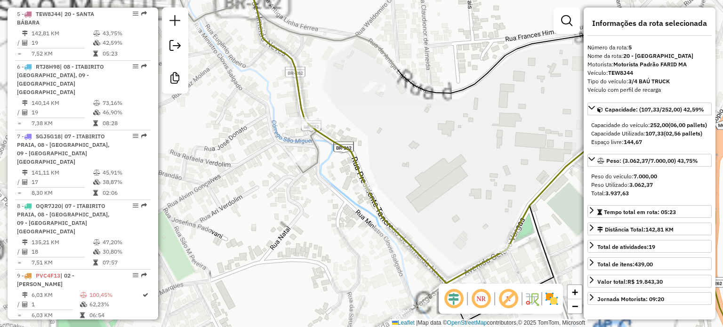
click at [326, 41] on icon at bounding box center [243, 142] width 631 height 348
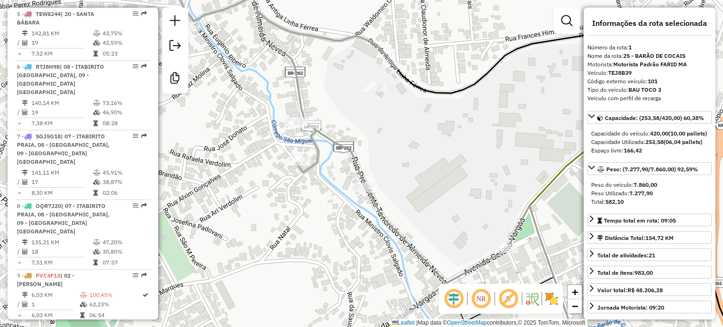
scroll to position [382, 0]
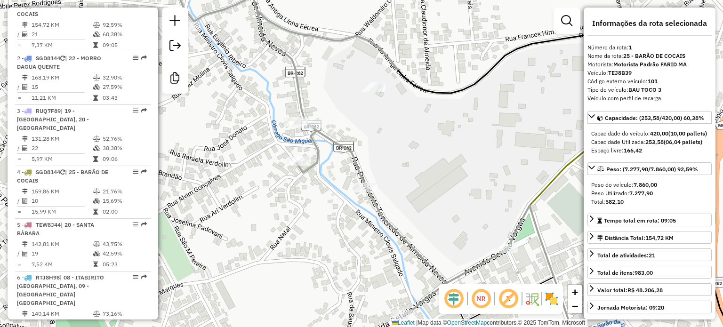
drag, startPoint x: 429, startPoint y: 201, endPoint x: 401, endPoint y: 171, distance: 41.3
click at [401, 171] on div "Janela de atendimento Grade de atendimento Capacidade Transportadoras Veículos …" at bounding box center [361, 163] width 723 height 327
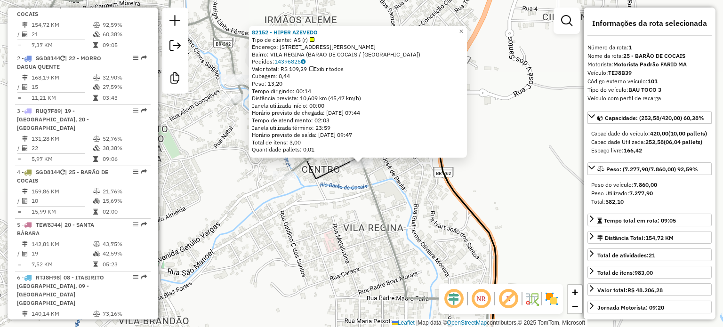
click at [309, 211] on div "82152 - HIPER AZEVEDO Tipo de cliente: AS (r) Endereço: [STREET_ADDRESS][PERSON…" at bounding box center [361, 163] width 723 height 327
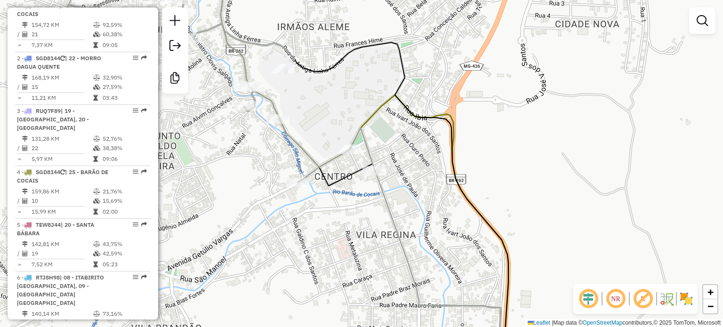
drag, startPoint x: 309, startPoint y: 211, endPoint x: 371, endPoint y: 216, distance: 61.8
click at [344, 229] on div "Janela de atendimento Grade de atendimento Capacidade Transportadoras Veículos …" at bounding box center [361, 163] width 723 height 327
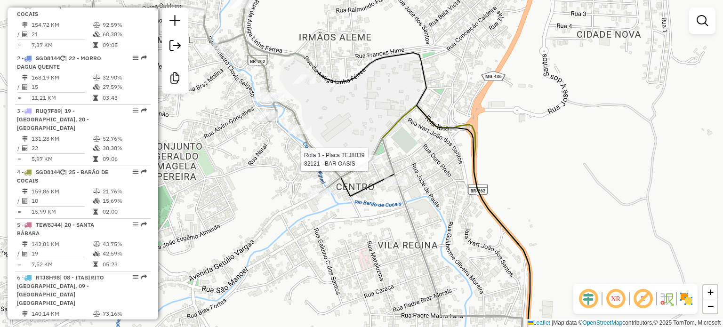
select select "*********"
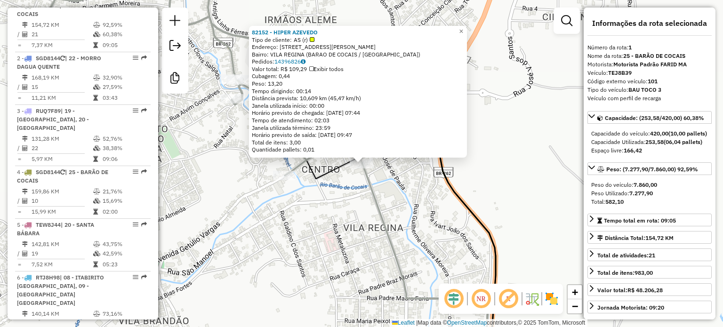
click at [373, 214] on div "82152 - HIPER AZEVEDO Tipo de cliente: AS (r) Endereço: [STREET_ADDRESS][PERSON…" at bounding box center [361, 163] width 723 height 327
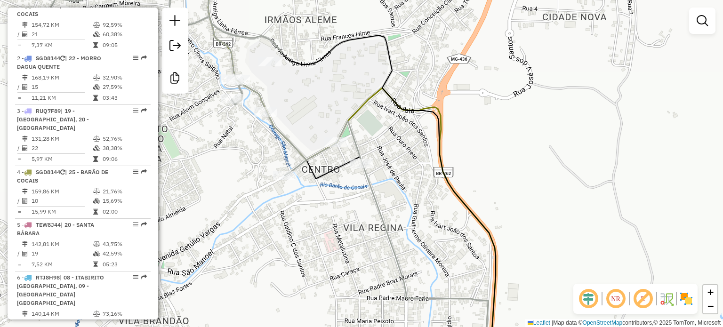
drag, startPoint x: 358, startPoint y: 242, endPoint x: 365, endPoint y: 246, distance: 8.6
click at [359, 242] on div "Janela de atendimento Grade de atendimento Capacidade Transportadoras Veículos …" at bounding box center [361, 163] width 723 height 327
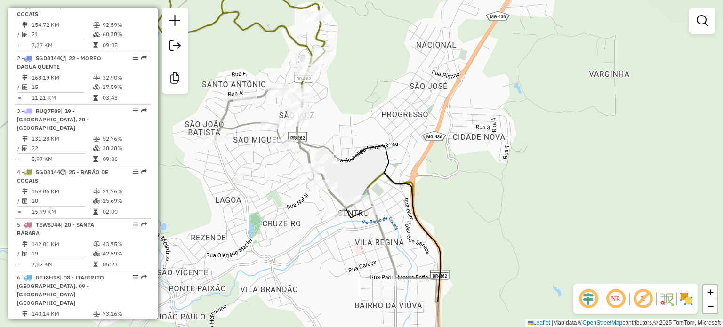
drag, startPoint x: 357, startPoint y: 171, endPoint x: 362, endPoint y: 189, distance: 18.3
click at [362, 189] on div "Janela de atendimento Grade de atendimento Capacidade Transportadoras Veículos …" at bounding box center [361, 163] width 723 height 327
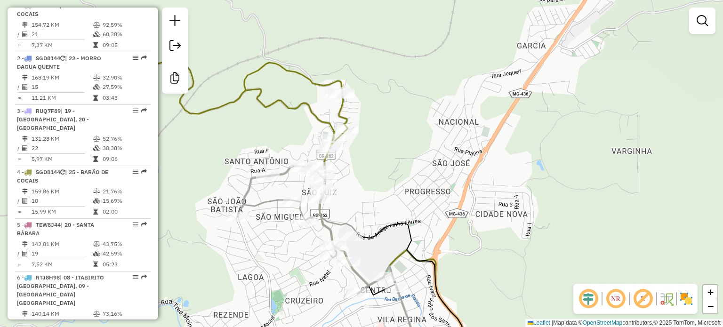
click at [320, 120] on icon at bounding box center [244, 104] width 207 height 99
select select "*********"
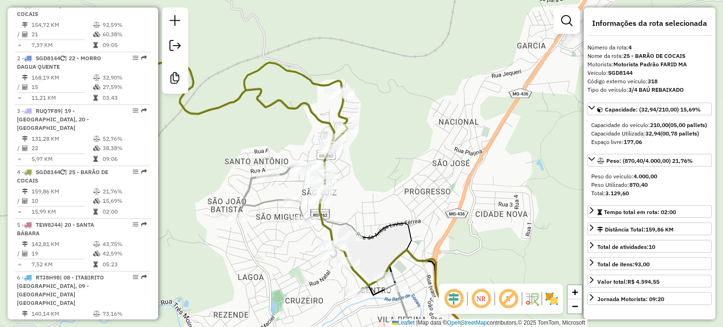
scroll to position [540, 0]
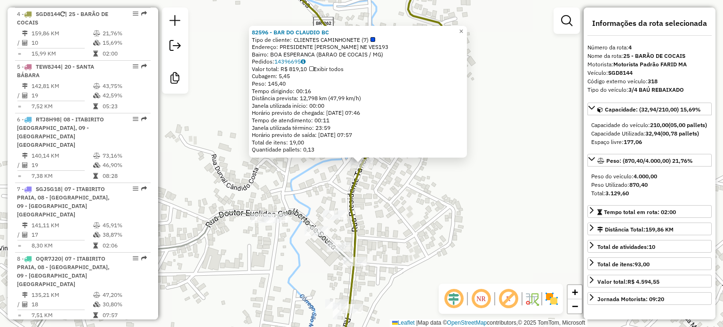
click at [312, 178] on div "82596 - BAR DO CLAUDIO BC Tipo de cliente: CLIENTES CAMINHONETE (7) Endereço: P…" at bounding box center [361, 163] width 723 height 327
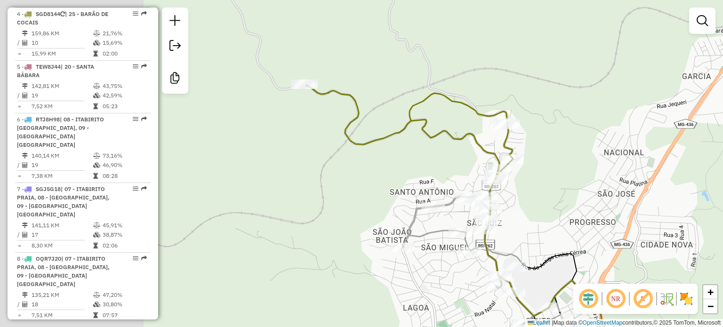
drag, startPoint x: 285, startPoint y: 138, endPoint x: 453, endPoint y: 148, distance: 167.8
click at [453, 148] on div "Janela de atendimento Grade de atendimento Capacidade Transportadoras Veículos …" at bounding box center [361, 163] width 723 height 327
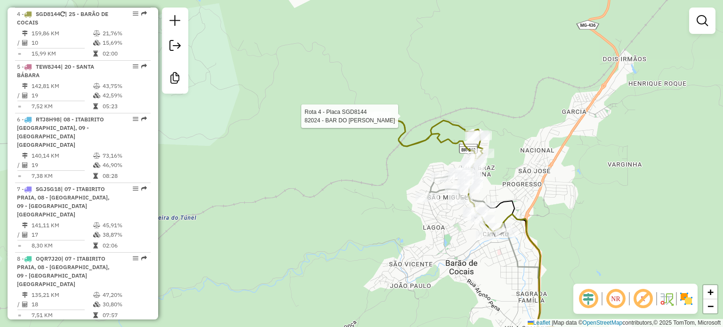
select select "*********"
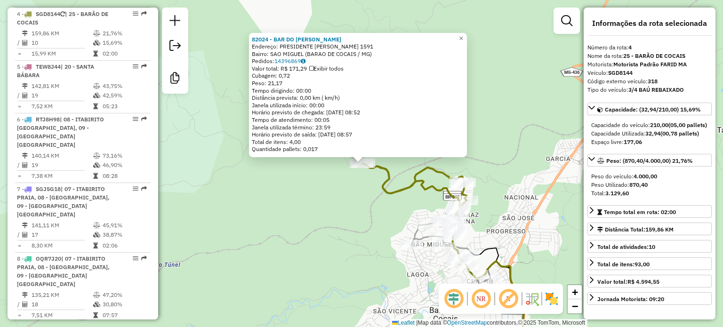
click at [349, 182] on div "Rota 4 - Placa SGD8144 82024 - BAR DO CARLOS 82024 - BAR DO [PERSON_NAME]: PRES…" at bounding box center [361, 163] width 723 height 327
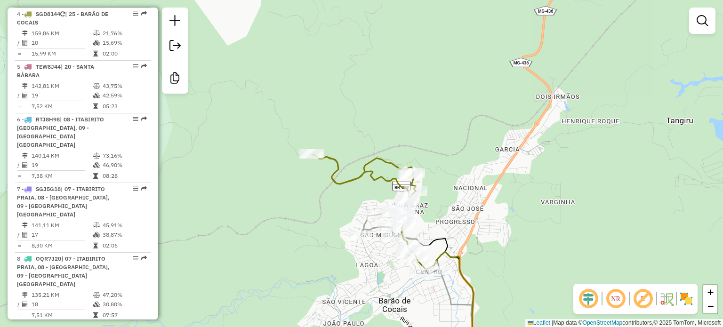
drag, startPoint x: 352, startPoint y: 186, endPoint x: 215, endPoint y: 150, distance: 142.1
click at [222, 152] on div "Janela de atendimento Grade de atendimento Capacidade Transportadoras Veículos …" at bounding box center [361, 163] width 723 height 327
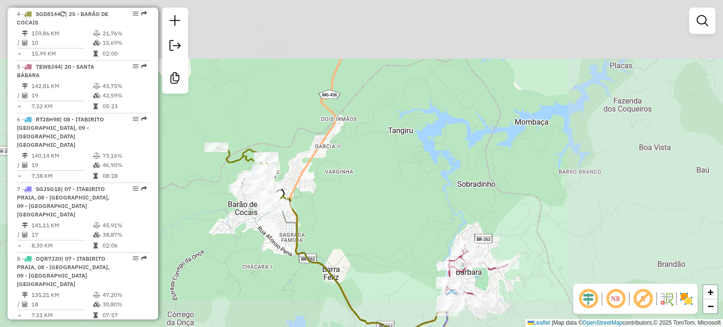
click at [303, 195] on div "Janela de atendimento Grade de atendimento Capacidade Transportadoras Veículos …" at bounding box center [361, 163] width 723 height 327
